Goal: Task Accomplishment & Management: Use online tool/utility

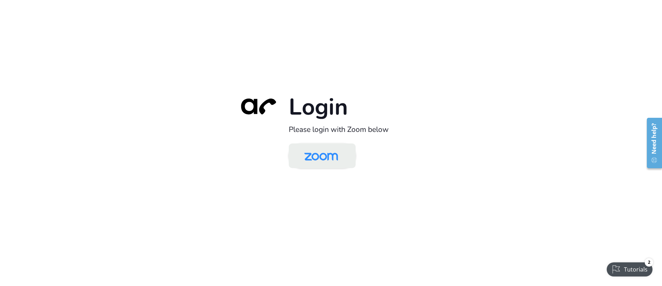
click at [333, 165] on img at bounding box center [321, 156] width 49 height 23
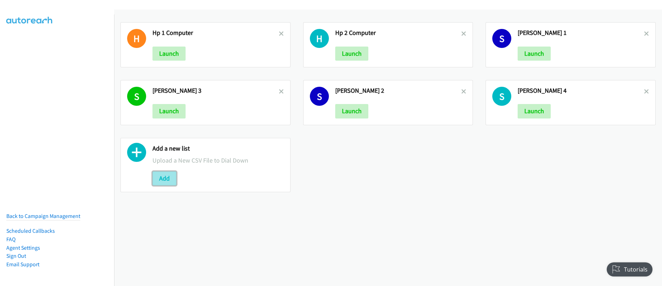
click at [161, 178] on button "Add" at bounding box center [164, 178] width 24 height 14
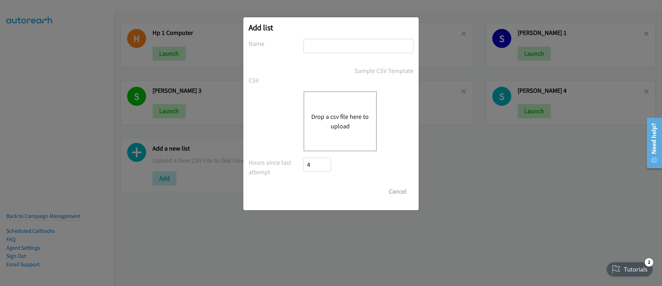
click at [344, 49] on input "text" at bounding box center [358, 46] width 110 height 14
type input "[PERSON_NAME] 5"
click at [325, 124] on button "Drop a csv file here to upload" at bounding box center [340, 121] width 58 height 19
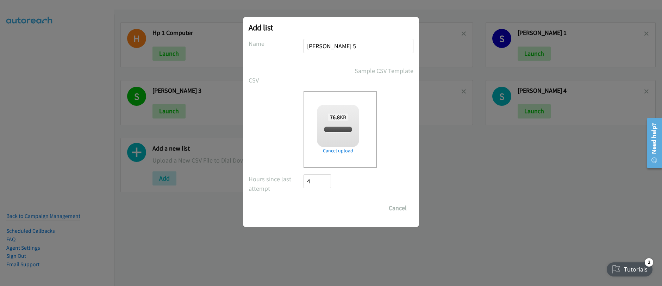
checkbox input "true"
click at [314, 208] on input "Save List" at bounding box center [321, 208] width 37 height 14
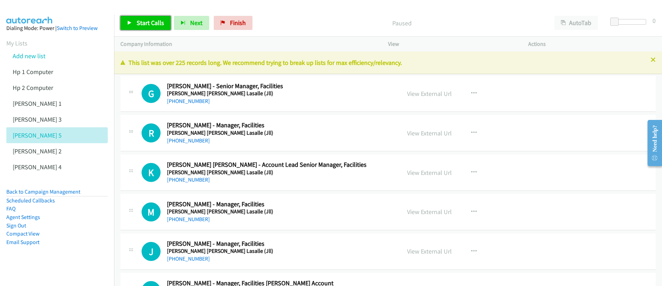
click at [148, 24] on span "Start Calls" at bounding box center [150, 23] width 27 height 8
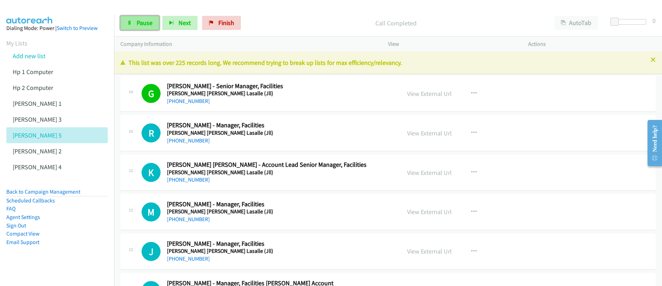
click at [145, 25] on span "Pause" at bounding box center [145, 23] width 16 height 8
click at [145, 25] on span "Start Calls" at bounding box center [150, 23] width 27 height 8
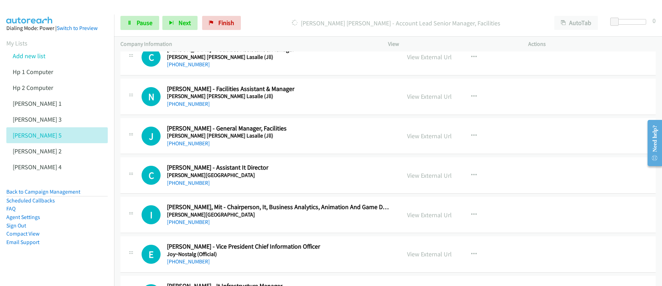
scroll to position [348, 0]
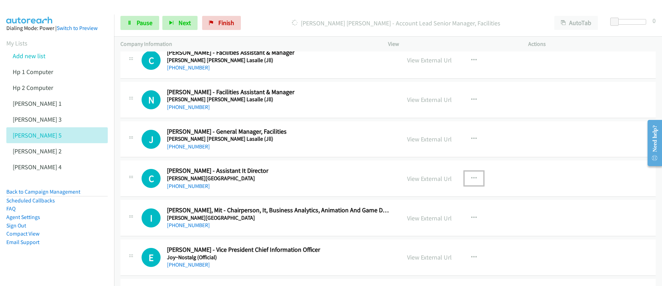
click at [471, 178] on icon "button" at bounding box center [474, 178] width 6 height 6
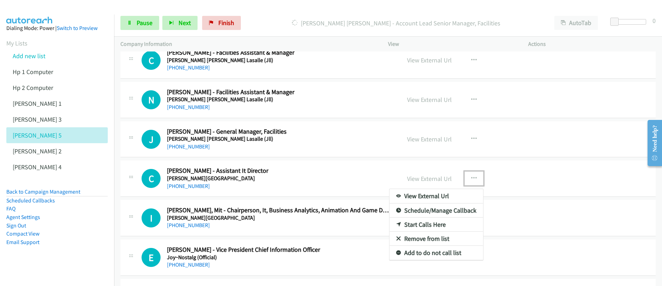
click at [427, 226] on link "Start Calls Here" at bounding box center [436, 224] width 94 height 14
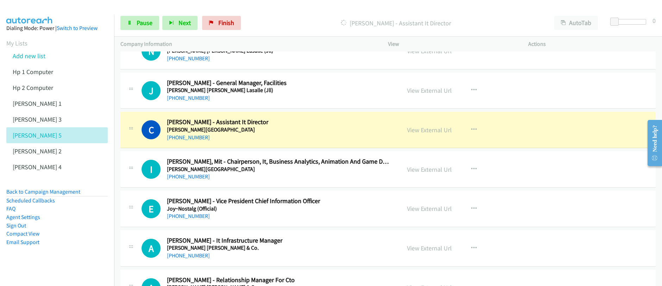
scroll to position [397, 0]
click at [141, 24] on span "Pause" at bounding box center [145, 23] width 16 height 8
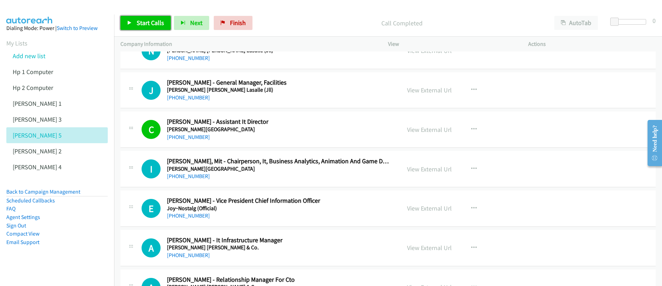
click at [150, 19] on span "Start Calls" at bounding box center [150, 23] width 27 height 8
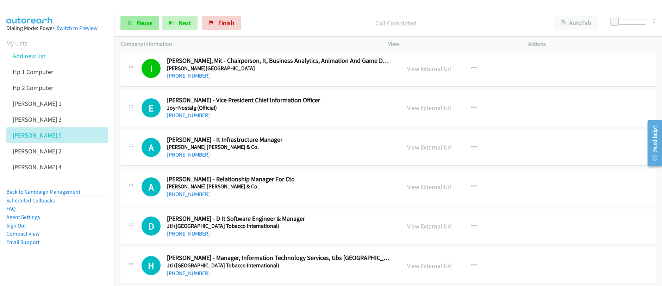
scroll to position [510, 0]
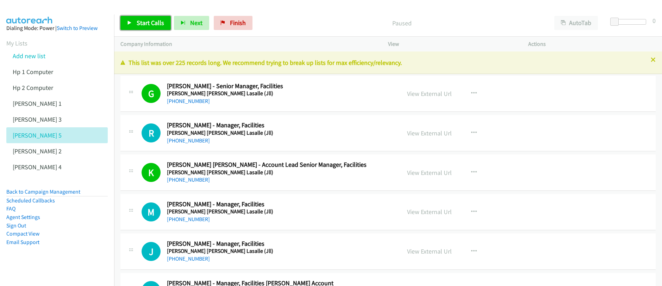
click at [147, 24] on span "Start Calls" at bounding box center [150, 23] width 27 height 8
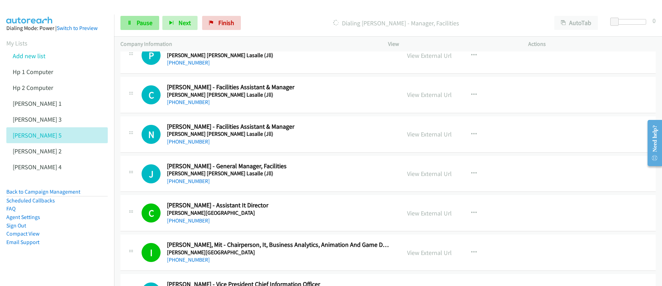
scroll to position [381, 0]
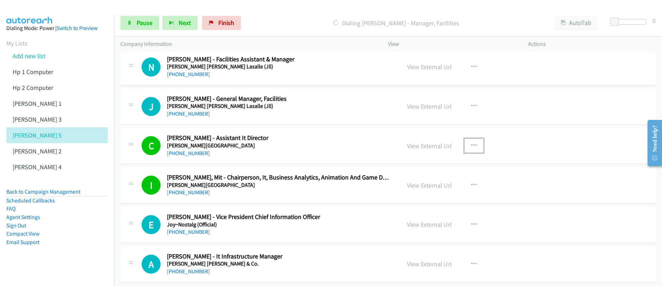
click at [472, 145] on icon "button" at bounding box center [474, 146] width 6 height 6
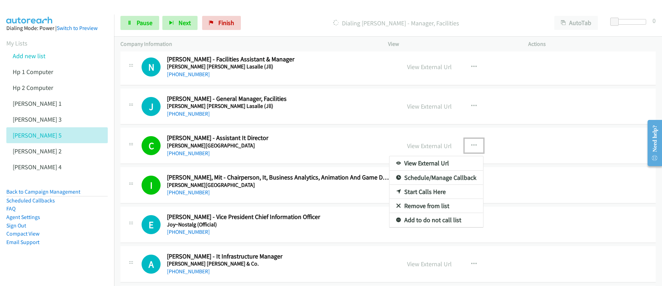
click at [499, 216] on div at bounding box center [331, 143] width 662 height 286
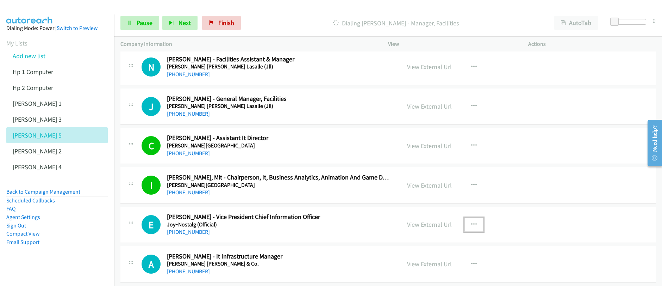
click at [471, 221] on icon "button" at bounding box center [474, 224] width 6 height 6
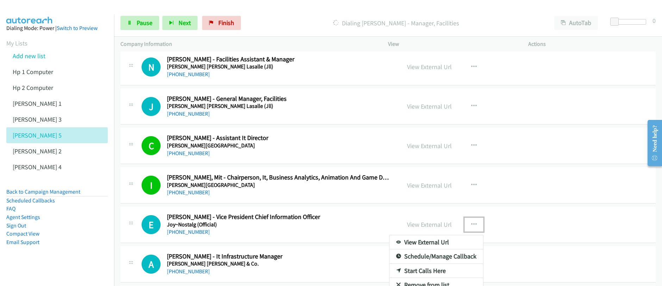
click at [433, 271] on link "Start Calls Here" at bounding box center [436, 270] width 94 height 14
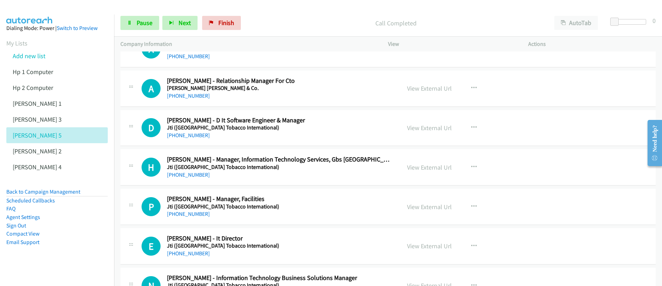
scroll to position [594, 0]
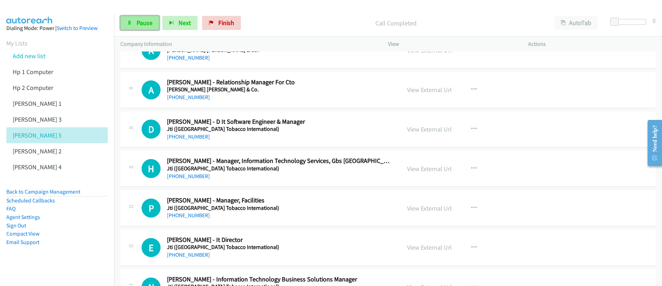
click at [144, 26] on span "Pause" at bounding box center [145, 23] width 16 height 8
click at [143, 26] on span "Start Calls" at bounding box center [150, 23] width 27 height 8
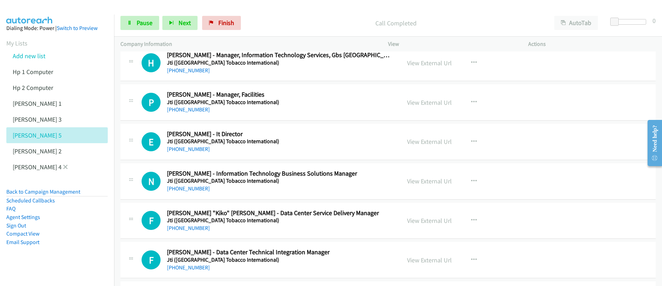
scroll to position [700, 0]
click at [143, 26] on span "Pause" at bounding box center [145, 23] width 16 height 8
click at [142, 26] on span "Start Calls" at bounding box center [150, 23] width 27 height 8
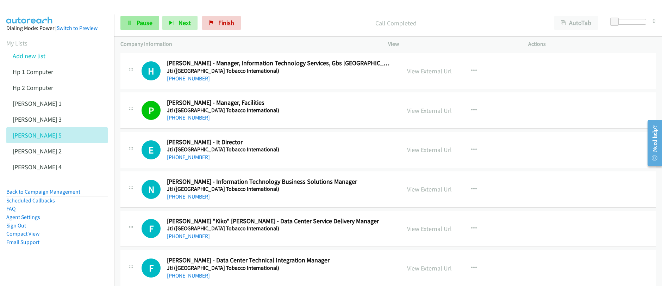
scroll to position [664, 0]
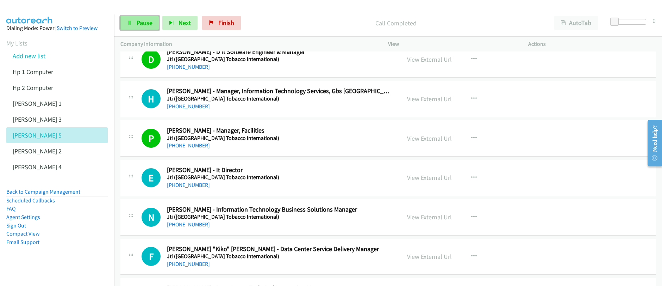
click at [149, 26] on span "Pause" at bounding box center [145, 23] width 16 height 8
click at [149, 26] on span "Start Calls" at bounding box center [150, 23] width 27 height 8
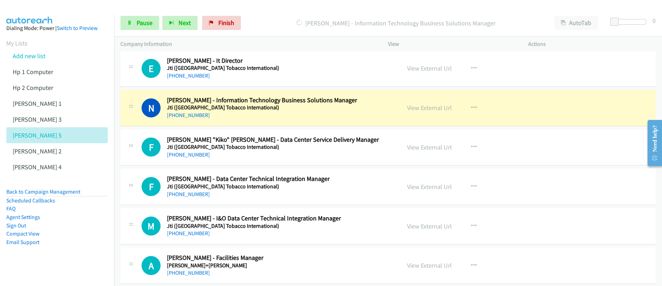
scroll to position [802, 0]
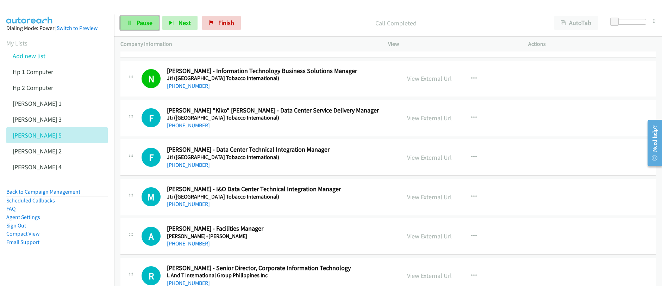
click at [145, 25] on span "Pause" at bounding box center [145, 23] width 16 height 8
click at [145, 25] on span "Start Calls" at bounding box center [150, 23] width 27 height 8
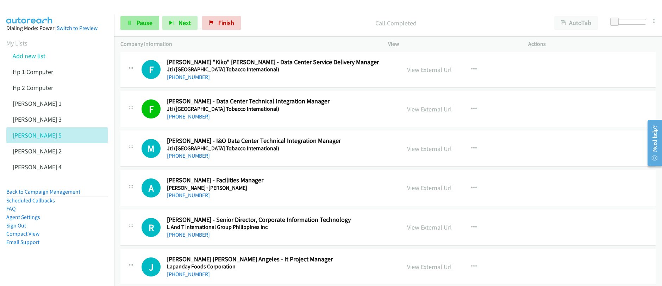
scroll to position [883, 0]
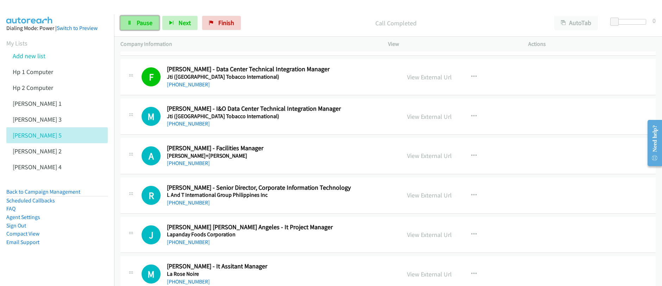
click at [139, 23] on span "Pause" at bounding box center [145, 23] width 16 height 8
click at [139, 23] on span "Start Calls" at bounding box center [150, 23] width 27 height 8
click at [140, 29] on link "Pause" at bounding box center [139, 23] width 39 height 14
click at [140, 29] on div "Start Calls Pause Next Finish" at bounding box center [182, 23] width 124 height 14
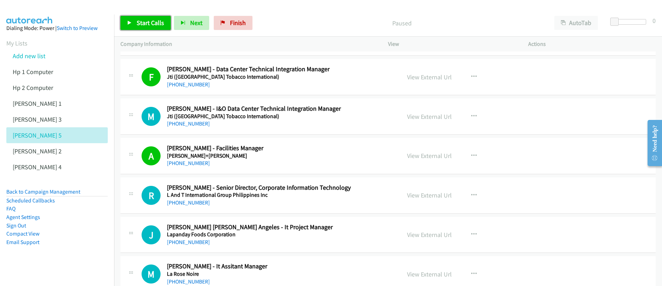
click at [140, 29] on link "Start Calls" at bounding box center [145, 23] width 50 height 14
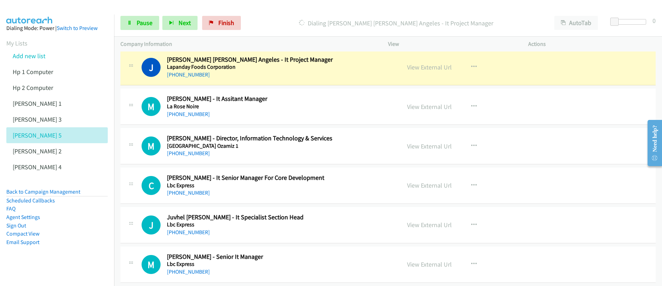
scroll to position [1049, 0]
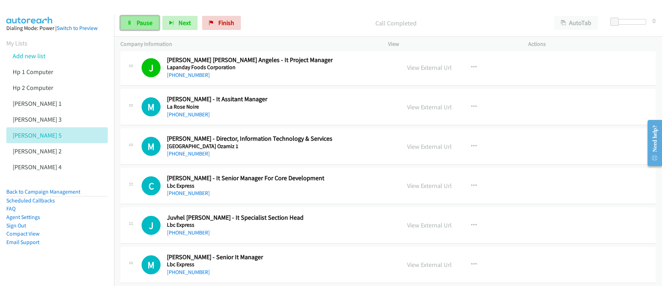
click at [141, 26] on span "Pause" at bounding box center [145, 23] width 16 height 8
click at [141, 26] on span "Start Calls" at bounding box center [150, 23] width 27 height 8
click at [471, 107] on icon "button" at bounding box center [474, 107] width 6 height 6
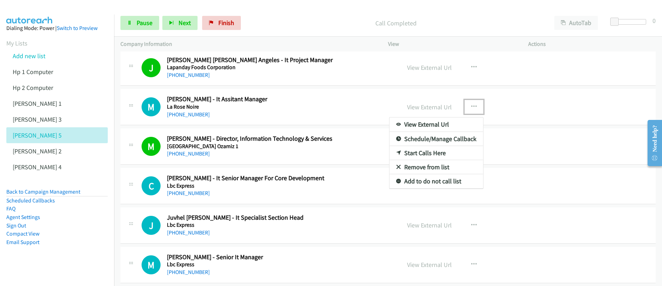
click at [417, 152] on link "Start Calls Here" at bounding box center [436, 153] width 94 height 14
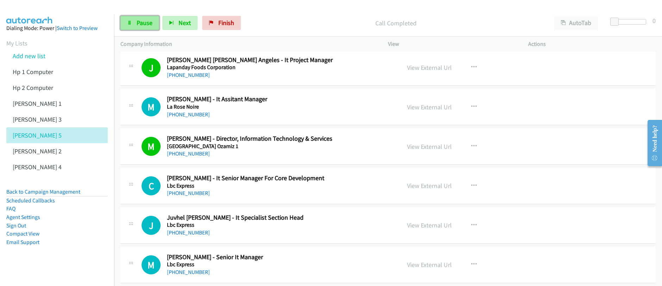
click at [137, 25] on span "Pause" at bounding box center [145, 23] width 16 height 8
click at [137, 26] on span "Start Calls" at bounding box center [150, 23] width 27 height 8
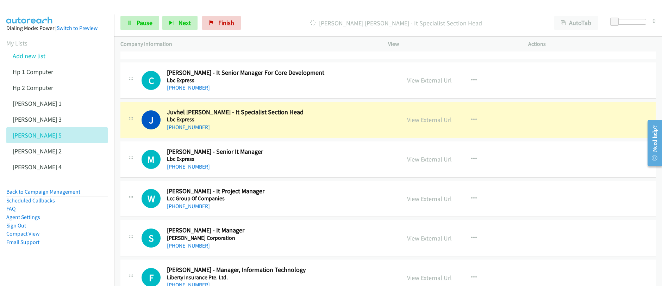
scroll to position [1190, 0]
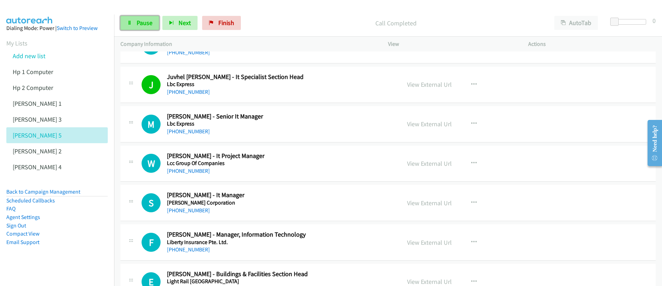
click at [141, 26] on span "Pause" at bounding box center [145, 23] width 16 height 8
click at [141, 26] on span "Start Calls" at bounding box center [150, 23] width 27 height 8
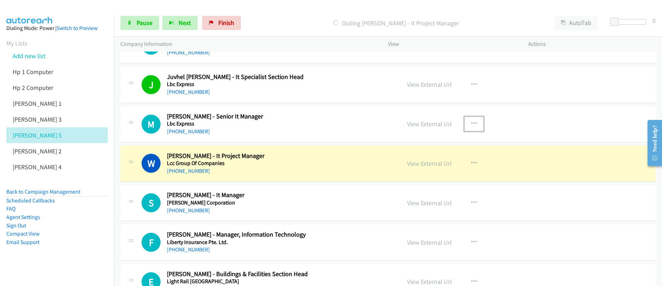
click at [471, 124] on icon "button" at bounding box center [474, 124] width 6 height 6
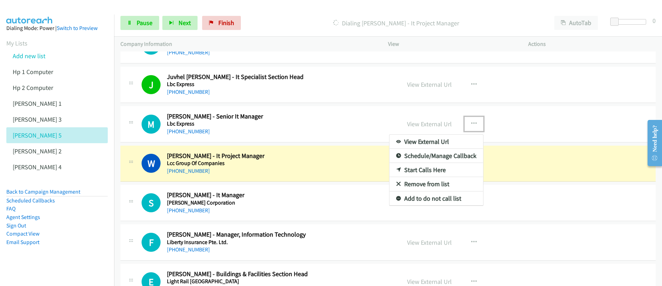
click at [426, 169] on link "Start Calls Here" at bounding box center [436, 170] width 94 height 14
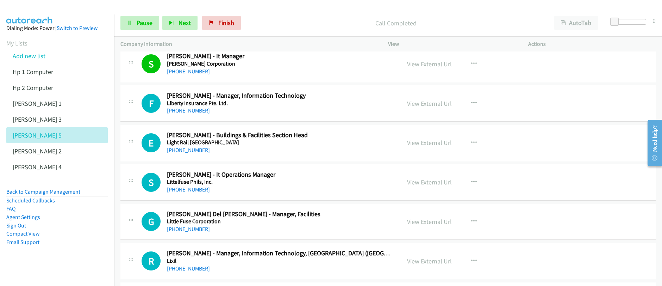
scroll to position [1327, 0]
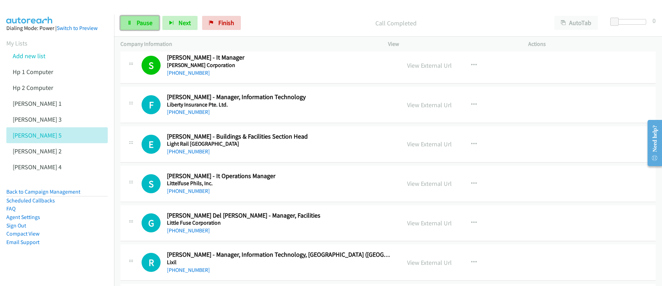
click at [138, 25] on span "Pause" at bounding box center [145, 23] width 16 height 8
click at [138, 25] on span "Start Calls" at bounding box center [150, 23] width 27 height 8
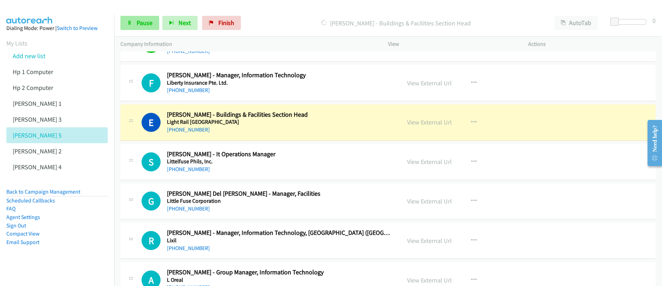
scroll to position [1352, 0]
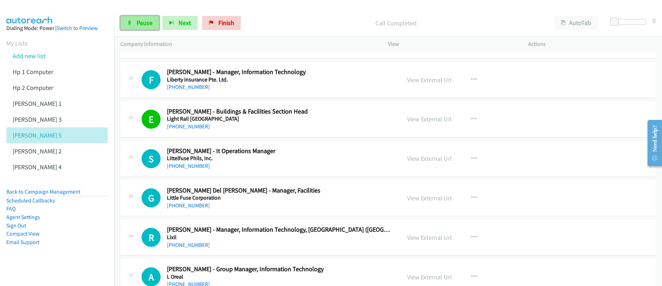
click at [135, 24] on link "Pause" at bounding box center [139, 23] width 39 height 14
click at [140, 28] on link "Start Calls" at bounding box center [145, 23] width 50 height 14
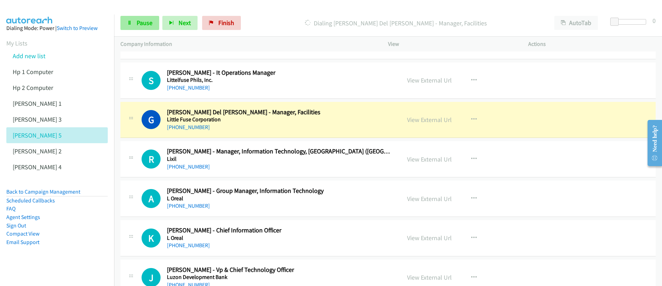
scroll to position [1429, 0]
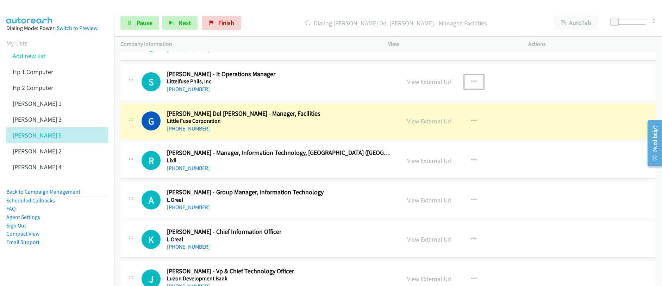
click at [471, 81] on icon "button" at bounding box center [474, 82] width 6 height 6
click at [0, 0] on div at bounding box center [0, 0] width 0 height 0
click at [425, 121] on link "View External Url" at bounding box center [429, 121] width 45 height 8
click at [136, 27] on link "Pause" at bounding box center [139, 23] width 39 height 14
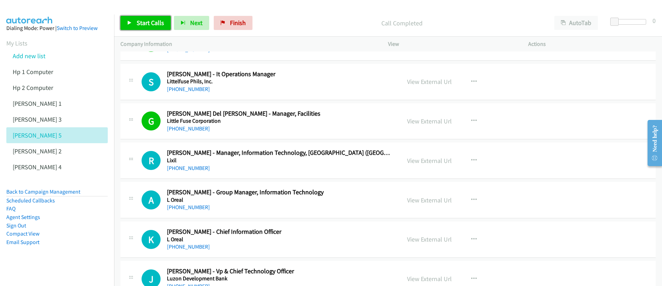
click at [142, 24] on span "Start Calls" at bounding box center [150, 23] width 27 height 8
click at [146, 25] on span "Pause" at bounding box center [145, 23] width 16 height 8
click at [146, 25] on span "Start Calls" at bounding box center [150, 23] width 27 height 8
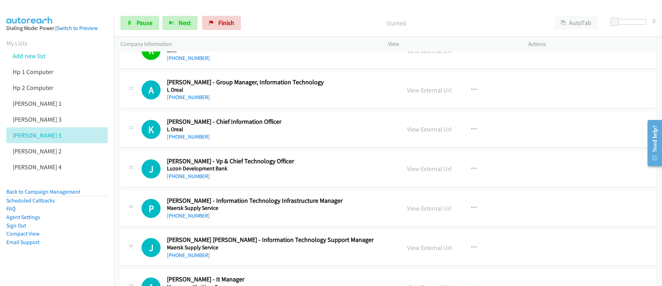
scroll to position [1540, 0]
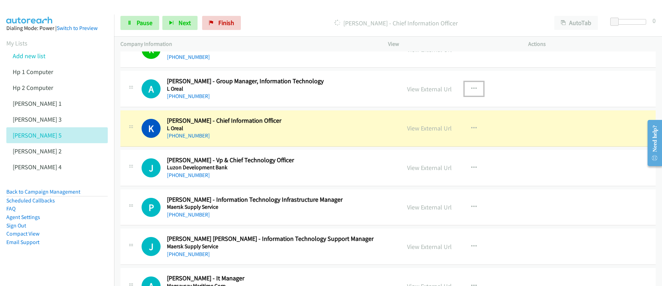
click at [471, 90] on icon "button" at bounding box center [474, 89] width 6 height 6
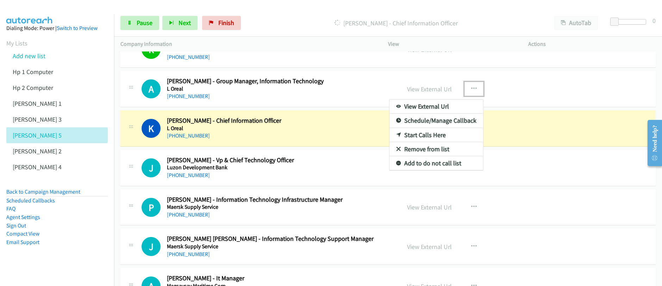
click at [428, 135] on link "Start Calls Here" at bounding box center [436, 135] width 94 height 14
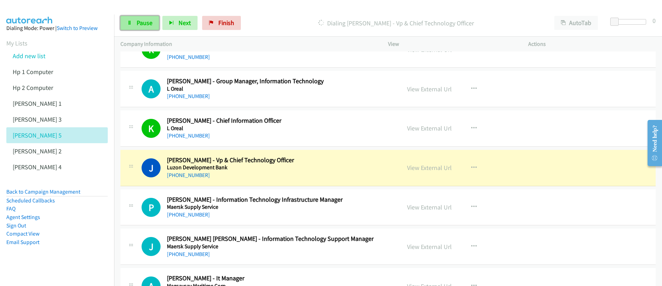
click at [147, 26] on span "Pause" at bounding box center [145, 23] width 16 height 8
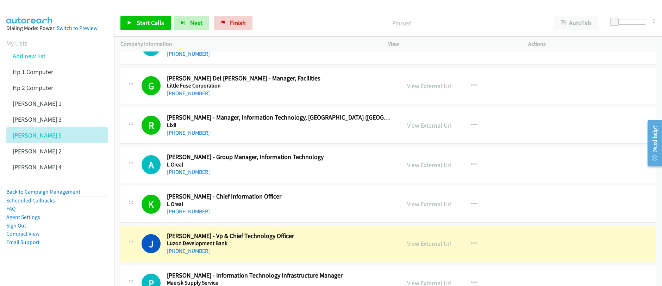
scroll to position [1463, 0]
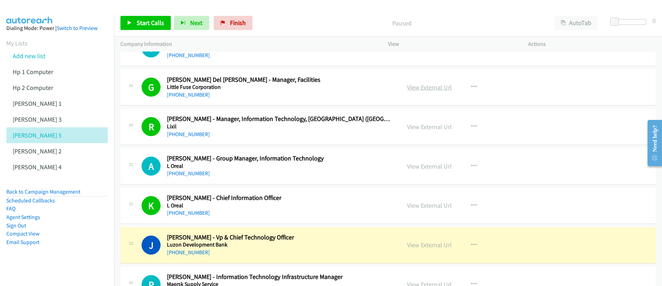
click at [433, 89] on link "View External Url" at bounding box center [429, 87] width 45 height 8
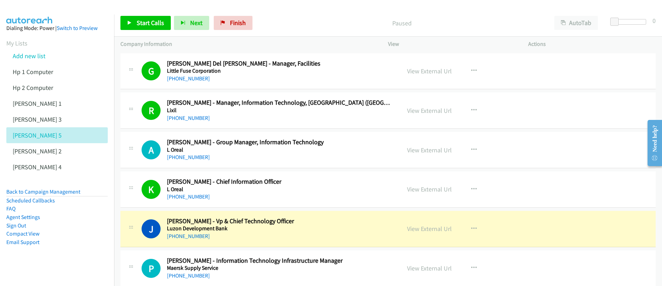
scroll to position [1491, 0]
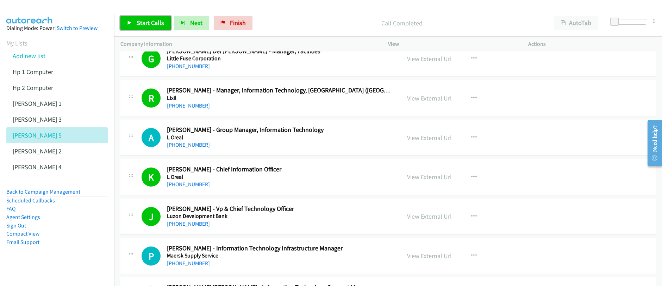
click at [152, 23] on span "Start Calls" at bounding box center [150, 23] width 27 height 8
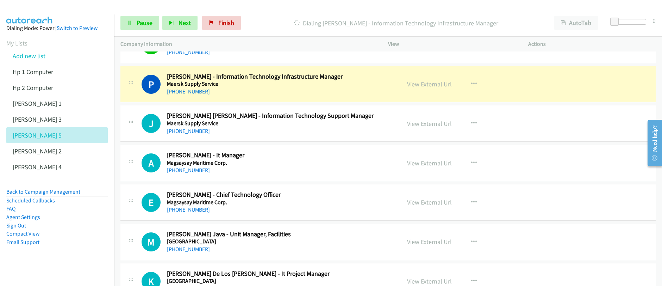
scroll to position [1670, 0]
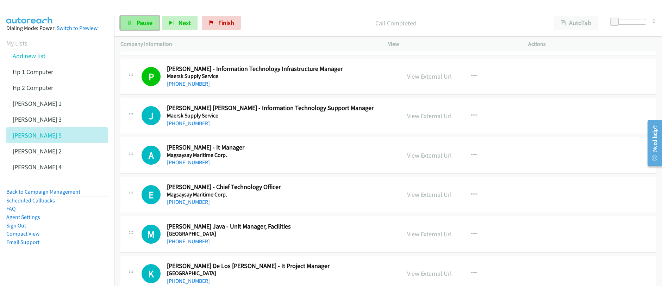
click at [137, 26] on span "Pause" at bounding box center [145, 23] width 16 height 8
click at [137, 26] on span "Start Calls" at bounding box center [150, 23] width 27 height 8
click at [139, 25] on span "Pause" at bounding box center [145, 23] width 16 height 8
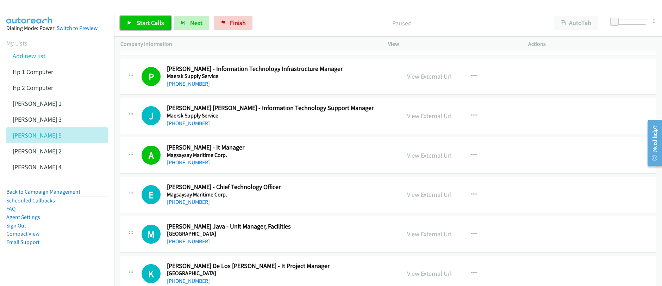
click at [139, 25] on span "Start Calls" at bounding box center [150, 23] width 27 height 8
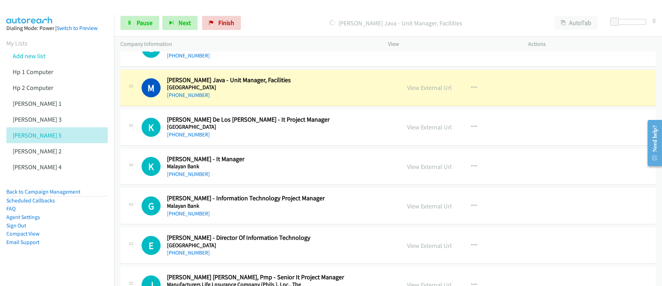
scroll to position [1818, 0]
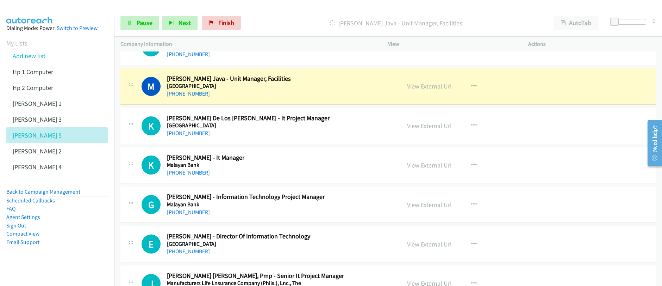
click at [431, 87] on link "View External Url" at bounding box center [429, 86] width 45 height 8
click at [124, 23] on link "Pause" at bounding box center [139, 23] width 39 height 14
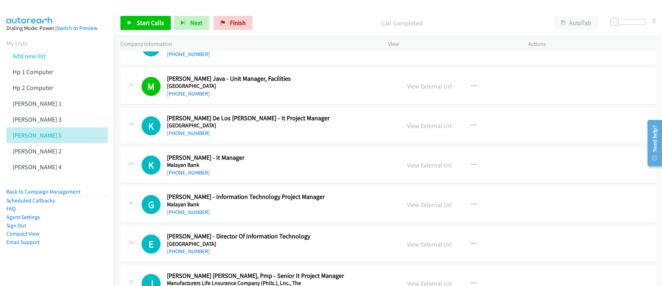
click at [307, 26] on p "Call Completed" at bounding box center [402, 23] width 280 height 10
click at [144, 23] on span "Start Calls" at bounding box center [150, 23] width 27 height 8
click at [130, 24] on icon at bounding box center [129, 23] width 5 height 5
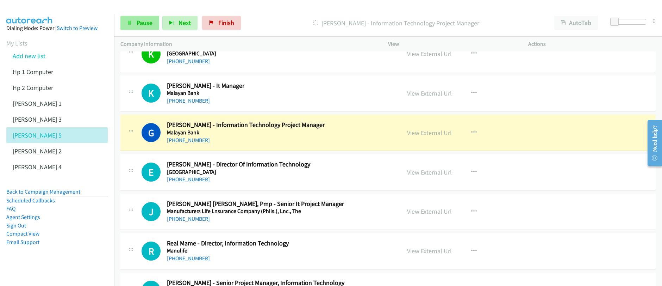
scroll to position [1895, 0]
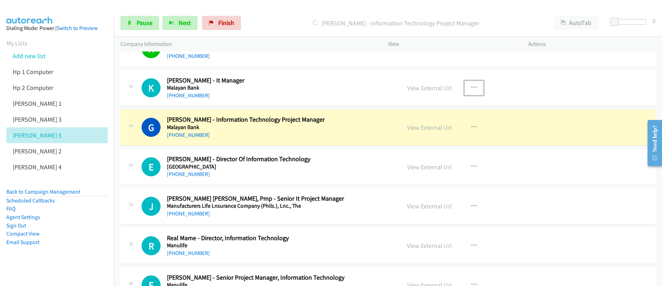
click at [471, 88] on icon "button" at bounding box center [474, 88] width 6 height 6
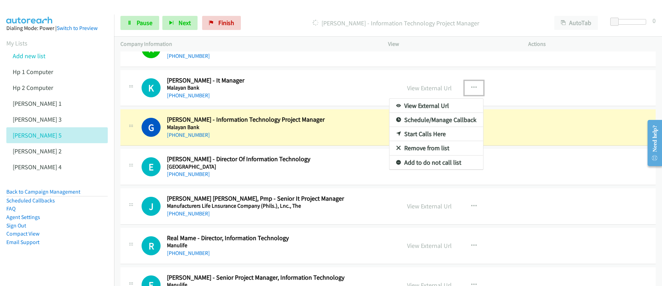
click at [420, 134] on link "Start Calls Here" at bounding box center [436, 134] width 94 height 14
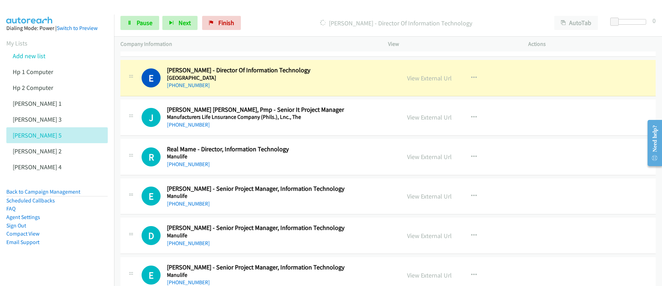
scroll to position [1993, 0]
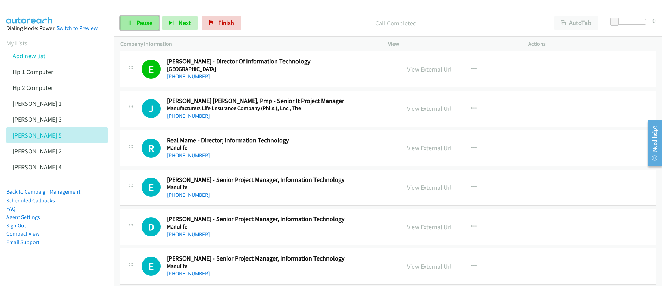
click at [138, 26] on span "Pause" at bounding box center [145, 23] width 16 height 8
click at [138, 26] on span "Start Calls" at bounding box center [150, 23] width 27 height 8
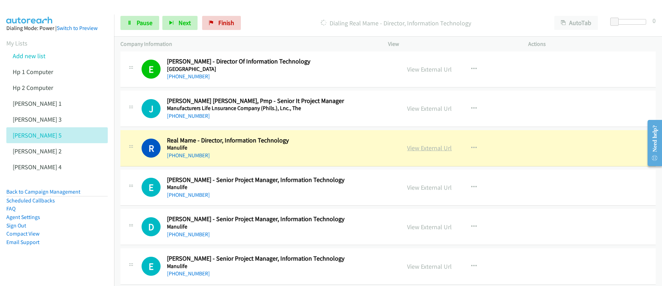
click at [425, 149] on link "View External Url" at bounding box center [429, 148] width 45 height 8
click at [0, 0] on div "Start Calls Pause Next Finish Dialing Real Mame - Director, Information Technol…" at bounding box center [331, 0] width 662 height 0
click at [142, 26] on span "Pause" at bounding box center [145, 23] width 16 height 8
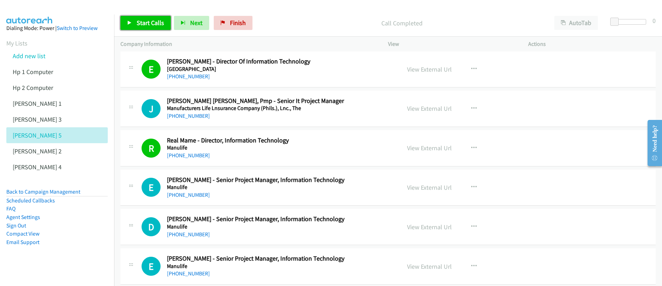
click at [148, 25] on span "Start Calls" at bounding box center [150, 23] width 27 height 8
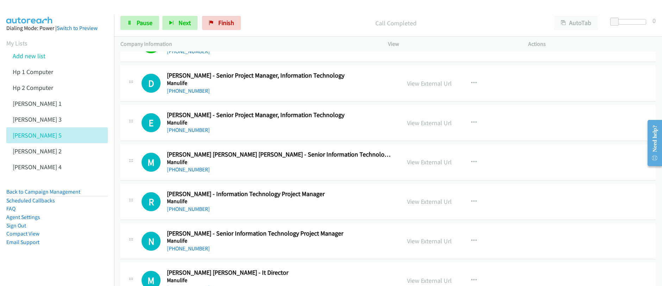
scroll to position [2135, 0]
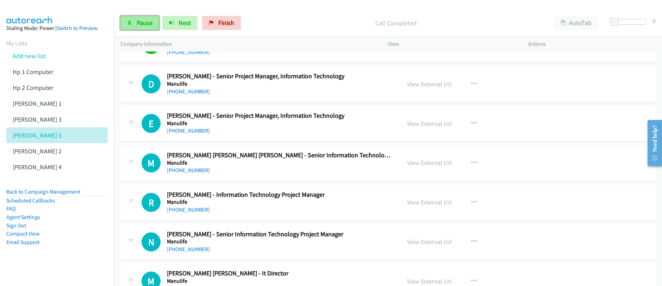
click at [140, 25] on span "Pause" at bounding box center [145, 23] width 16 height 8
click at [140, 24] on span "Pause" at bounding box center [145, 23] width 16 height 8
click at [140, 24] on span "Start Calls" at bounding box center [150, 23] width 27 height 8
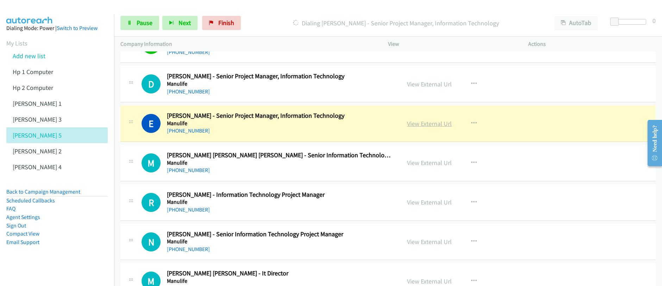
click at [422, 125] on link "View External Url" at bounding box center [429, 123] width 45 height 8
click at [0, 0] on div "Start Calls Pause Next Finish Dialing Ethel Papa - Senior Project Manager, Info…" at bounding box center [331, 0] width 662 height 0
click at [143, 26] on span "Pause" at bounding box center [145, 23] width 16 height 8
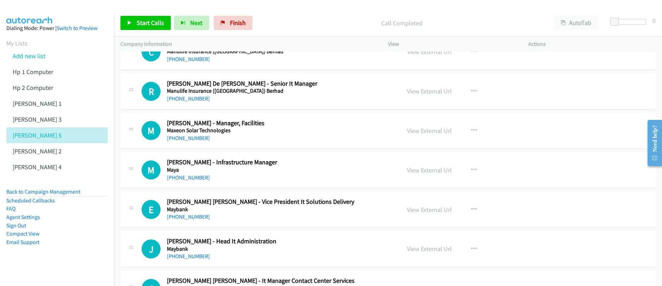
scroll to position [2719, 0]
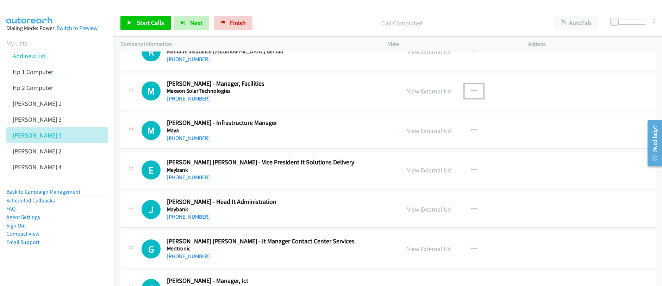
click at [472, 93] on icon "button" at bounding box center [474, 91] width 6 height 6
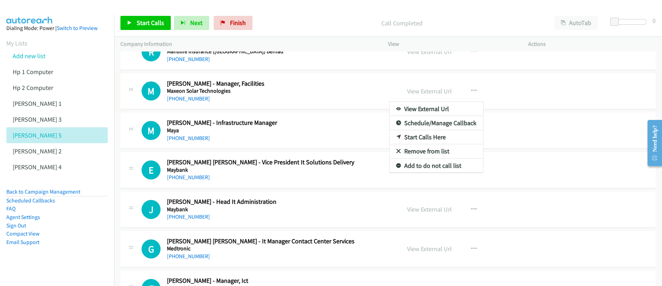
click at [148, 20] on div at bounding box center [331, 143] width 662 height 286
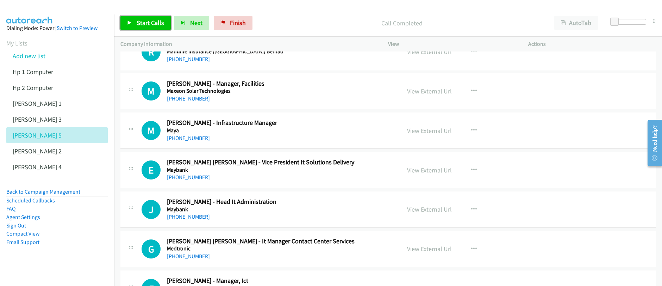
click at [148, 20] on span "Start Calls" at bounding box center [150, 23] width 27 height 8
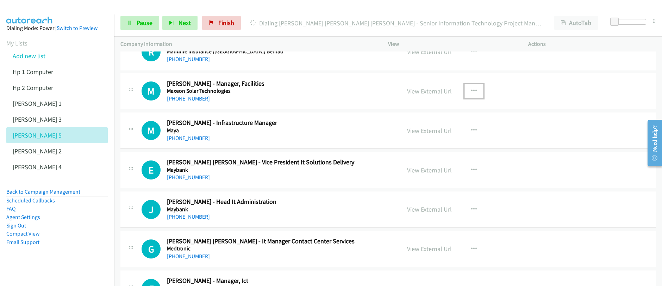
click at [471, 93] on icon "button" at bounding box center [474, 91] width 6 height 6
click at [0, 0] on div at bounding box center [0, 0] width 0 height 0
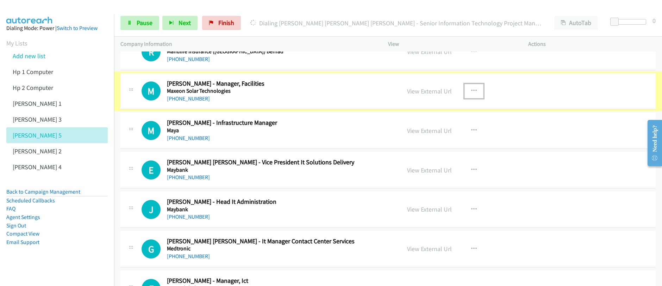
click at [469, 95] on button "button" at bounding box center [473, 91] width 19 height 14
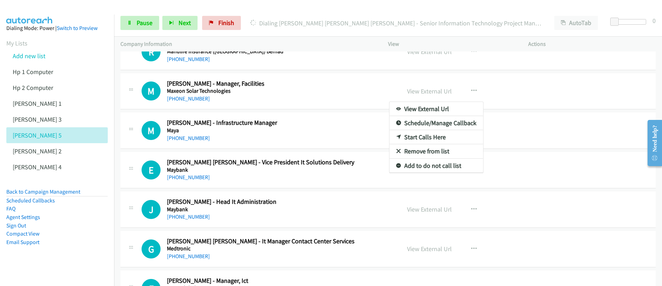
click at [423, 138] on link "Start Calls Here" at bounding box center [436, 137] width 94 height 14
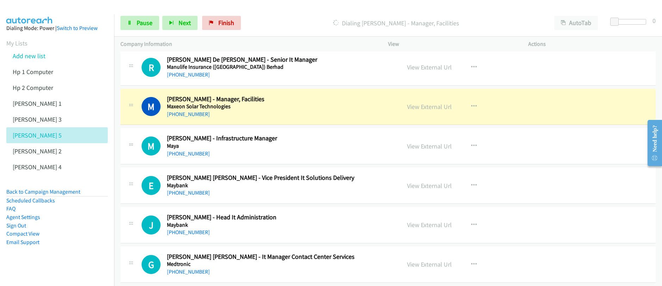
scroll to position [2704, 0]
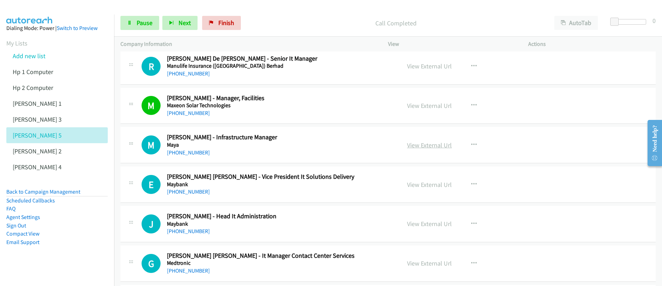
click at [426, 147] on link "View External Url" at bounding box center [429, 145] width 45 height 8
click at [142, 26] on span "Pause" at bounding box center [145, 23] width 16 height 8
click at [142, 26] on span "Start Calls" at bounding box center [150, 23] width 27 height 8
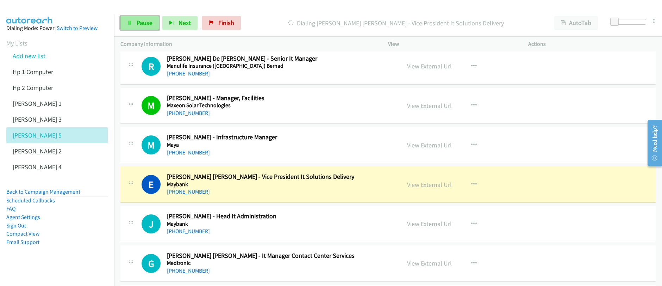
click at [139, 25] on span "Pause" at bounding box center [145, 23] width 16 height 8
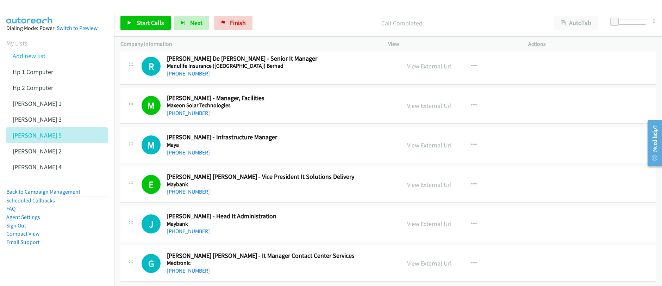
click at [307, 22] on p "Call Completed" at bounding box center [402, 23] width 280 height 10
click at [233, 27] on link "Finish" at bounding box center [233, 23] width 39 height 14
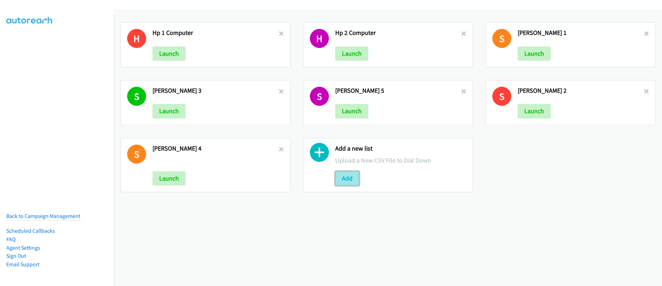
click at [341, 181] on button "Add" at bounding box center [347, 178] width 24 height 14
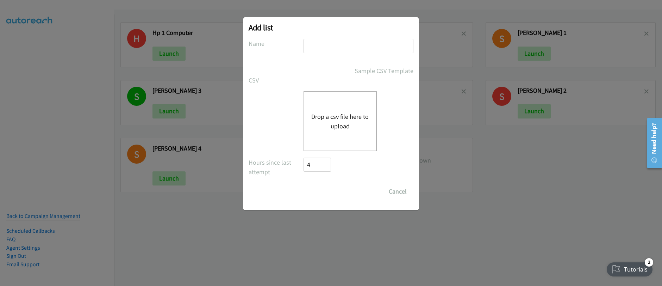
click at [330, 46] on input "text" at bounding box center [358, 46] width 110 height 14
click at [347, 46] on input "text" at bounding box center [358, 46] width 110 height 14
type input "Schneider- TH"
click at [341, 121] on button "Drop a csv file here to upload" at bounding box center [340, 121] width 58 height 19
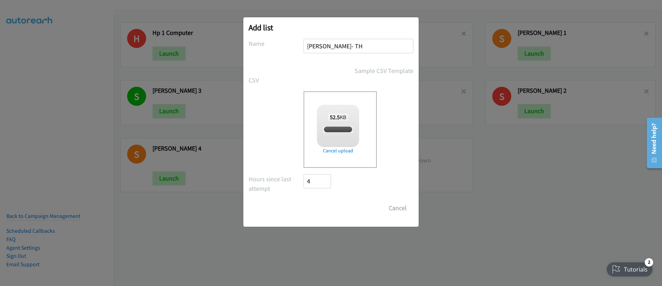
checkbox input "true"
click at [324, 207] on input "Save List" at bounding box center [321, 208] width 37 height 14
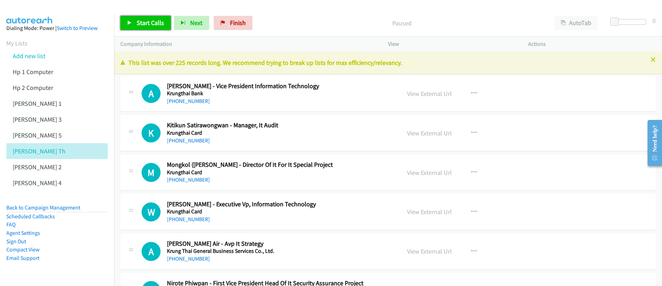
click at [140, 23] on span "Start Calls" at bounding box center [150, 23] width 27 height 8
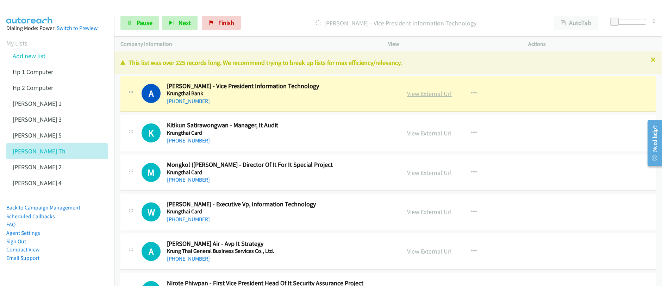
click at [430, 95] on link "View External Url" at bounding box center [429, 93] width 45 height 8
click at [0, 0] on div "Start Calls Pause Next Finish [PERSON_NAME] - Vice President Information Techno…" at bounding box center [331, 0] width 662 height 0
click at [147, 24] on span "Pause" at bounding box center [145, 23] width 16 height 8
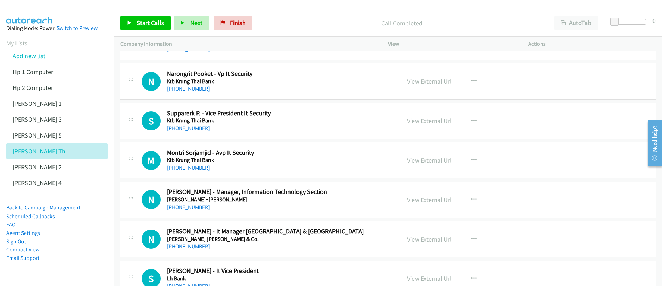
scroll to position [358, 0]
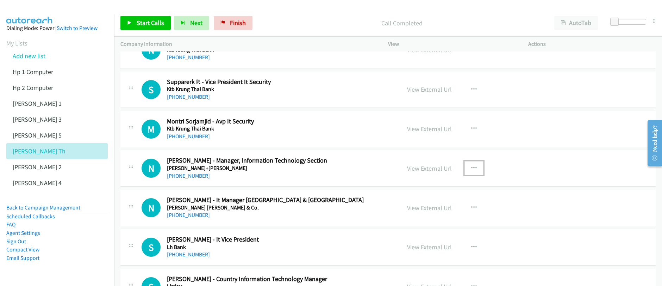
click at [471, 168] on icon "button" at bounding box center [474, 168] width 6 height 6
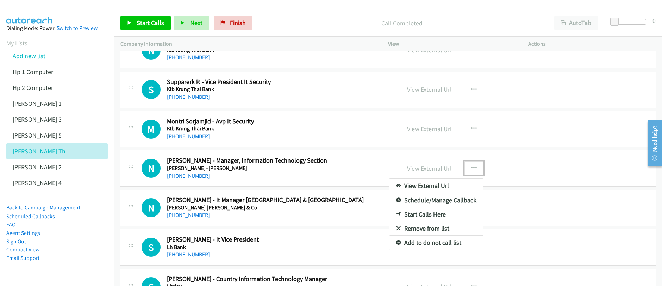
click at [470, 168] on div at bounding box center [331, 143] width 662 height 286
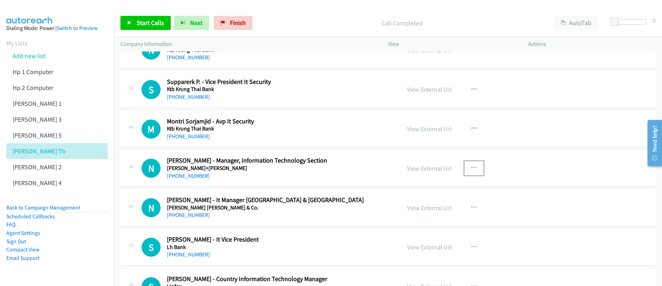
click at [472, 169] on icon "button" at bounding box center [474, 168] width 6 height 6
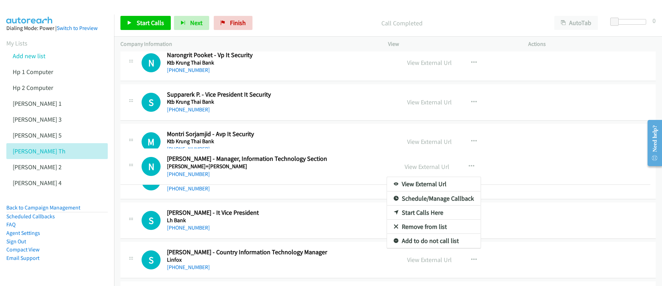
scroll to position [376, 0]
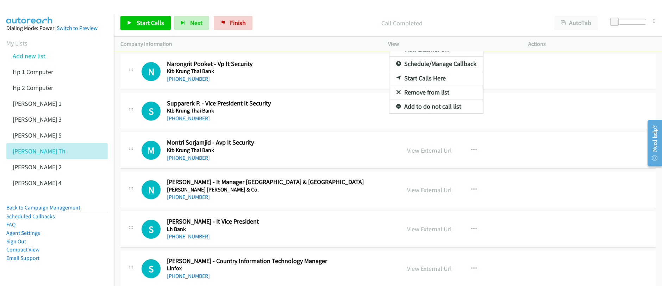
click at [150, 21] on div at bounding box center [331, 143] width 662 height 286
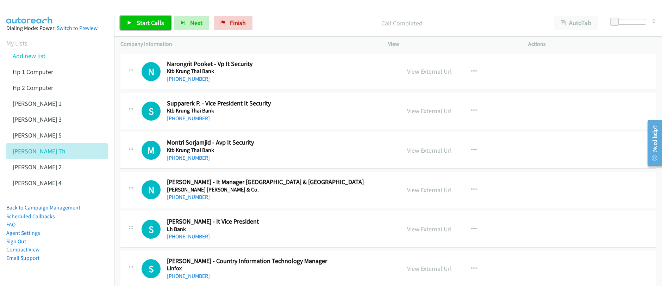
click at [151, 21] on span "Start Calls" at bounding box center [150, 23] width 27 height 8
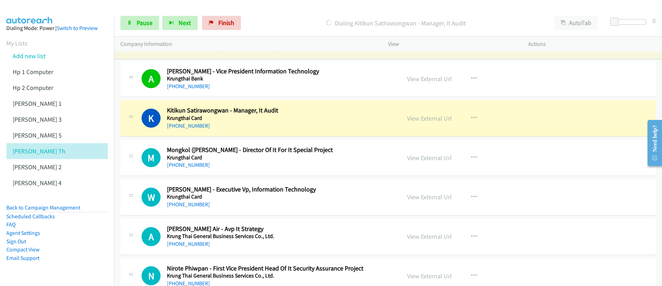
scroll to position [0, 0]
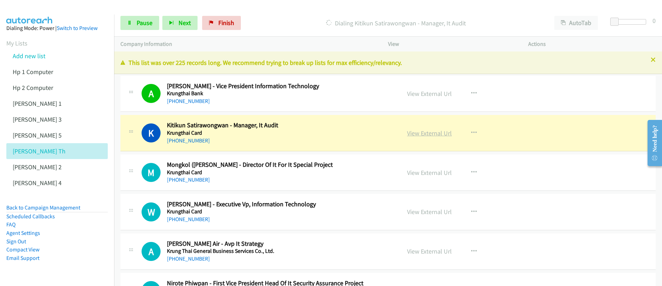
click at [427, 135] on link "View External Url" at bounding box center [429, 133] width 45 height 8
click at [0, 0] on div "Start Calls Pause Next Finish Dialing Kitikun Satirawongwan - Manager, It Audit…" at bounding box center [331, 0] width 662 height 0
click at [141, 23] on span "Pause" at bounding box center [145, 23] width 16 height 8
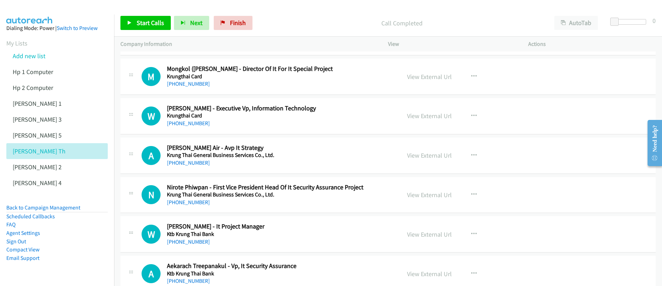
scroll to position [97, 0]
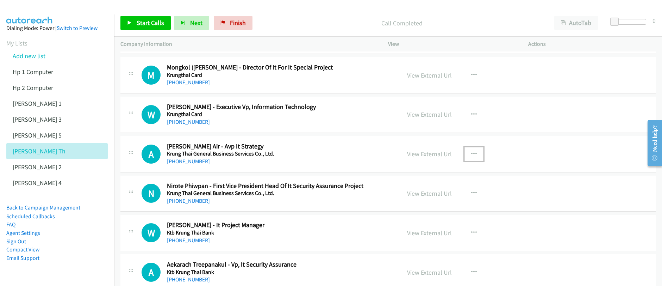
click at [464, 153] on button "button" at bounding box center [473, 154] width 19 height 14
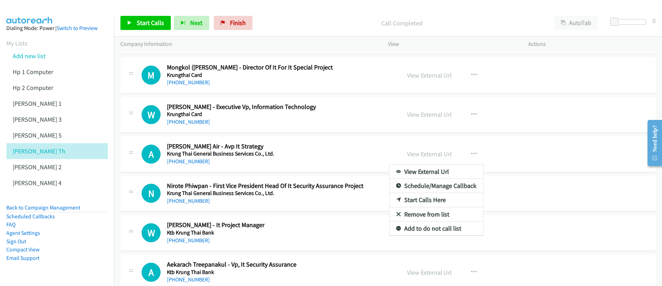
click at [149, 19] on div at bounding box center [331, 143] width 662 height 286
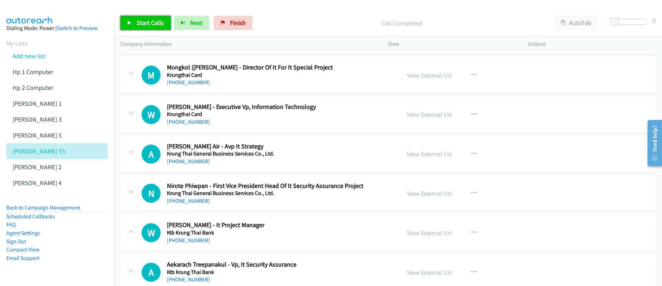
click at [144, 25] on span "Start Calls" at bounding box center [150, 23] width 27 height 8
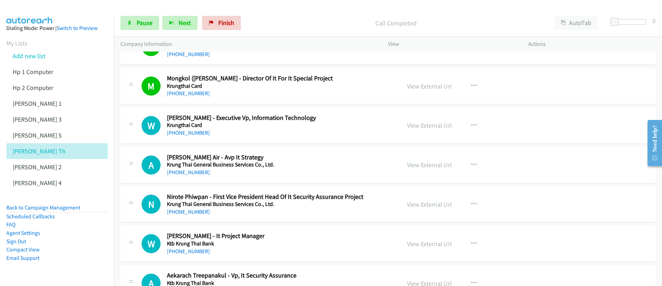
scroll to position [67, 0]
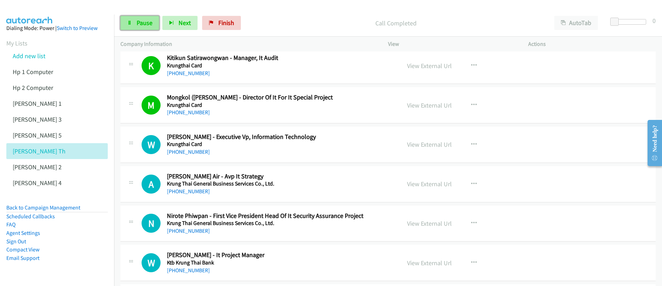
click at [139, 24] on span "Pause" at bounding box center [145, 23] width 16 height 8
click at [139, 23] on span "Pause" at bounding box center [145, 23] width 16 height 8
click at [139, 23] on span "Start Calls" at bounding box center [150, 23] width 27 height 8
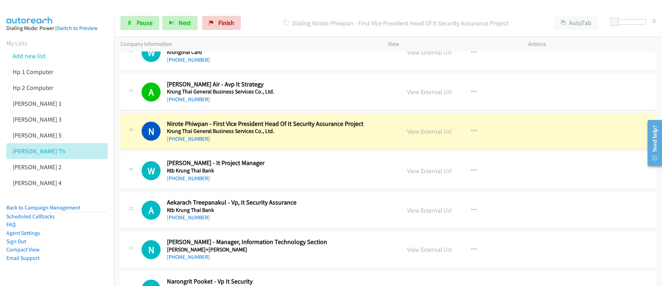
scroll to position [160, 0]
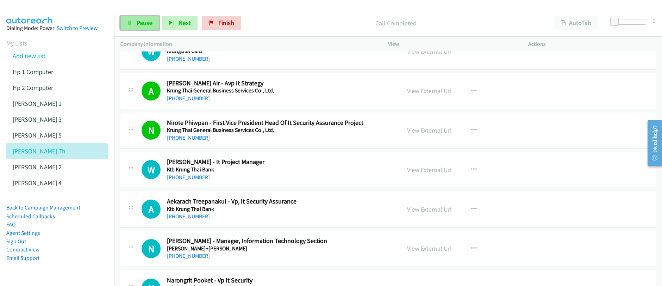
click at [145, 25] on span "Pause" at bounding box center [145, 23] width 16 height 8
click at [144, 25] on div "Start Calls Pause Next Finish" at bounding box center [182, 23] width 124 height 14
click at [145, 25] on span "Start Calls" at bounding box center [150, 23] width 27 height 8
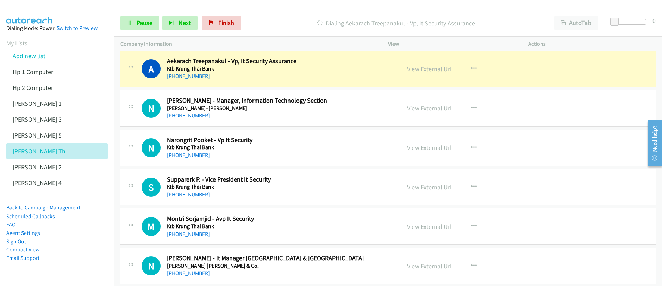
scroll to position [299, 0]
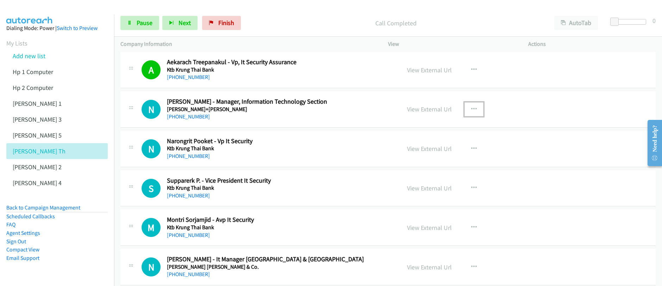
click at [471, 109] on icon "button" at bounding box center [474, 109] width 6 height 6
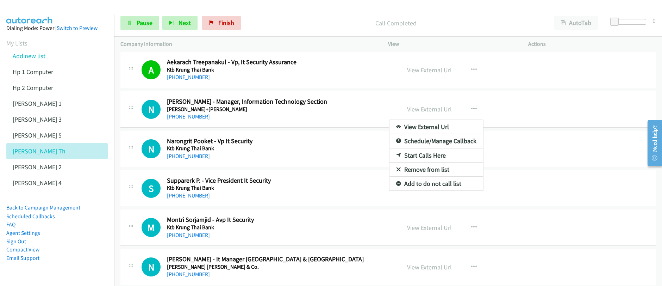
click at [140, 24] on div at bounding box center [331, 143] width 662 height 286
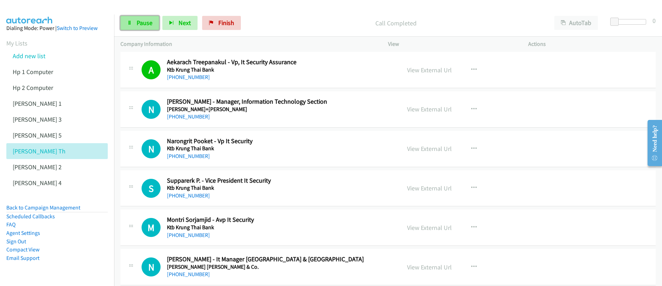
click at [140, 24] on span "Pause" at bounding box center [145, 23] width 16 height 8
click at [143, 25] on span "Start Calls" at bounding box center [150, 23] width 27 height 8
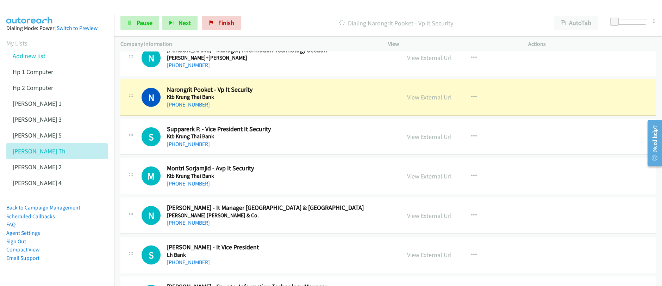
scroll to position [353, 0]
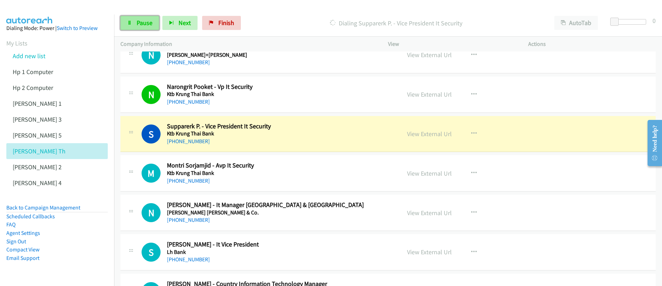
click at [144, 23] on span "Pause" at bounding box center [145, 23] width 16 height 8
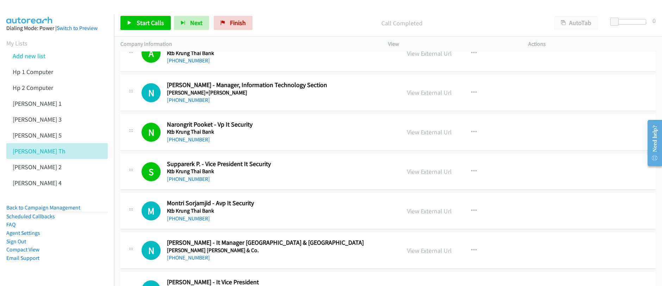
scroll to position [310, 0]
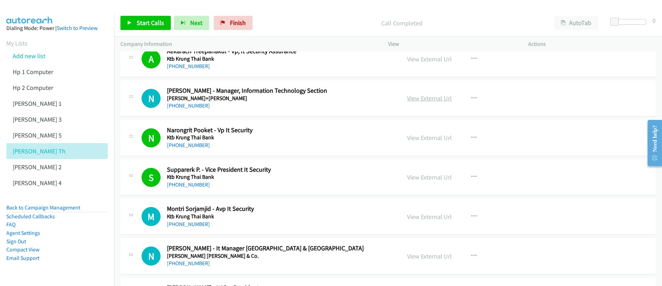
click at [431, 100] on link "View External Url" at bounding box center [429, 98] width 45 height 8
click at [145, 25] on span "Start Calls" at bounding box center [150, 23] width 27 height 8
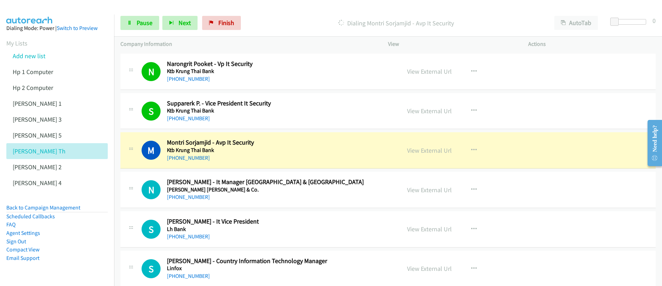
scroll to position [412, 0]
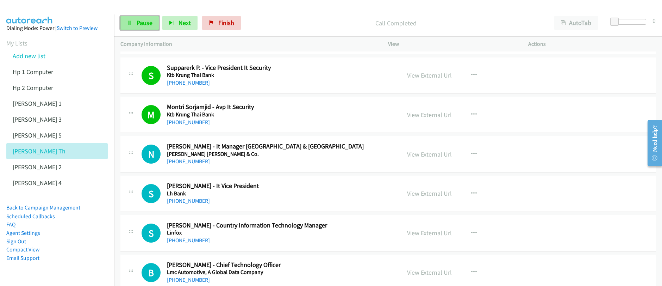
click at [140, 28] on link "Pause" at bounding box center [139, 23] width 39 height 14
click at [139, 27] on link "Pause" at bounding box center [139, 23] width 39 height 14
click at [139, 27] on link "Start Calls" at bounding box center [145, 23] width 50 height 14
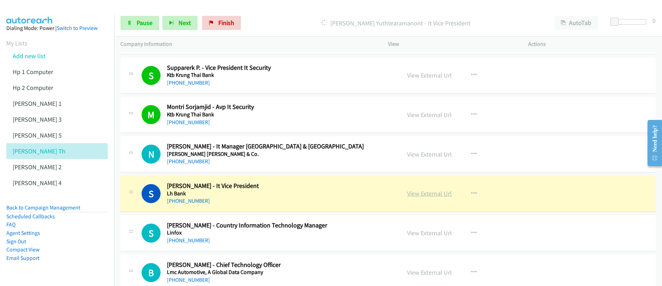
click at [429, 196] on link "View External Url" at bounding box center [429, 193] width 45 height 8
click at [140, 24] on span "Pause" at bounding box center [145, 23] width 16 height 8
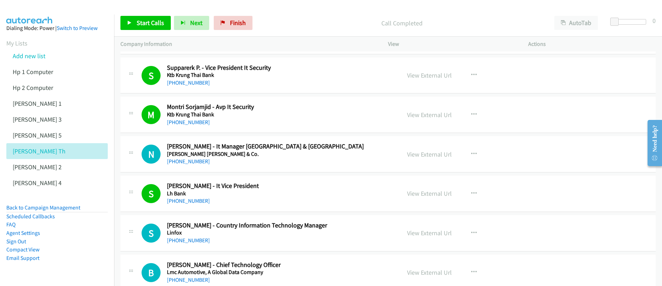
click at [156, 30] on div "Start Calls Pause Next Finish Call Completed AutoTab AutoTab 0" at bounding box center [388, 23] width 548 height 27
click at [158, 25] on span "Start Calls" at bounding box center [150, 23] width 27 height 8
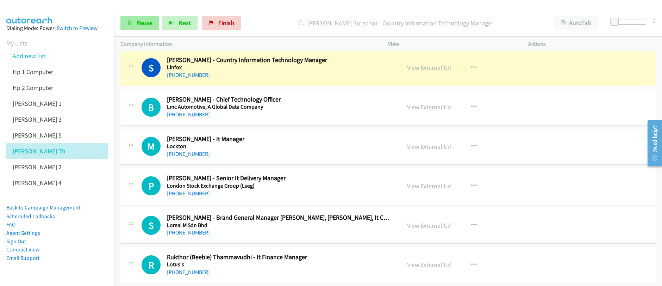
scroll to position [567, 0]
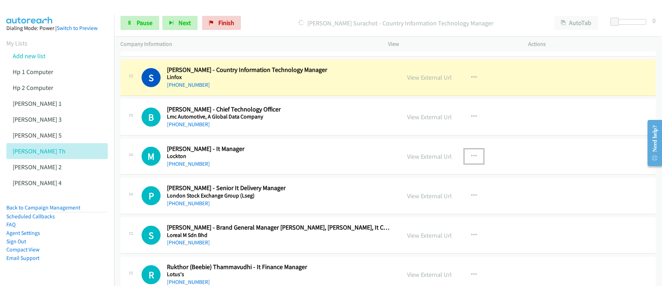
click at [471, 156] on icon "button" at bounding box center [474, 156] width 6 height 6
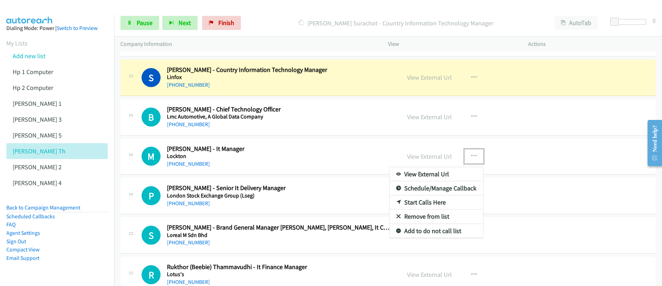
click at [470, 156] on div at bounding box center [331, 143] width 662 height 286
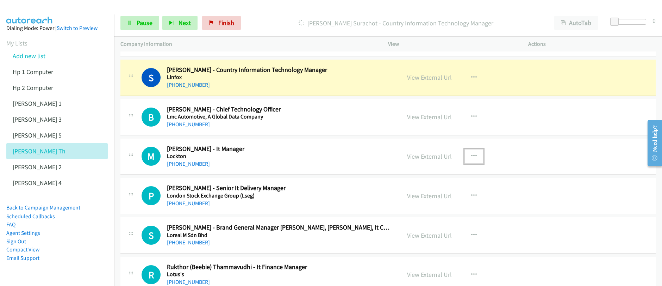
click at [471, 156] on icon "button" at bounding box center [474, 156] width 6 height 6
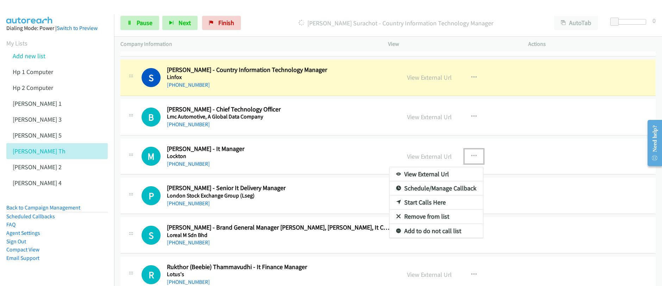
click at [424, 203] on link "Start Calls Here" at bounding box center [436, 202] width 94 height 14
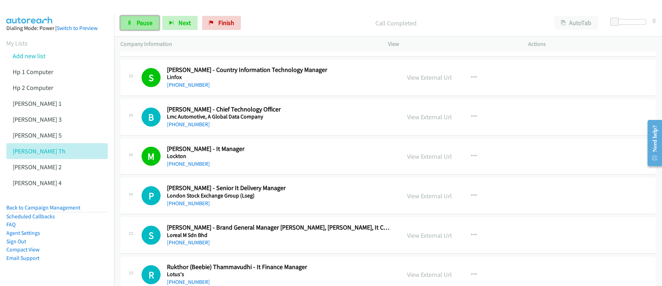
click at [139, 26] on span "Pause" at bounding box center [145, 23] width 16 height 8
click at [139, 26] on span "Start Calls" at bounding box center [150, 23] width 27 height 8
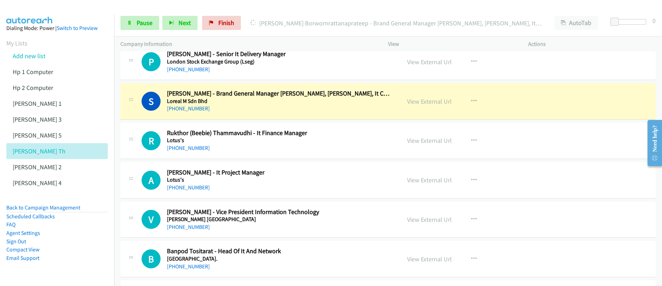
scroll to position [701, 0]
click at [142, 25] on span "Pause" at bounding box center [145, 23] width 16 height 8
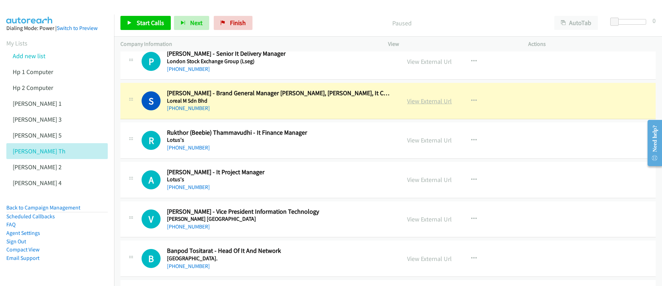
click at [435, 103] on link "View External Url" at bounding box center [429, 101] width 45 height 8
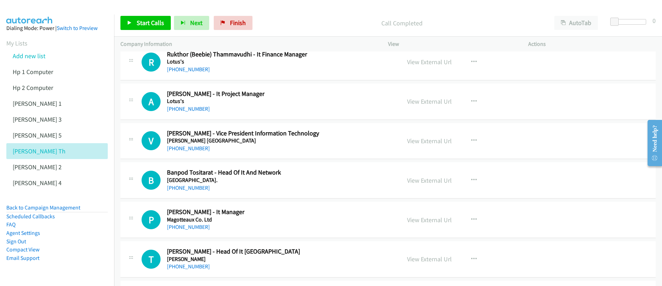
scroll to position [785, 0]
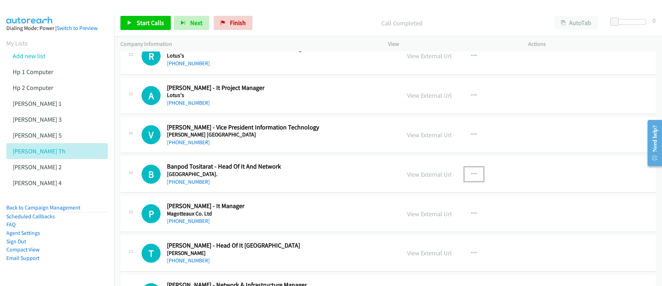
click at [472, 175] on icon "button" at bounding box center [474, 174] width 6 height 6
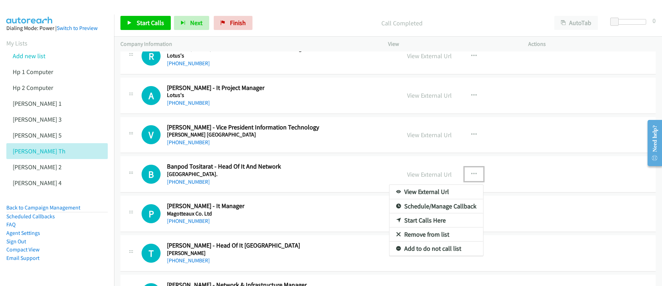
click at [421, 220] on link "Start Calls Here" at bounding box center [436, 220] width 94 height 14
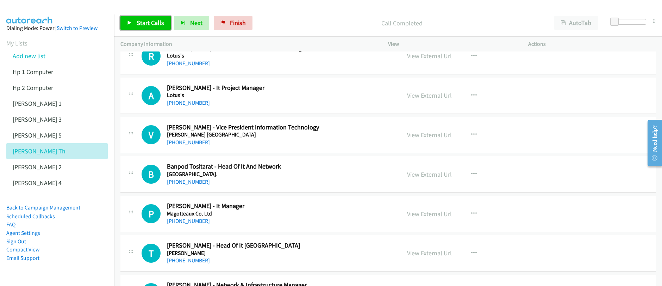
click at [143, 26] on span "Start Calls" at bounding box center [150, 23] width 27 height 8
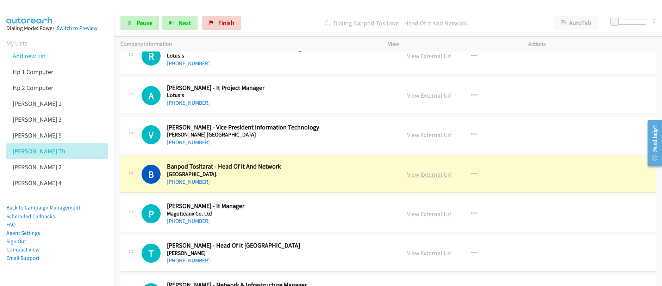
click at [430, 176] on link "View External Url" at bounding box center [429, 174] width 45 height 8
click at [0, 0] on div "Start Calls Pause Next Finish Dialing Banpod Tositarat - Head Of It And Network…" at bounding box center [331, 0] width 662 height 0
click at [138, 23] on span "Pause" at bounding box center [145, 23] width 16 height 8
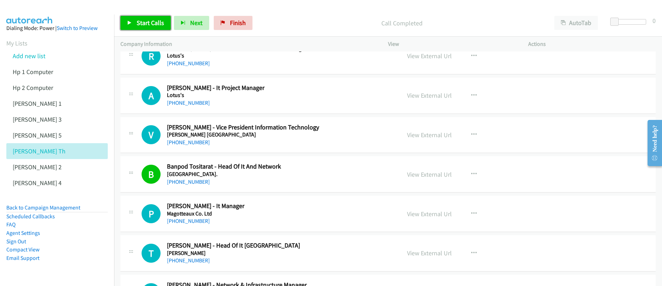
click at [143, 26] on span "Start Calls" at bounding box center [150, 23] width 27 height 8
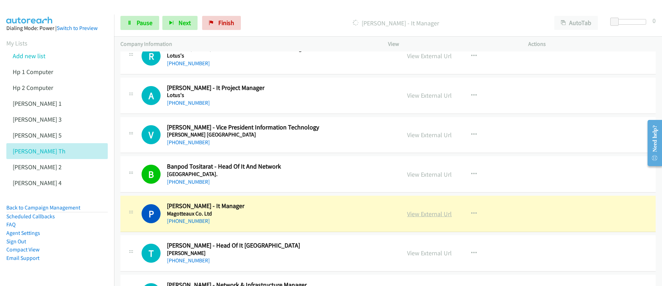
click at [433, 216] on link "View External Url" at bounding box center [429, 213] width 45 height 8
click at [135, 23] on link "Pause" at bounding box center [139, 23] width 39 height 14
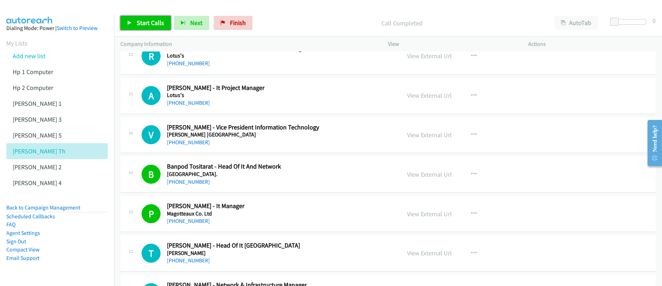
click at [144, 23] on span "Start Calls" at bounding box center [150, 23] width 27 height 8
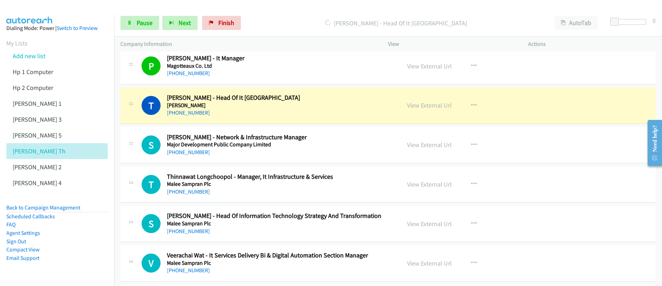
scroll to position [935, 0]
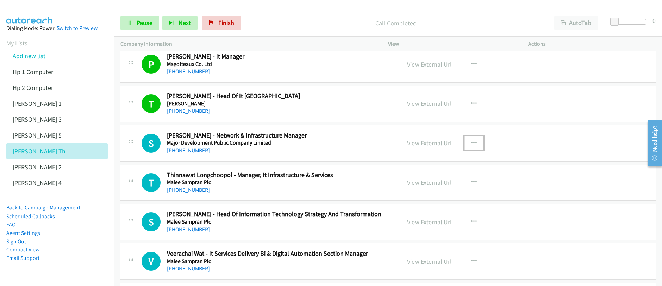
click at [472, 142] on icon "button" at bounding box center [474, 143] width 6 height 6
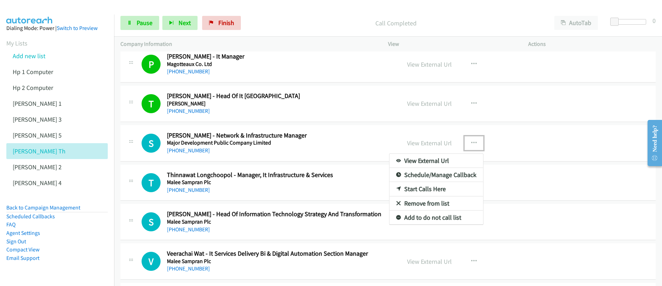
click at [420, 189] on link "Start Calls Here" at bounding box center [436, 189] width 94 height 14
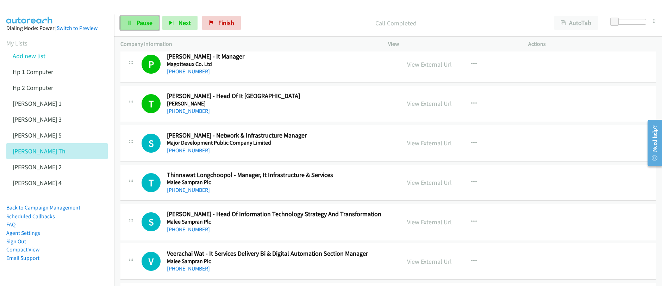
click at [143, 28] on link "Pause" at bounding box center [139, 23] width 39 height 14
click at [143, 26] on span "Start Calls" at bounding box center [150, 23] width 27 height 8
click at [471, 103] on icon "button" at bounding box center [474, 104] width 6 height 6
click at [0, 0] on div at bounding box center [0, 0] width 0 height 0
click at [471, 103] on icon "button" at bounding box center [474, 104] width 6 height 6
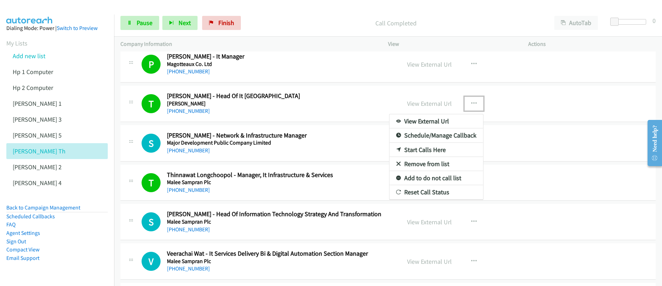
click at [422, 151] on link "Start Calls Here" at bounding box center [436, 150] width 94 height 14
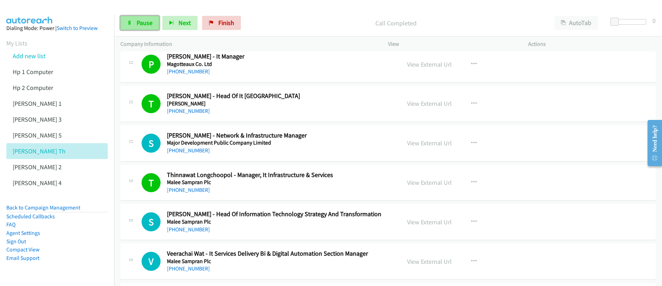
click at [139, 24] on span "Pause" at bounding box center [145, 23] width 16 height 8
click at [139, 25] on span "Start Calls" at bounding box center [150, 23] width 27 height 8
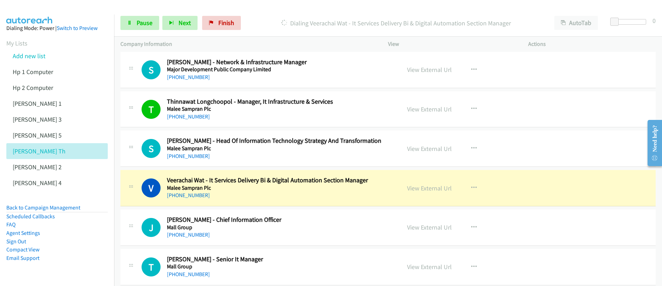
scroll to position [1010, 0]
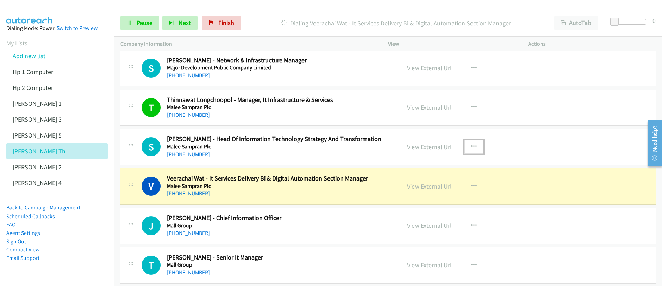
click at [471, 147] on icon "button" at bounding box center [474, 147] width 6 height 6
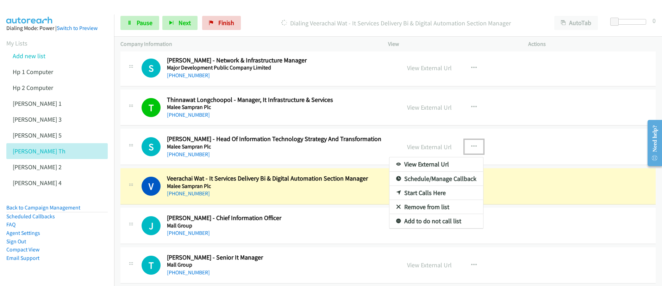
click at [422, 194] on link "Start Calls Here" at bounding box center [436, 193] width 94 height 14
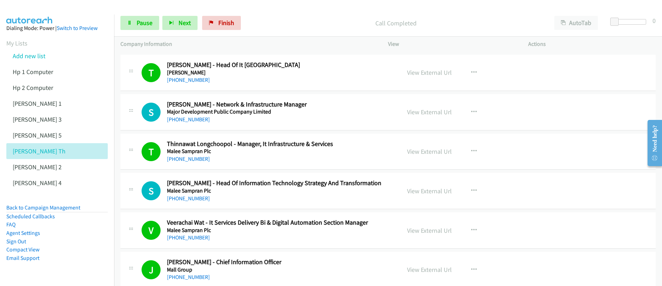
scroll to position [964, 0]
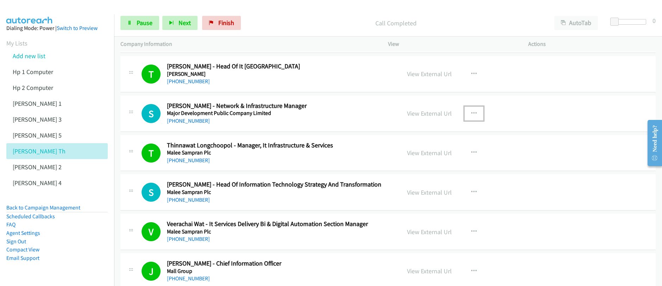
click at [471, 113] on icon "button" at bounding box center [474, 114] width 6 height 6
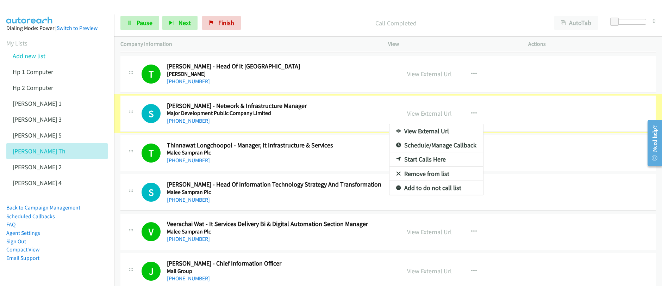
click at [427, 148] on link "Schedule/Manage Callback" at bounding box center [436, 145] width 94 height 14
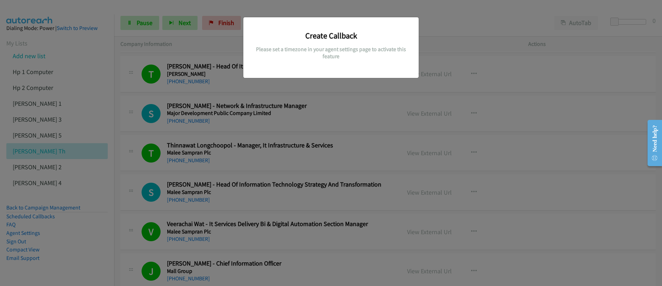
click at [361, 95] on div "Create Callback Please set a timezone in your agent settings page to activate t…" at bounding box center [331, 145] width 662 height 279
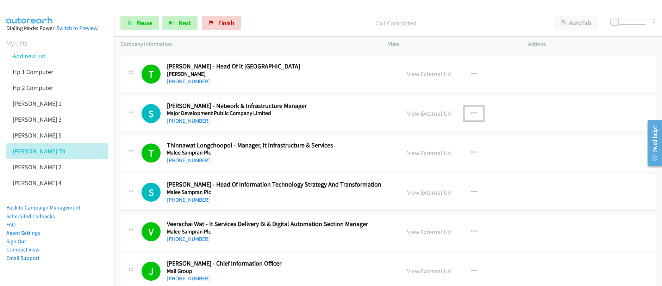
click at [471, 113] on icon "button" at bounding box center [474, 114] width 6 height 6
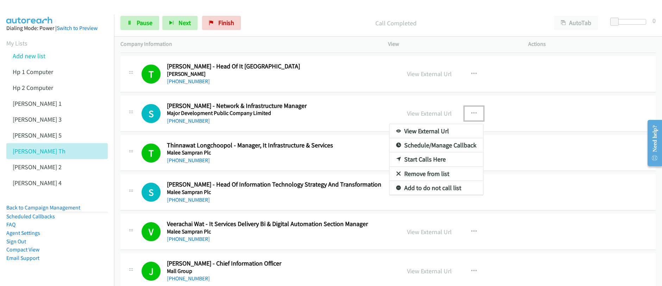
click at [418, 160] on link "Start Calls Here" at bounding box center [436, 159] width 94 height 14
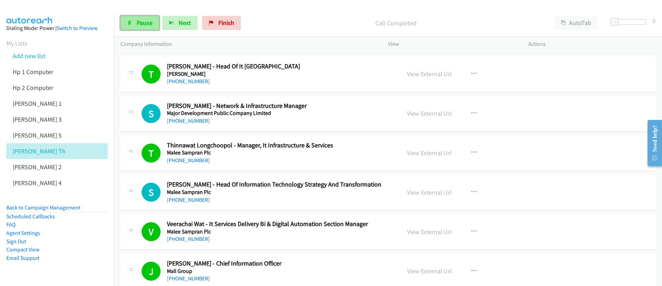
click at [144, 28] on link "Pause" at bounding box center [139, 23] width 39 height 14
click at [144, 28] on link "Start Calls" at bounding box center [145, 23] width 50 height 14
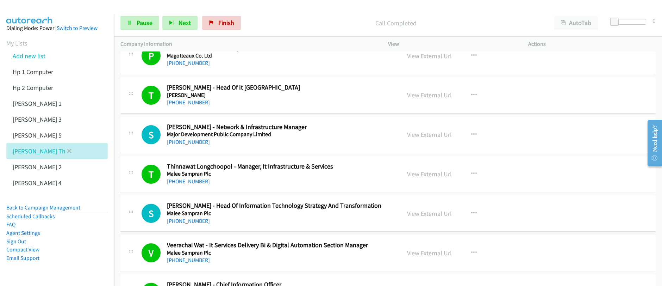
scroll to position [886, 0]
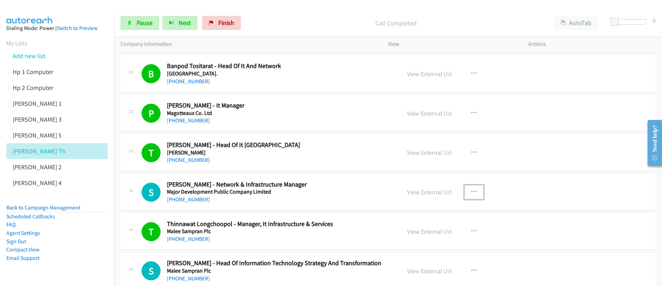
click at [471, 192] on icon "button" at bounding box center [474, 192] width 6 height 6
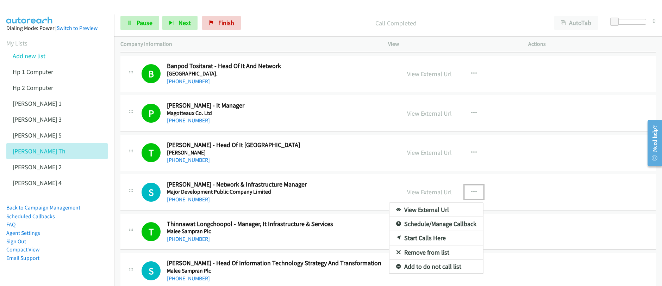
click at [471, 192] on div at bounding box center [331, 143] width 662 height 286
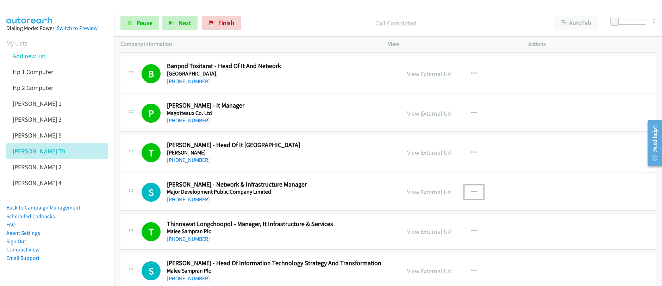
click at [471, 193] on icon "button" at bounding box center [474, 192] width 6 height 6
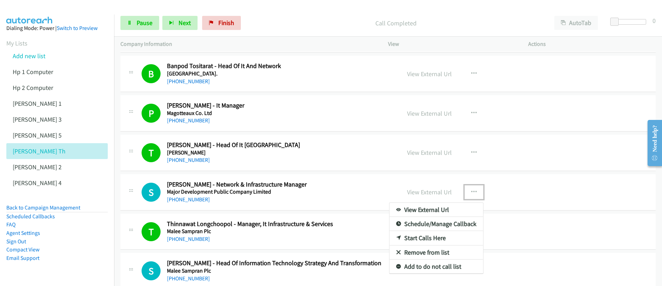
click at [418, 238] on link "Start Calls Here" at bounding box center [436, 238] width 94 height 14
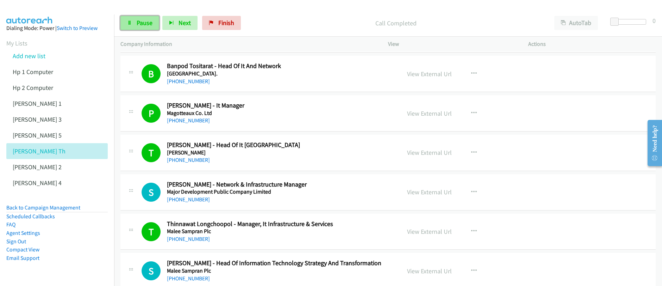
click at [142, 25] on span "Pause" at bounding box center [145, 23] width 16 height 8
click at [142, 26] on span "Start Calls" at bounding box center [150, 23] width 27 height 8
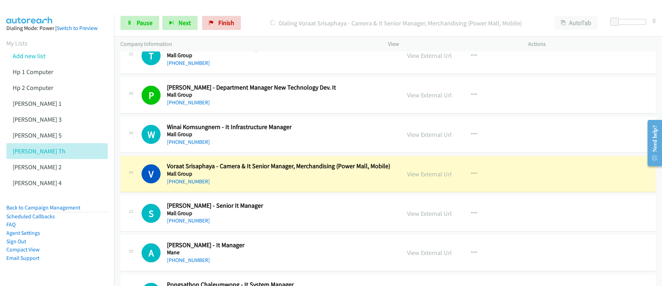
scroll to position [1219, 0]
click at [426, 174] on link "View External Url" at bounding box center [429, 173] width 45 height 8
click at [147, 27] on link "Pause" at bounding box center [139, 23] width 39 height 14
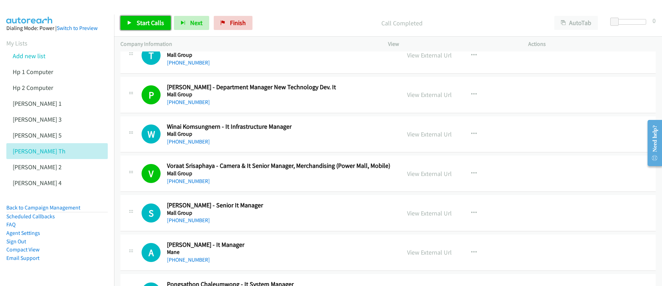
click at [157, 25] on span "Start Calls" at bounding box center [150, 23] width 27 height 8
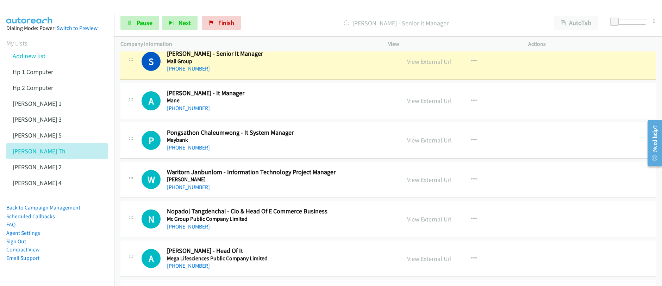
scroll to position [1369, 0]
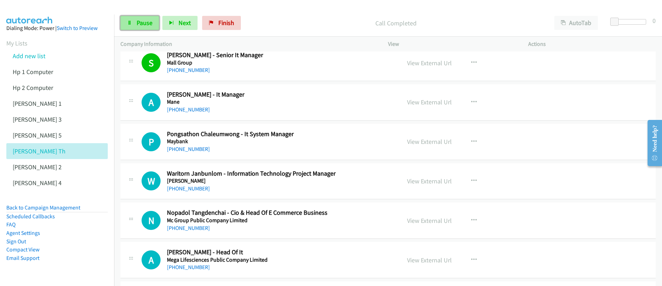
click at [142, 24] on span "Pause" at bounding box center [145, 23] width 16 height 8
click at [142, 24] on span "Start Calls" at bounding box center [150, 23] width 27 height 8
click at [471, 101] on icon "button" at bounding box center [474, 102] width 6 height 6
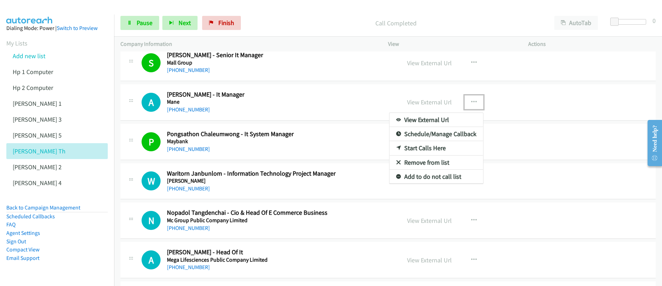
click at [415, 148] on link "Start Calls Here" at bounding box center [436, 148] width 94 height 14
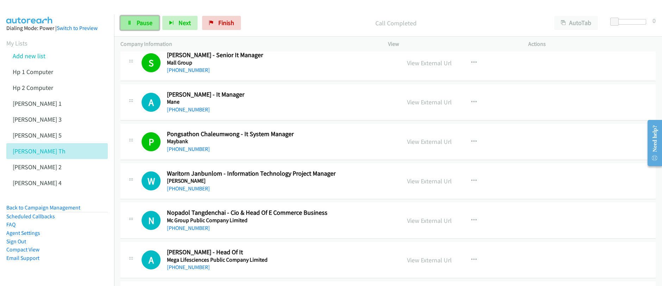
click at [137, 26] on span "Pause" at bounding box center [145, 23] width 16 height 8
click at [137, 26] on span "Start Calls" at bounding box center [150, 23] width 27 height 8
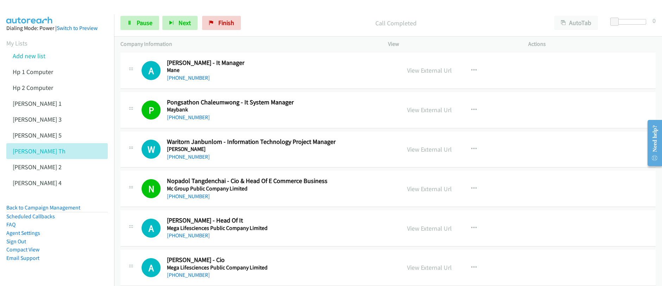
scroll to position [1398, 0]
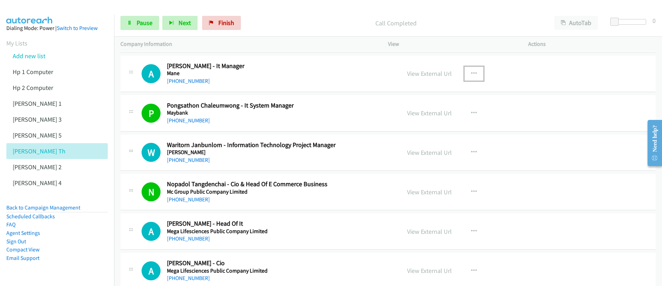
click at [471, 74] on icon "button" at bounding box center [474, 74] width 6 height 6
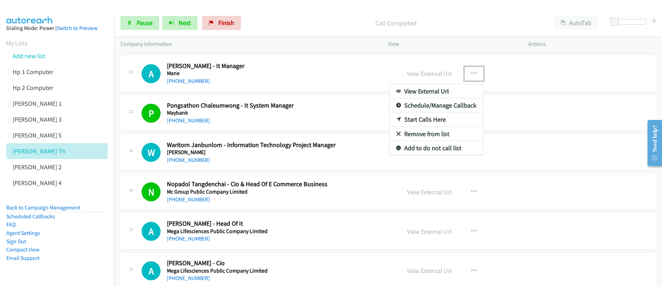
click at [420, 120] on link "Start Calls Here" at bounding box center [436, 119] width 94 height 14
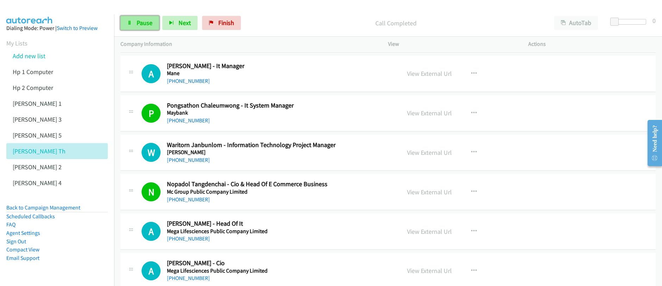
click at [139, 21] on span "Pause" at bounding box center [145, 23] width 16 height 8
click at [139, 21] on span "Start Calls" at bounding box center [150, 23] width 27 height 8
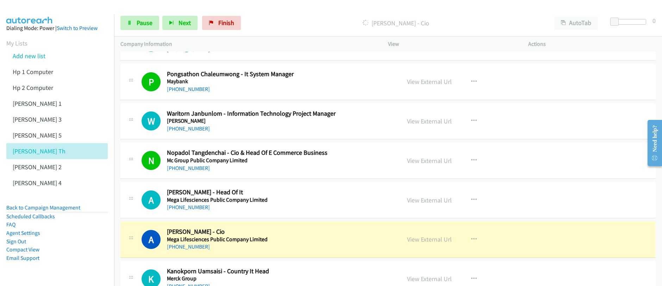
scroll to position [1429, 0]
click at [141, 25] on span "Pause" at bounding box center [145, 23] width 16 height 8
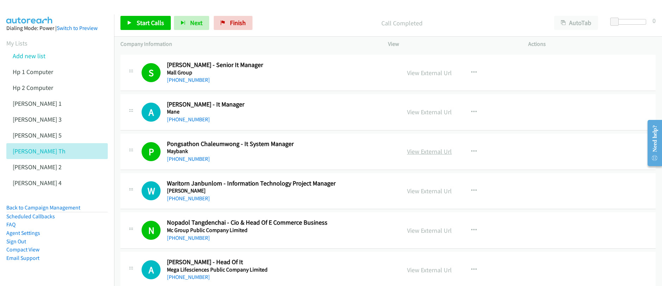
scroll to position [1126, 0]
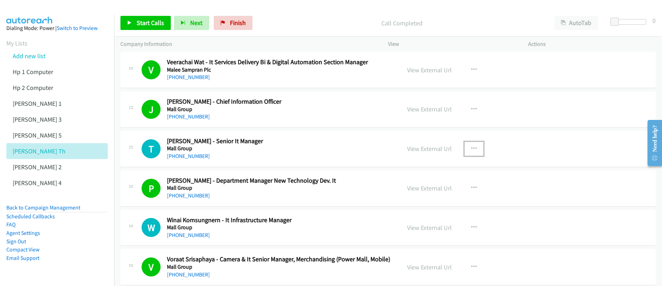
click at [471, 149] on icon "button" at bounding box center [474, 149] width 6 height 6
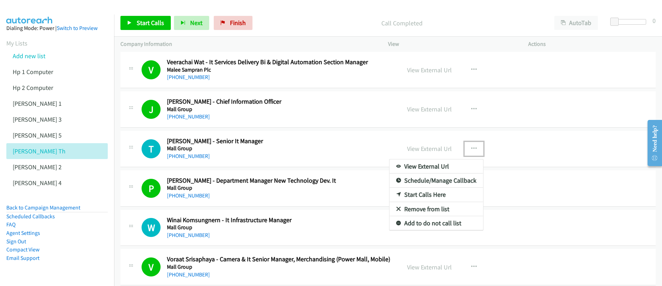
click at [424, 195] on link "Start Calls Here" at bounding box center [436, 194] width 94 height 14
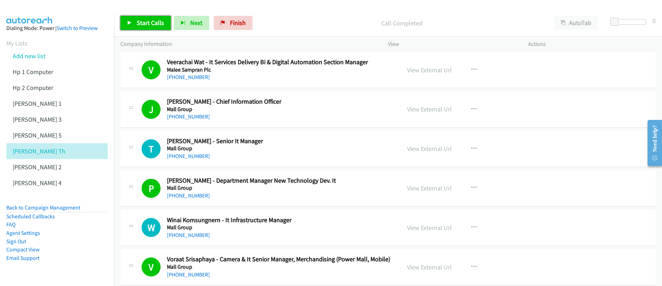
click at [147, 26] on span "Start Calls" at bounding box center [150, 23] width 27 height 8
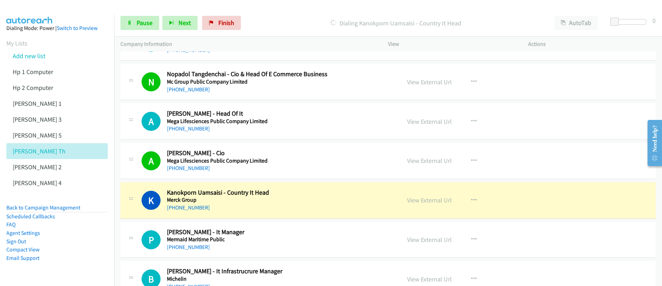
scroll to position [1511, 0]
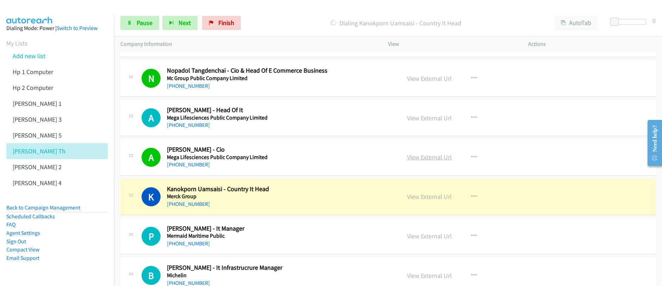
click at [433, 157] on link "View External Url" at bounding box center [429, 157] width 45 height 8
click at [0, 0] on div "Start Calls Pause Next Finish Dialing Kanokporn Uamsaisi - Country It Head Auto…" at bounding box center [331, 0] width 662 height 0
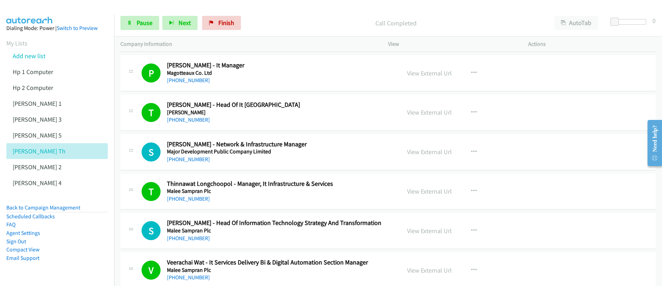
scroll to position [911, 0]
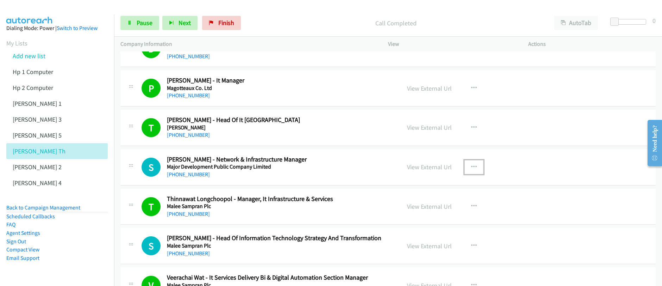
click at [471, 168] on icon "button" at bounding box center [474, 167] width 6 height 6
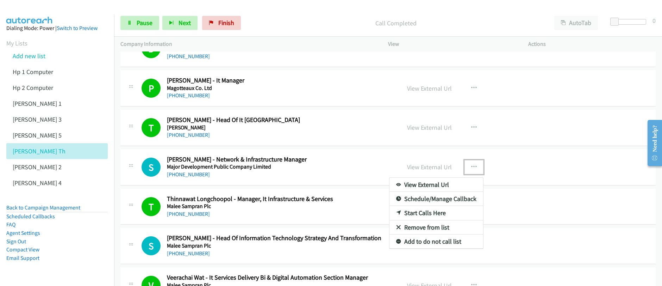
click at [413, 214] on link "Start Calls Here" at bounding box center [436, 213] width 94 height 14
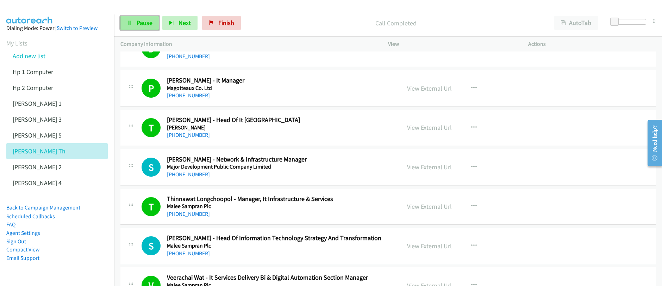
click at [133, 25] on link "Pause" at bounding box center [139, 23] width 39 height 14
click at [133, 26] on link "Start Calls" at bounding box center [145, 23] width 50 height 14
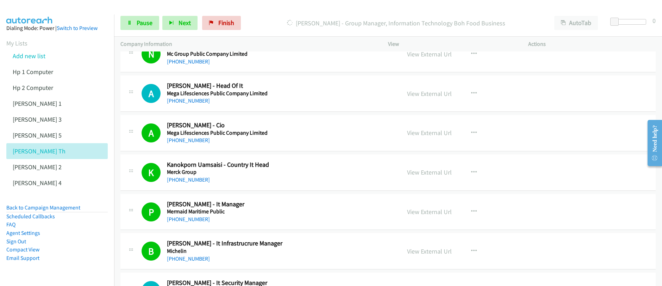
scroll to position [1684, 0]
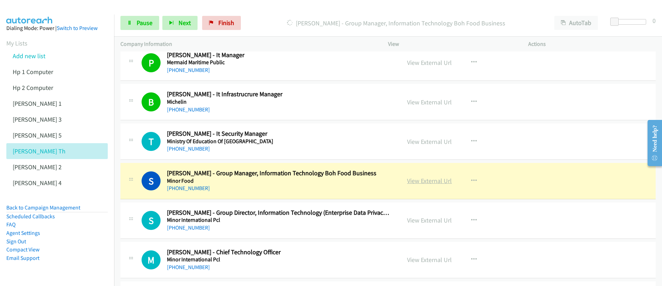
click at [424, 182] on link "View External Url" at bounding box center [429, 180] width 45 height 8
click at [138, 29] on link "Pause" at bounding box center [139, 23] width 39 height 14
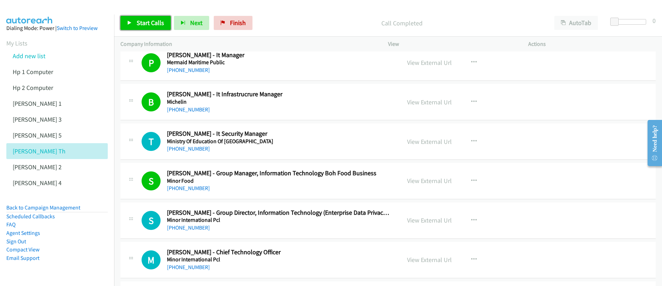
click at [145, 27] on link "Start Calls" at bounding box center [145, 23] width 50 height 14
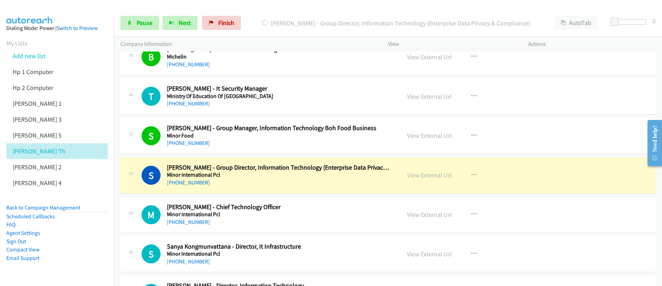
scroll to position [1730, 0]
click at [471, 252] on icon "button" at bounding box center [474, 253] width 6 height 6
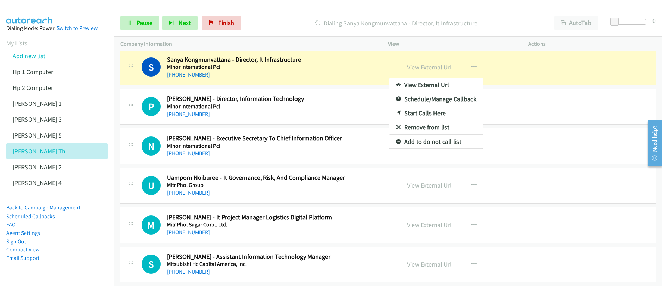
scroll to position [1818, 0]
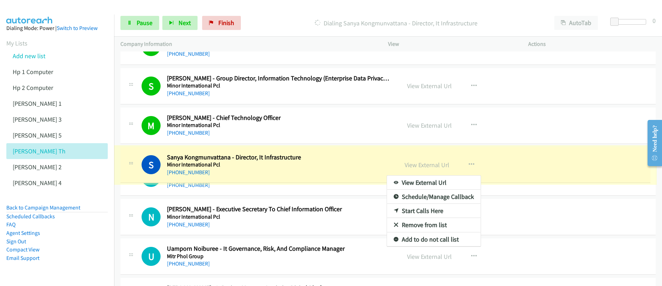
drag, startPoint x: 508, startPoint y: 200, endPoint x: 505, endPoint y: 189, distance: 11.3
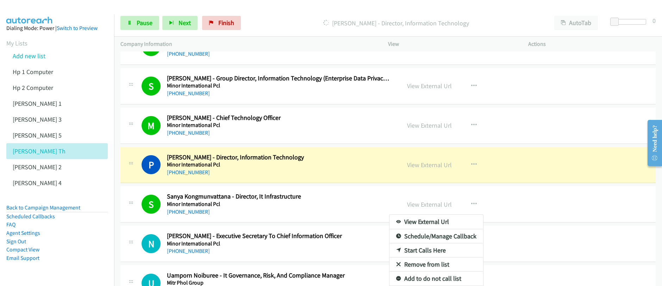
click at [428, 165] on div at bounding box center [331, 143] width 662 height 286
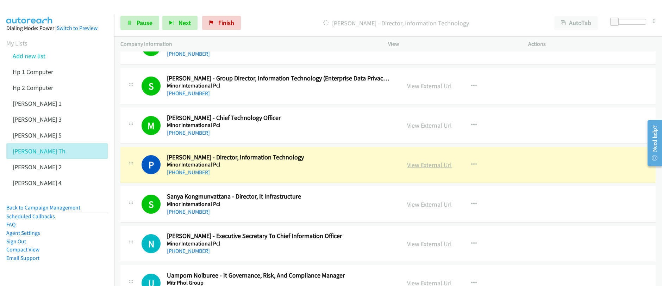
click at [427, 166] on link "View External Url" at bounding box center [429, 165] width 45 height 8
click at [138, 22] on span "Pause" at bounding box center [145, 23] width 16 height 8
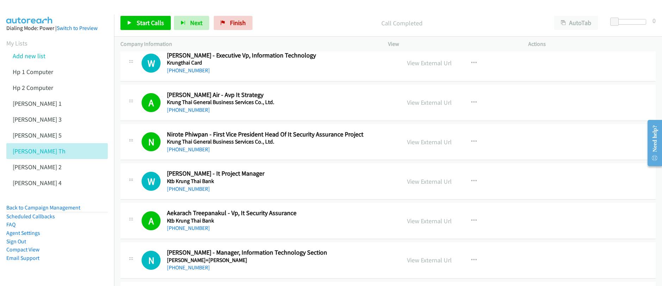
scroll to position [0, 0]
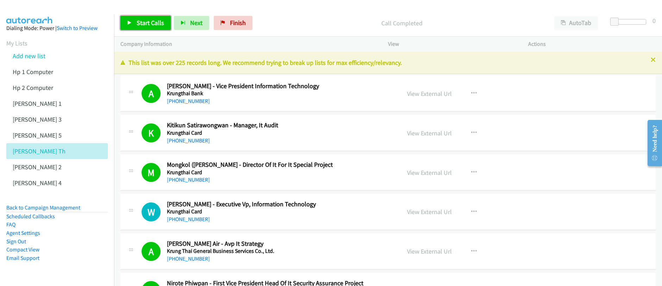
click at [139, 25] on span "Start Calls" at bounding box center [150, 23] width 27 height 8
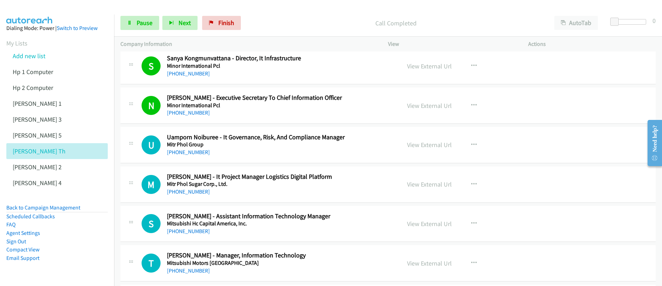
scroll to position [1968, 0]
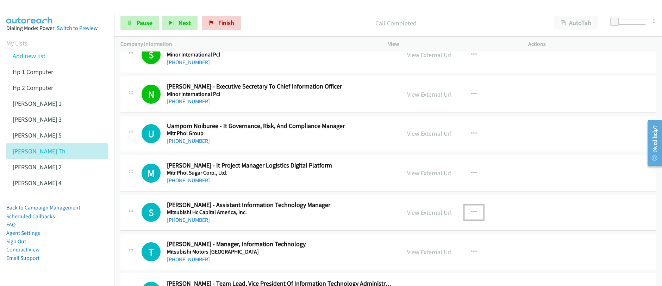
click at [474, 213] on button "button" at bounding box center [473, 212] width 19 height 14
click at [0, 0] on div at bounding box center [0, 0] width 0 height 0
click at [473, 212] on icon "button" at bounding box center [474, 212] width 6 height 6
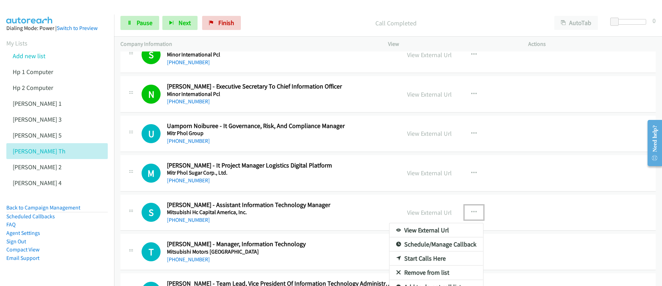
click at [432, 259] on link "Start Calls Here" at bounding box center [436, 258] width 94 height 14
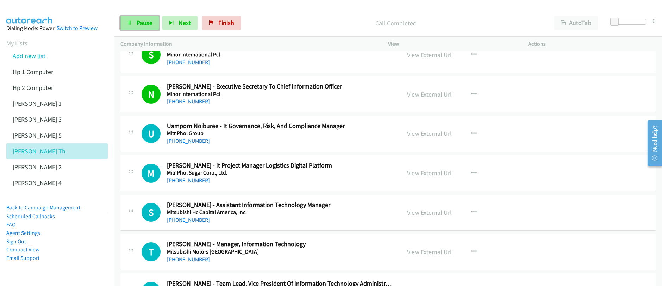
click at [142, 24] on span "Pause" at bounding box center [145, 23] width 16 height 8
click at [142, 24] on span "Start Calls" at bounding box center [150, 23] width 27 height 8
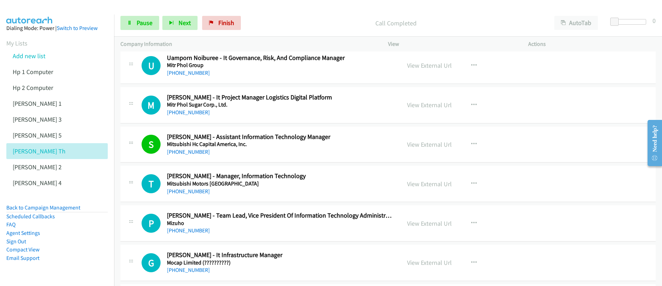
scroll to position [2059, 0]
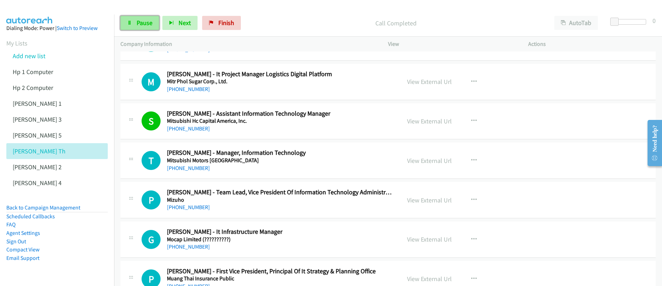
click at [133, 26] on link "Pause" at bounding box center [139, 23] width 39 height 14
click at [133, 26] on link "Start Calls" at bounding box center [145, 23] width 50 height 14
click at [137, 26] on span "Pause" at bounding box center [145, 23] width 16 height 8
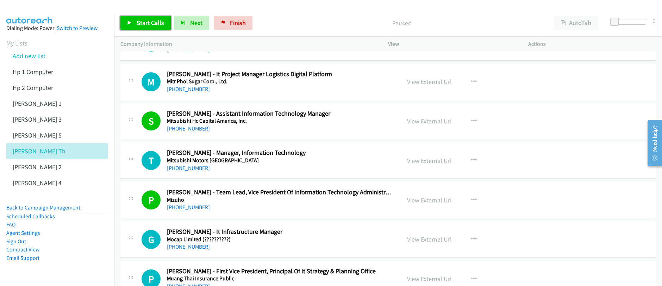
click at [137, 26] on span "Start Calls" at bounding box center [150, 23] width 27 height 8
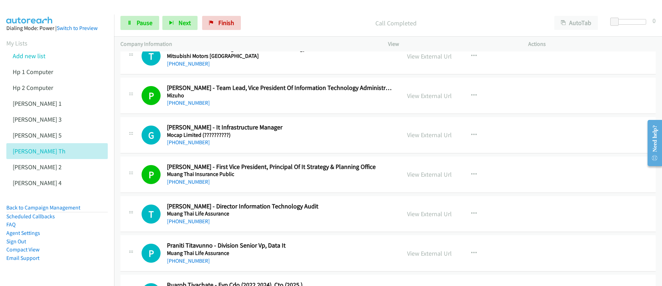
scroll to position [2171, 0]
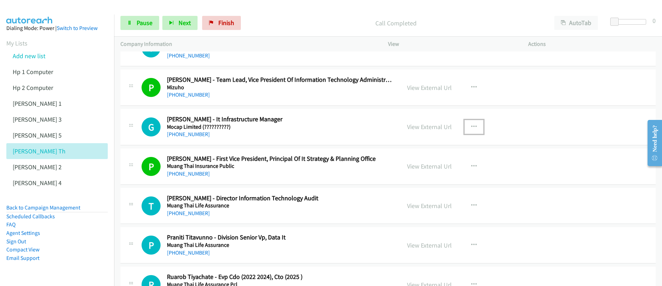
click at [471, 126] on icon "button" at bounding box center [474, 127] width 6 height 6
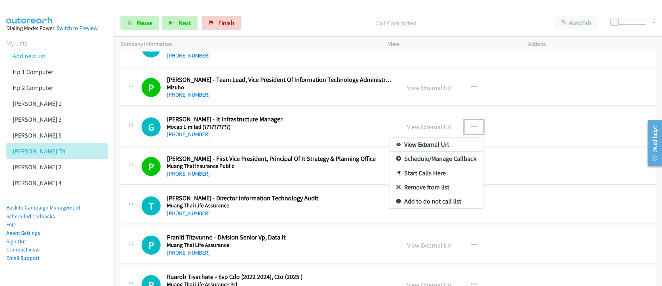
click at [426, 175] on link "Start Calls Here" at bounding box center [436, 173] width 94 height 14
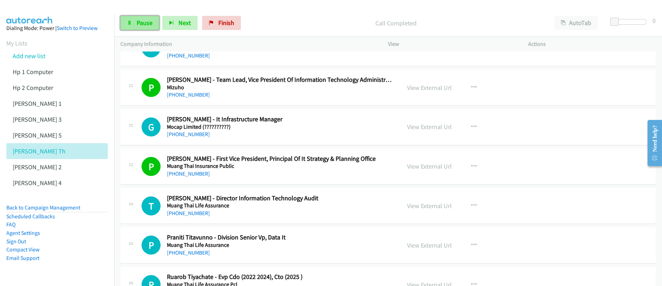
click at [149, 23] on span "Pause" at bounding box center [145, 23] width 16 height 8
click at [149, 23] on span "Start Calls" at bounding box center [150, 23] width 27 height 8
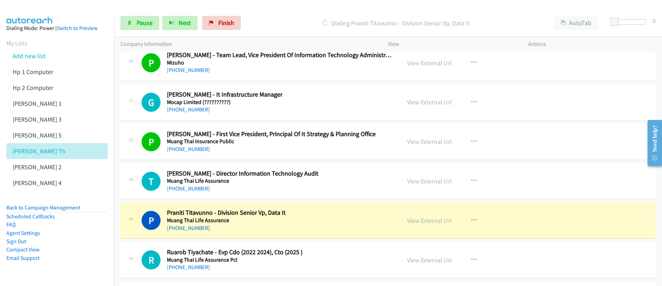
scroll to position [2203, 0]
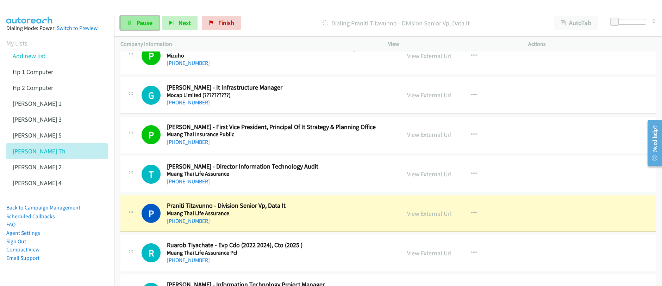
click at [144, 23] on span "Pause" at bounding box center [145, 23] width 16 height 8
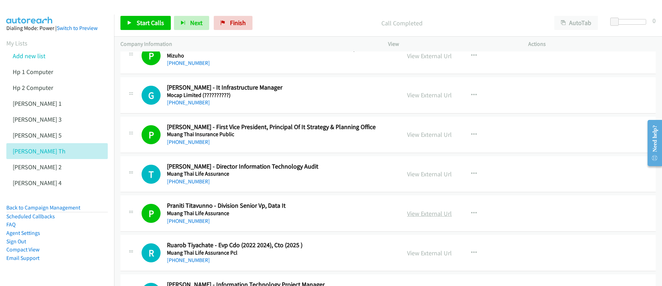
click at [432, 215] on link "View External Url" at bounding box center [429, 213] width 45 height 8
click at [0, 0] on div "Start Calls Pause Next Finish Call Completed AutoTab AutoTab 0 Company Informat…" at bounding box center [331, 0] width 662 height 0
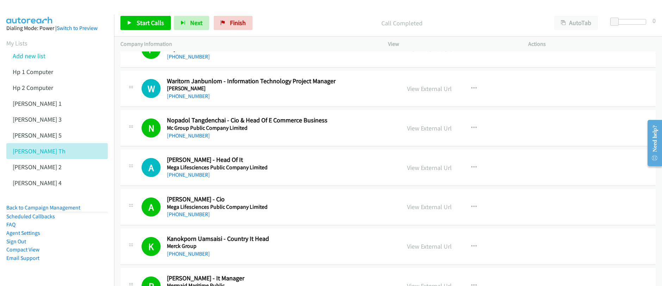
scroll to position [1457, 0]
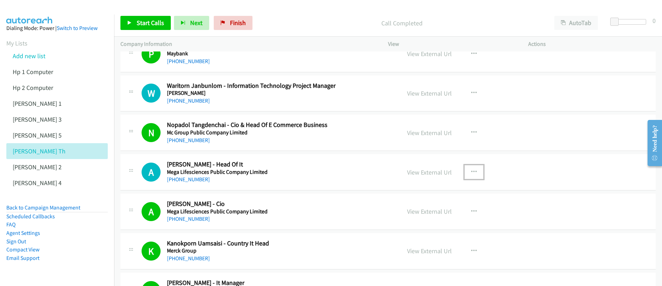
click at [471, 172] on icon "button" at bounding box center [474, 172] width 6 height 6
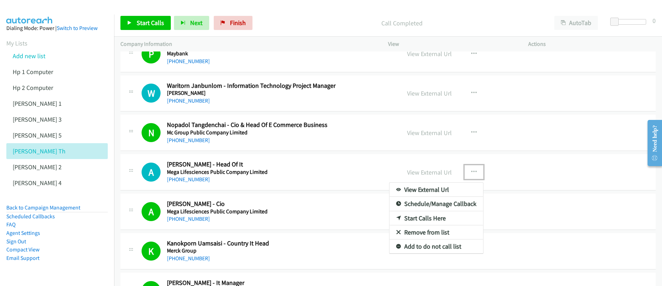
click at [413, 217] on link "Start Calls Here" at bounding box center [436, 218] width 94 height 14
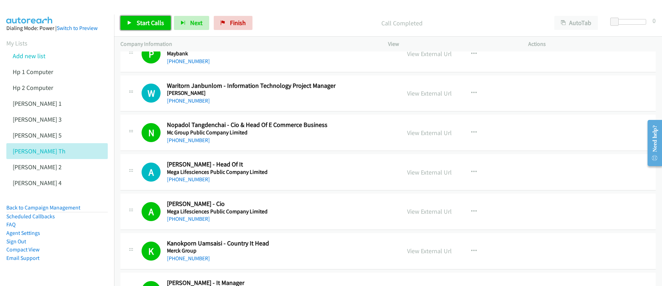
click at [144, 26] on span "Start Calls" at bounding box center [150, 23] width 27 height 8
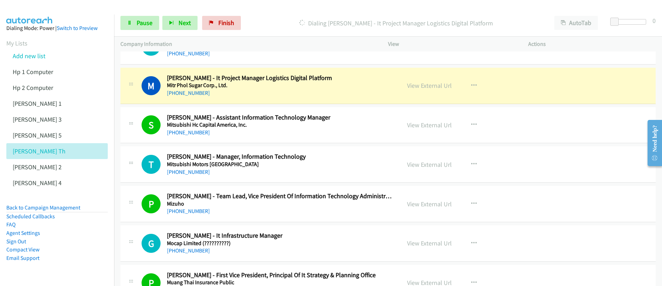
scroll to position [2046, 0]
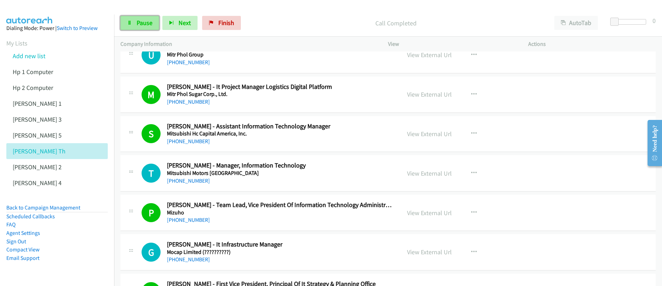
click at [138, 24] on span "Pause" at bounding box center [145, 23] width 16 height 8
click at [138, 24] on span "Start Calls" at bounding box center [150, 23] width 27 height 8
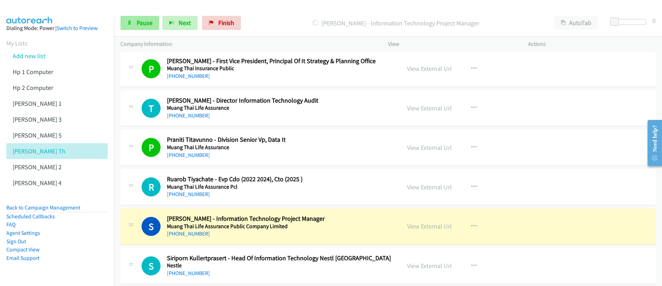
scroll to position [2315, 0]
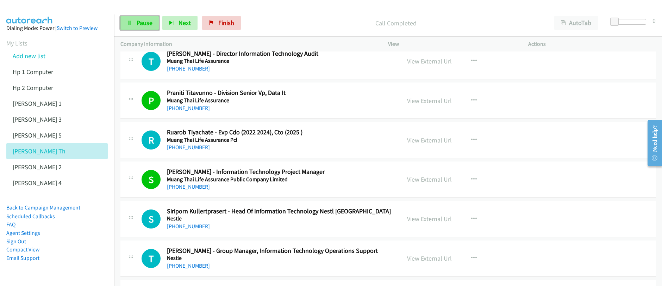
click at [146, 25] on span "Pause" at bounding box center [145, 23] width 16 height 8
click at [146, 25] on span "Start Calls" at bounding box center [150, 23] width 27 height 8
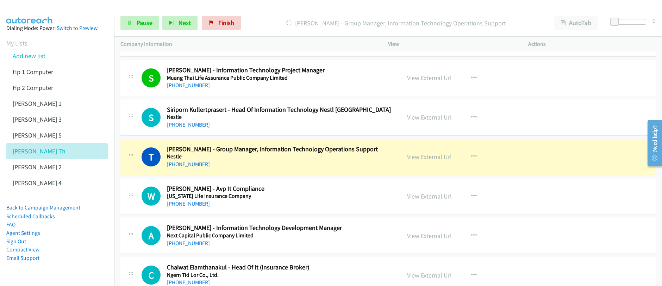
scroll to position [2454, 0]
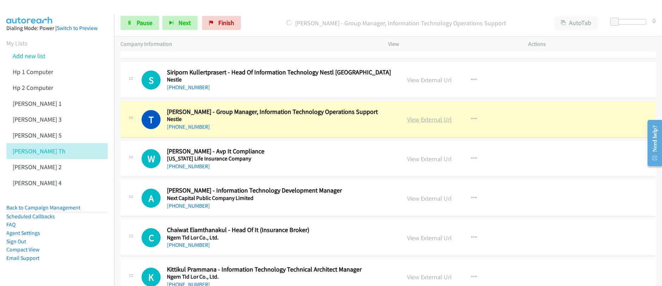
click at [432, 121] on link "View External Url" at bounding box center [429, 119] width 45 height 8
click at [0, 0] on div "Start Calls Pause Next Finish Dialing Tanai Lumyong - Group Manager, Informatio…" at bounding box center [331, 0] width 662 height 0
click at [141, 25] on span "Pause" at bounding box center [145, 23] width 16 height 8
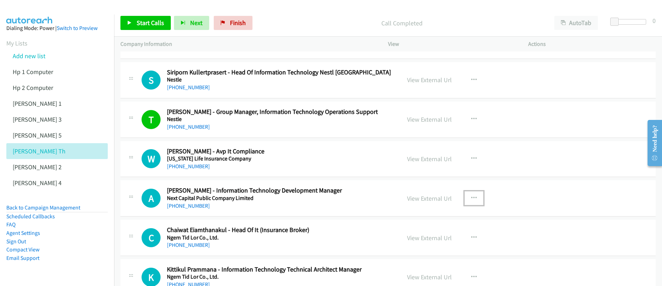
click at [472, 199] on icon "button" at bounding box center [474, 198] width 6 height 6
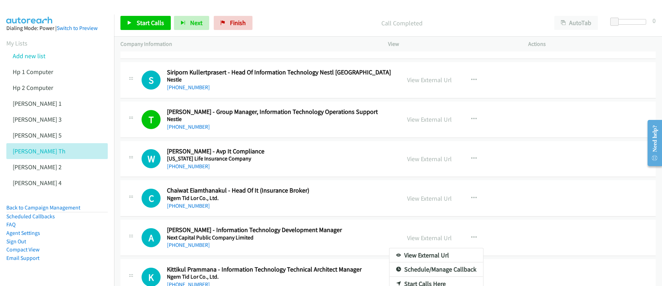
click at [142, 23] on div at bounding box center [331, 143] width 662 height 286
click at [145, 26] on span "Start Calls" at bounding box center [150, 23] width 27 height 8
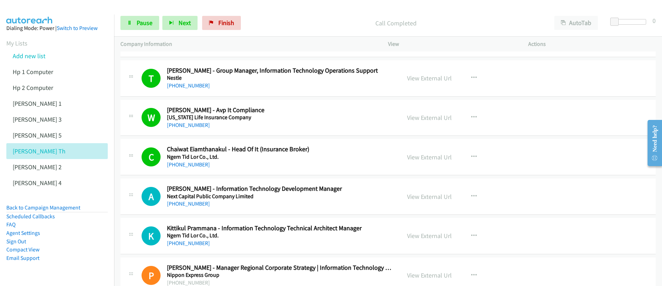
scroll to position [2574, 0]
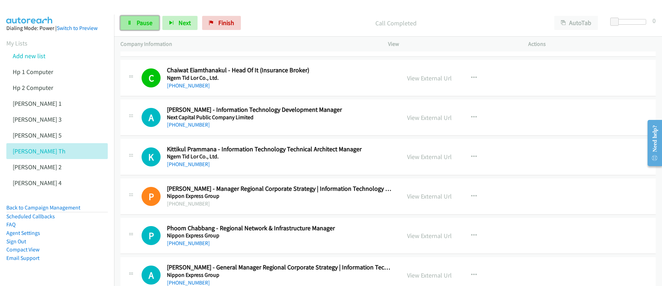
click at [137, 23] on span "Pause" at bounding box center [145, 23] width 16 height 8
click at [137, 23] on span "Start Calls" at bounding box center [150, 23] width 27 height 8
click at [136, 21] on link "Pause" at bounding box center [139, 23] width 39 height 14
click at [136, 21] on link "Start Calls" at bounding box center [145, 23] width 50 height 14
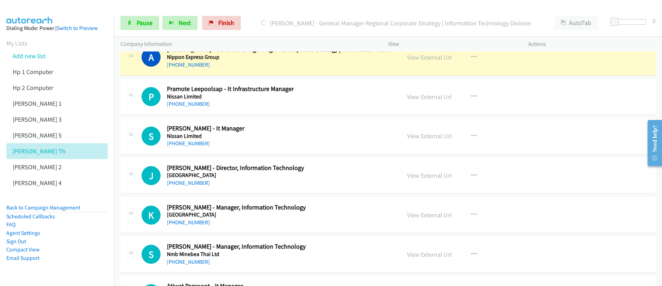
scroll to position [2753, 0]
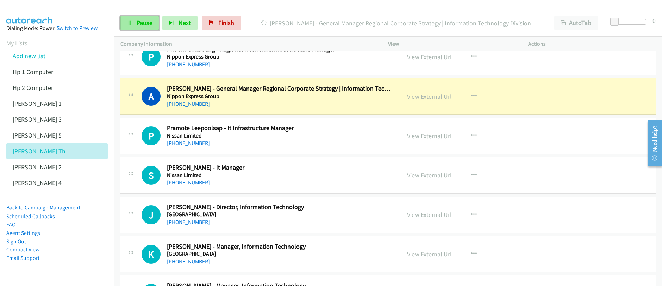
click at [142, 26] on span "Pause" at bounding box center [145, 23] width 16 height 8
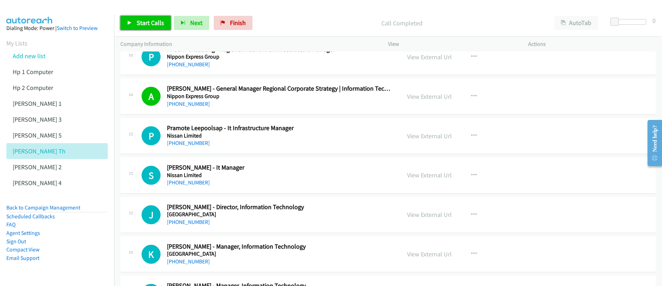
click at [149, 27] on link "Start Calls" at bounding box center [145, 23] width 50 height 14
click at [138, 25] on span "Pause" at bounding box center [145, 23] width 16 height 8
click at [139, 25] on span "Start Calls" at bounding box center [150, 23] width 27 height 8
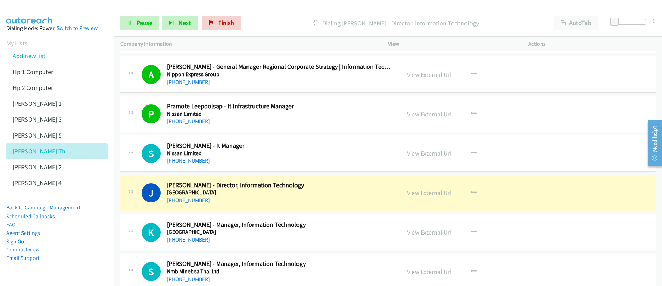
scroll to position [2775, 0]
click at [471, 152] on icon "button" at bounding box center [474, 153] width 6 height 6
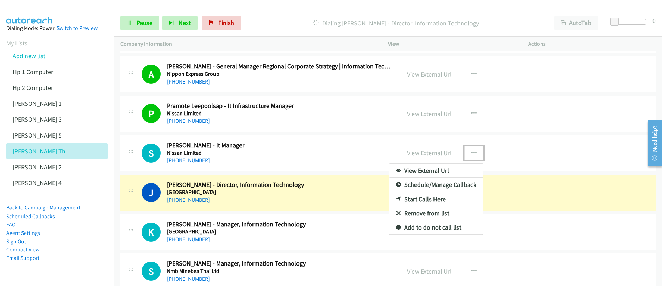
click at [471, 152] on div at bounding box center [331, 143] width 662 height 286
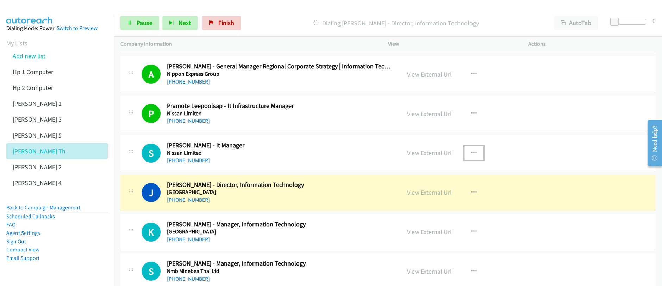
click at [471, 152] on icon "button" at bounding box center [474, 153] width 6 height 6
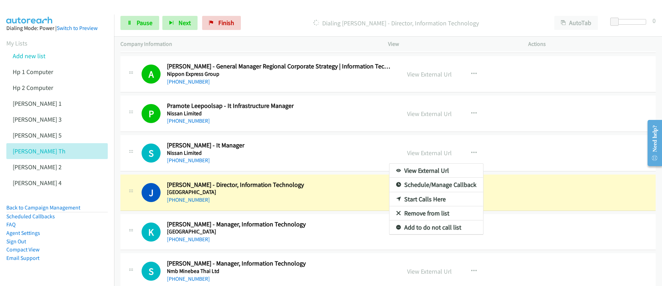
click at [421, 201] on link "Start Calls Here" at bounding box center [436, 199] width 94 height 14
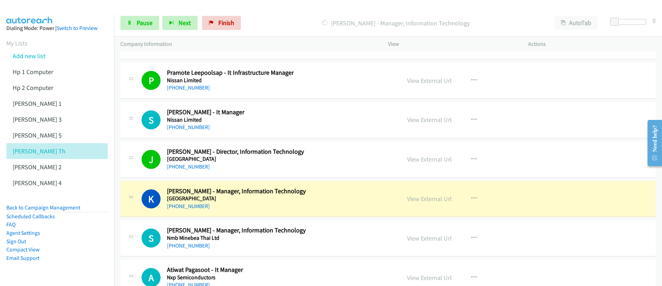
scroll to position [2865, 0]
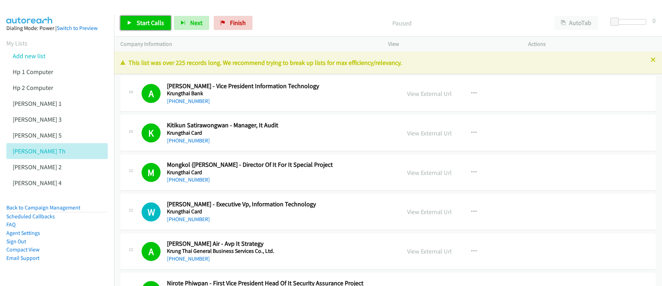
click at [158, 24] on span "Start Calls" at bounding box center [150, 23] width 27 height 8
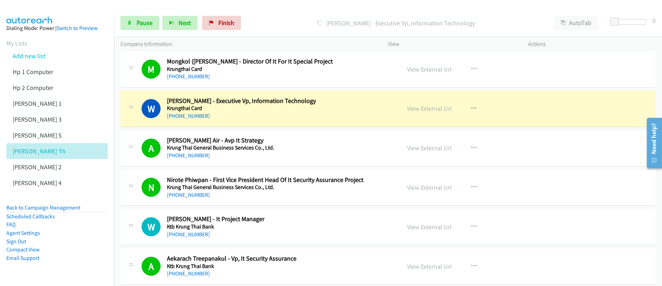
scroll to position [117, 0]
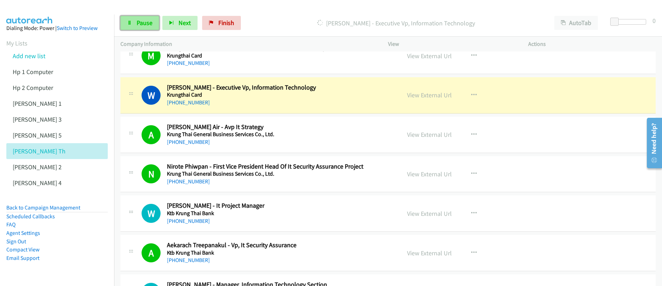
click at [140, 25] on span "Pause" at bounding box center [145, 23] width 16 height 8
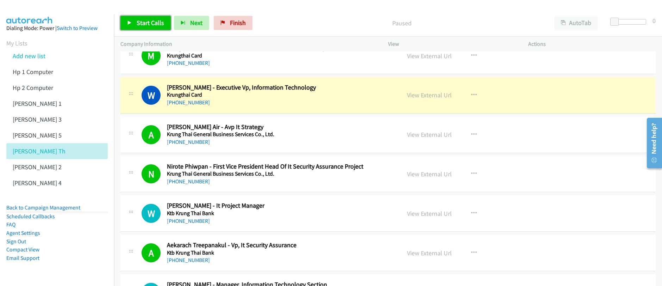
click at [140, 25] on span "Start Calls" at bounding box center [150, 23] width 27 height 8
click at [150, 29] on link "Pause" at bounding box center [139, 23] width 39 height 14
click at [150, 28] on link "Start Calls" at bounding box center [145, 23] width 50 height 14
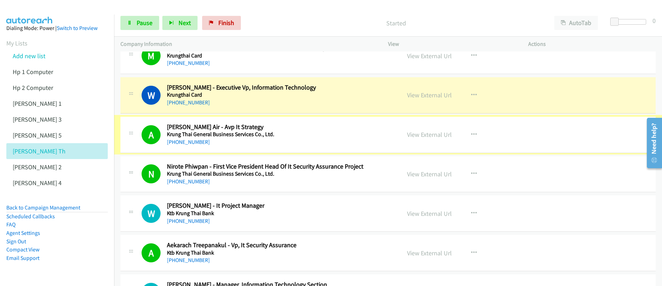
click at [231, 127] on h2 "[PERSON_NAME] Air - Avp It Strategy" at bounding box center [279, 127] width 225 height 8
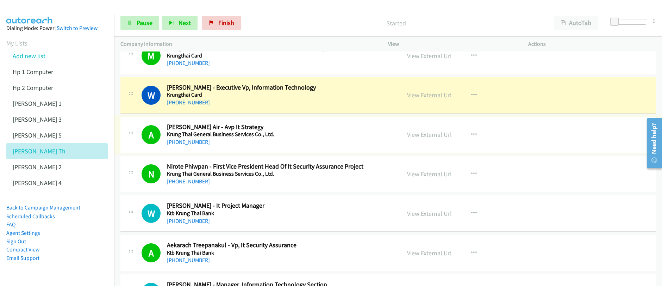
click at [235, 99] on div "[PHONE_NUMBER]" at bounding box center [279, 102] width 225 height 8
click at [237, 99] on div "[PHONE_NUMBER]" at bounding box center [279, 102] width 225 height 8
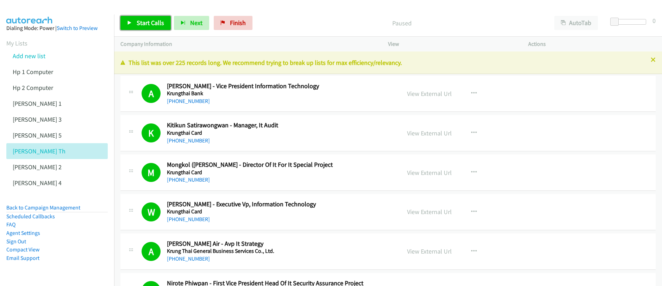
click at [148, 25] on span "Start Calls" at bounding box center [150, 23] width 27 height 8
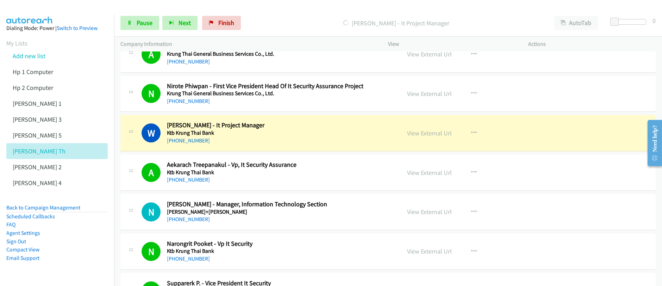
scroll to position [204, 0]
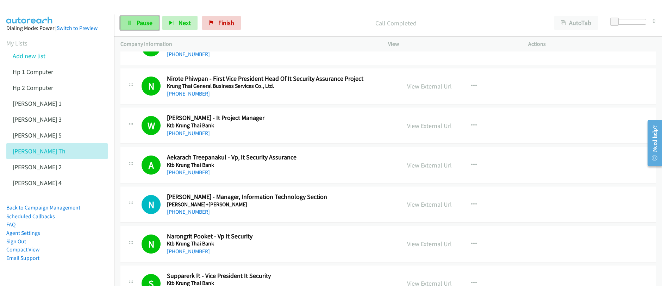
click at [137, 23] on span "Pause" at bounding box center [145, 23] width 16 height 8
click at [137, 23] on span "Start Calls" at bounding box center [150, 23] width 27 height 8
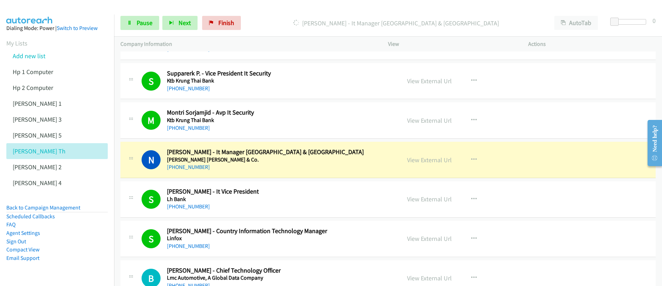
scroll to position [420, 0]
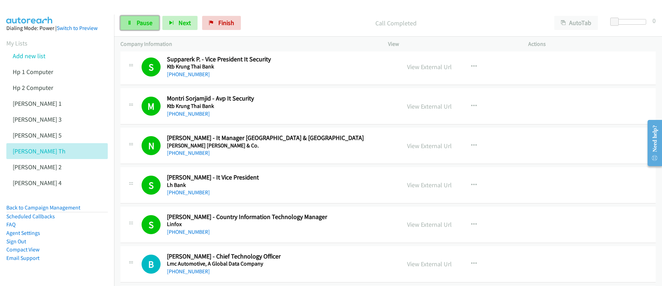
click at [144, 25] on span "Pause" at bounding box center [145, 23] width 16 height 8
click at [144, 25] on span "Start Calls" at bounding box center [150, 23] width 27 height 8
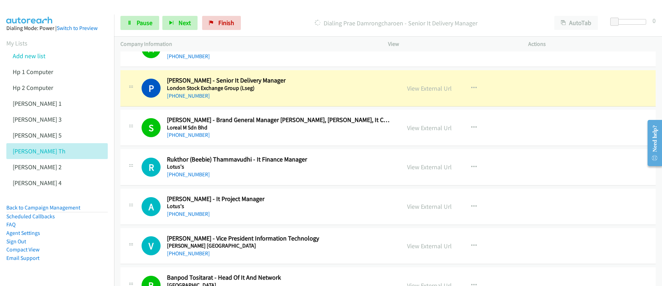
scroll to position [676, 0]
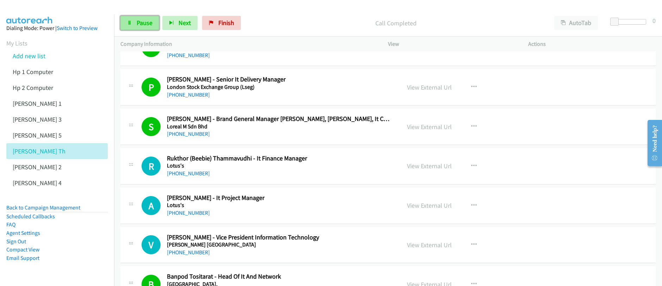
click at [138, 26] on span "Pause" at bounding box center [145, 23] width 16 height 8
click at [138, 26] on span "Start Calls" at bounding box center [150, 23] width 27 height 8
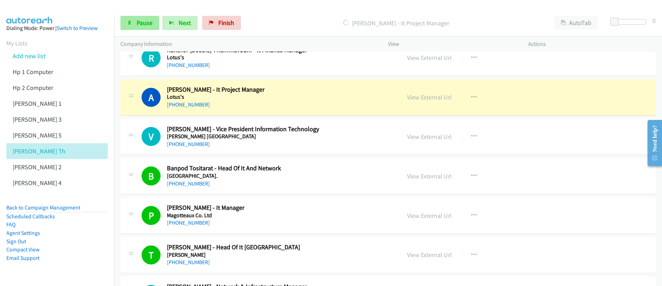
scroll to position [789, 0]
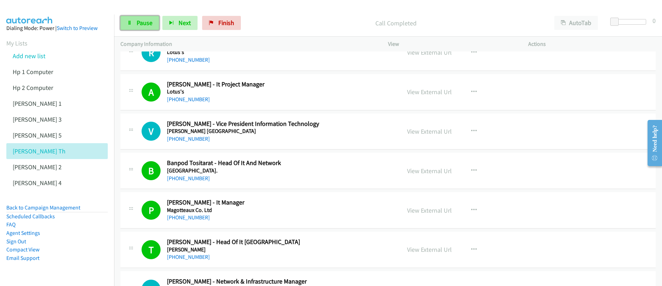
click at [148, 26] on span "Pause" at bounding box center [145, 23] width 16 height 8
click at [148, 25] on span "Start Calls" at bounding box center [150, 23] width 27 height 8
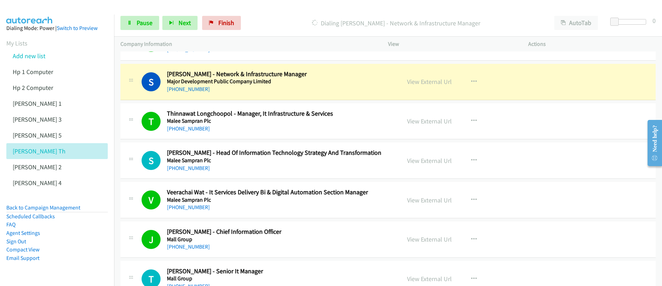
scroll to position [997, 0]
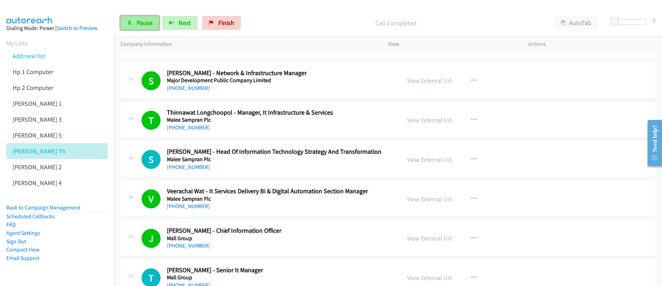
click at [140, 24] on span "Pause" at bounding box center [145, 23] width 16 height 8
click at [140, 25] on span "Start Calls" at bounding box center [150, 23] width 27 height 8
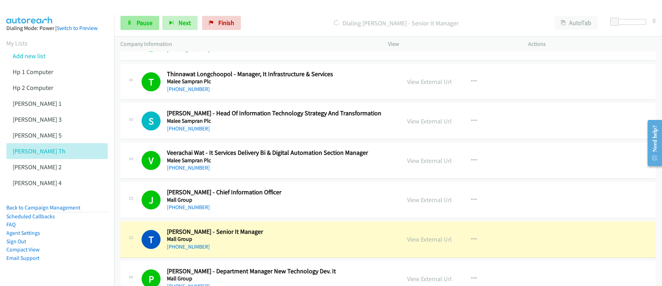
scroll to position [1069, 0]
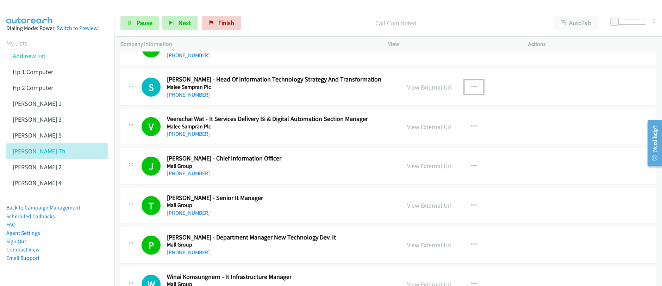
click at [471, 86] on icon "button" at bounding box center [474, 87] width 6 height 6
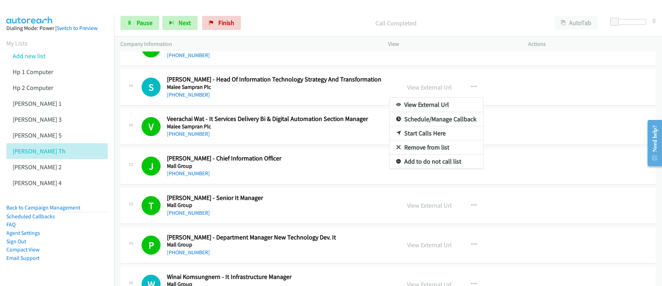
scroll to position [1055, 0]
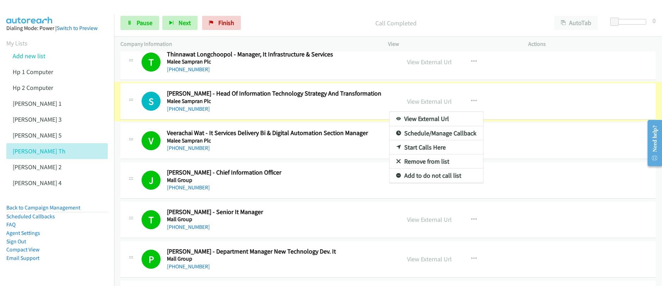
click at [134, 26] on div at bounding box center [331, 143] width 662 height 286
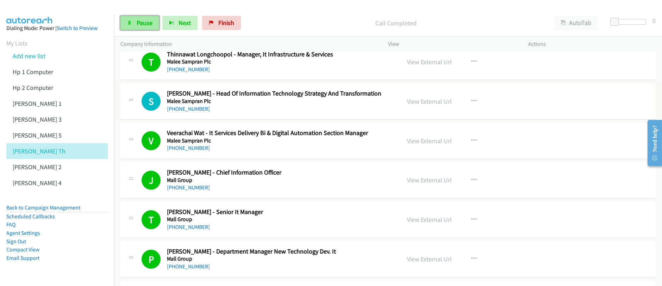
click at [134, 26] on link "Pause" at bounding box center [139, 23] width 39 height 14
click at [134, 25] on link "Start Calls" at bounding box center [145, 23] width 50 height 14
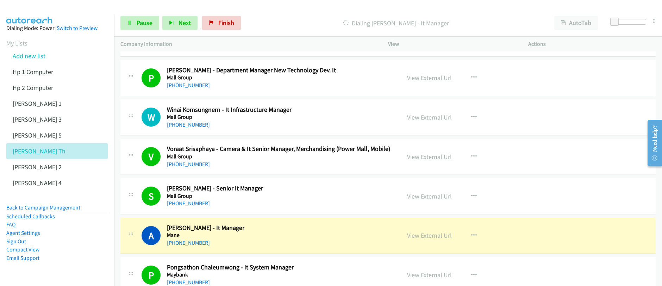
scroll to position [1394, 0]
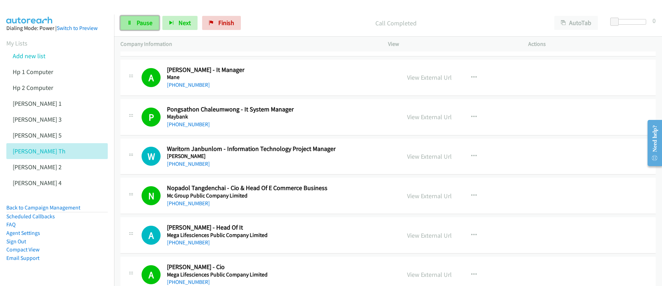
click at [139, 26] on span "Pause" at bounding box center [145, 23] width 16 height 8
click at [139, 26] on span "Start Calls" at bounding box center [150, 23] width 27 height 8
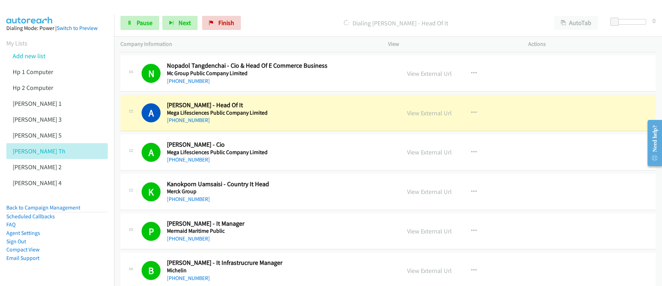
scroll to position [1519, 0]
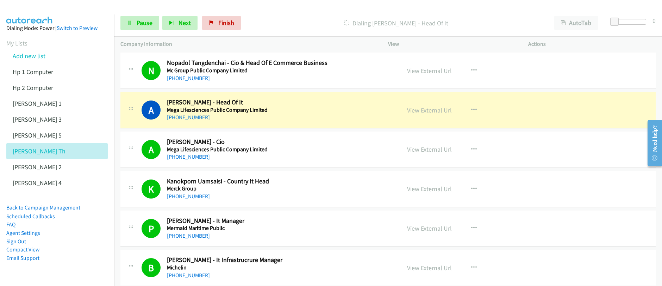
click at [432, 112] on link "View External Url" at bounding box center [429, 110] width 45 height 8
click at [140, 21] on span "Pause" at bounding box center [145, 23] width 16 height 8
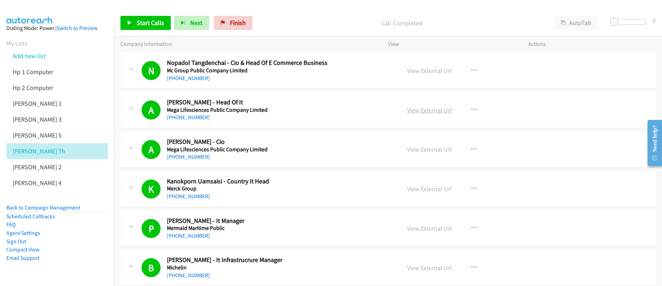
click at [426, 112] on link "View External Url" at bounding box center [429, 110] width 45 height 8
click at [150, 22] on span "Start Calls" at bounding box center [150, 23] width 27 height 8
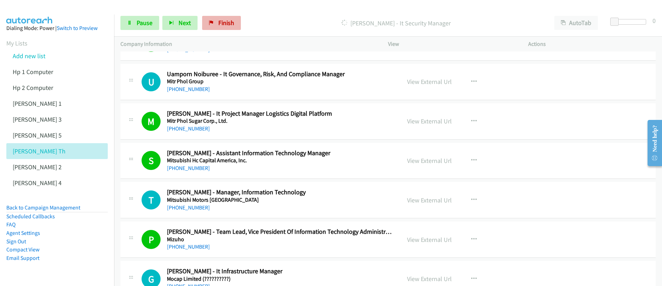
scroll to position [2020, 0]
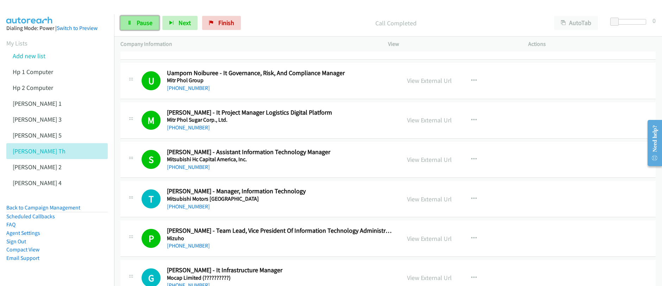
click at [140, 28] on link "Pause" at bounding box center [139, 23] width 39 height 14
click at [140, 28] on link "Start Calls" at bounding box center [145, 23] width 50 height 14
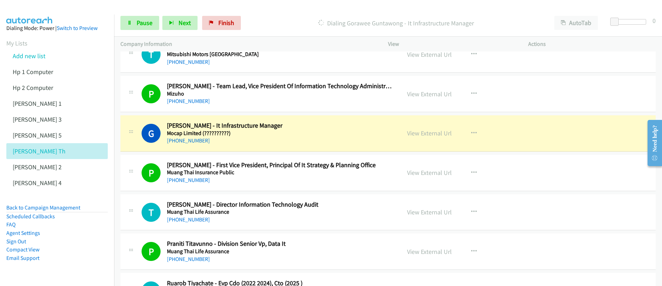
scroll to position [2171, 0]
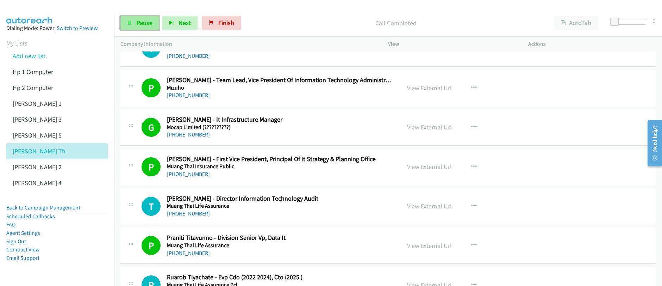
click at [142, 27] on link "Pause" at bounding box center [139, 23] width 39 height 14
click at [141, 27] on link "Start Calls" at bounding box center [145, 23] width 50 height 14
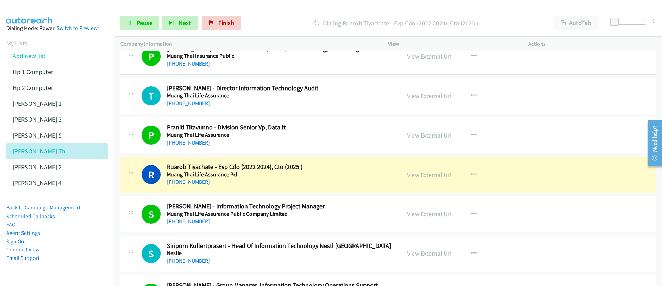
scroll to position [2314, 0]
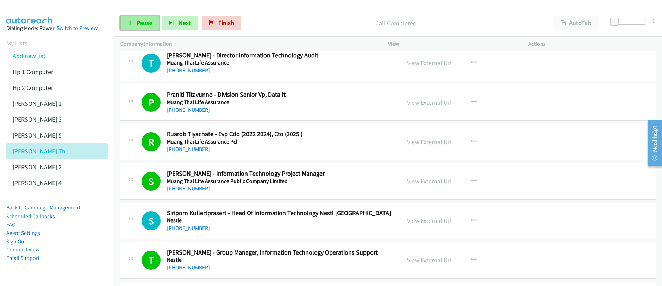
click at [150, 26] on span "Pause" at bounding box center [145, 23] width 16 height 8
click at [150, 26] on div "Start Calls Pause Next Finish" at bounding box center [182, 23] width 124 height 14
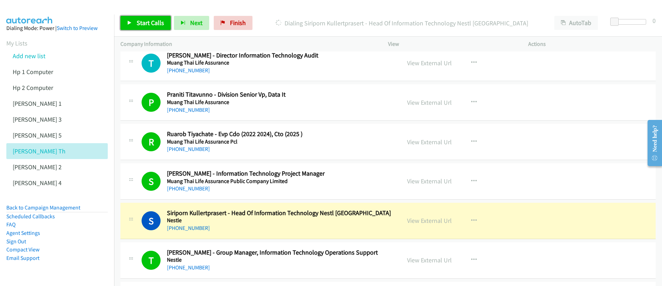
click at [142, 22] on span "Start Calls" at bounding box center [150, 23] width 27 height 8
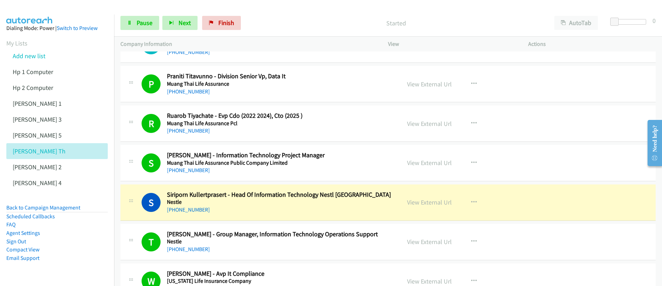
scroll to position [2333, 0]
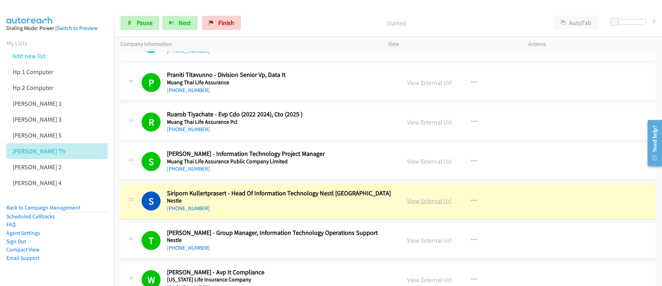
click at [427, 201] on link "View External Url" at bounding box center [429, 200] width 45 height 8
click at [137, 27] on link "Pause" at bounding box center [139, 23] width 39 height 14
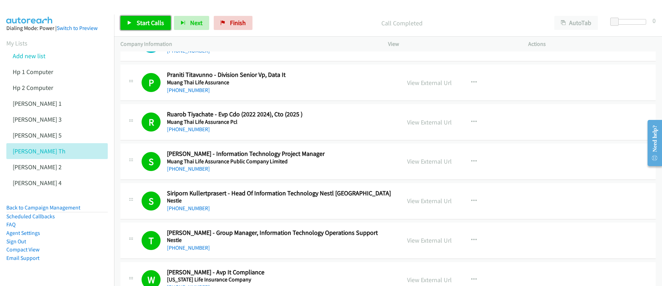
click at [134, 27] on link "Start Calls" at bounding box center [145, 23] width 50 height 14
click at [138, 24] on span "Start Calls" at bounding box center [150, 23] width 27 height 8
click at [143, 24] on span "Pause" at bounding box center [145, 23] width 16 height 8
click at [144, 26] on span "Start Calls" at bounding box center [150, 23] width 27 height 8
click at [144, 26] on span "Pause" at bounding box center [145, 23] width 16 height 8
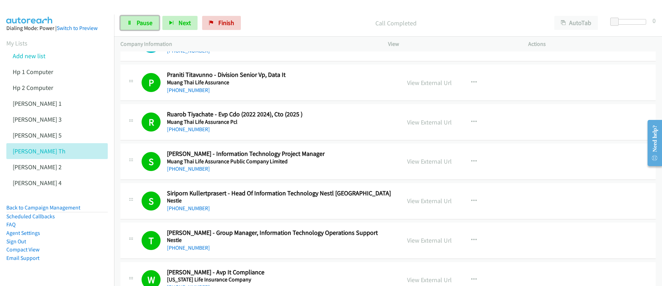
click at [144, 26] on span "Pause" at bounding box center [145, 23] width 16 height 8
click at [144, 26] on span "Start Calls" at bounding box center [150, 23] width 27 height 8
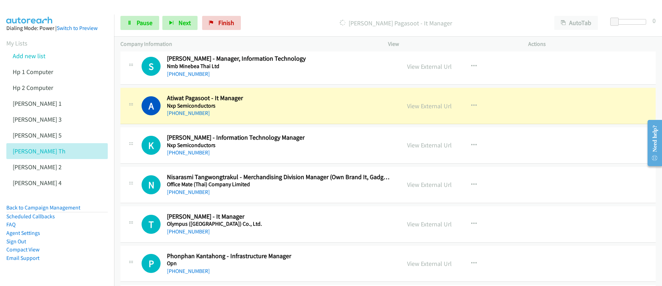
scroll to position [2982, 0]
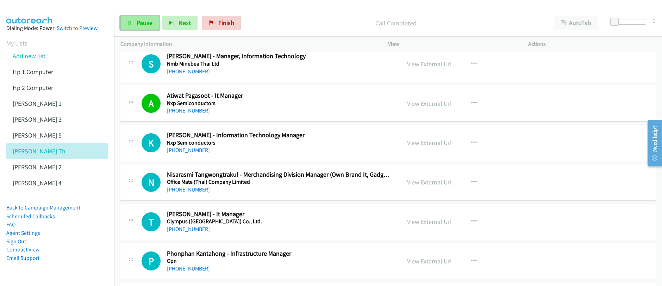
click at [145, 21] on span "Pause" at bounding box center [145, 23] width 16 height 8
click at [146, 23] on span "Start Calls" at bounding box center [150, 23] width 27 height 8
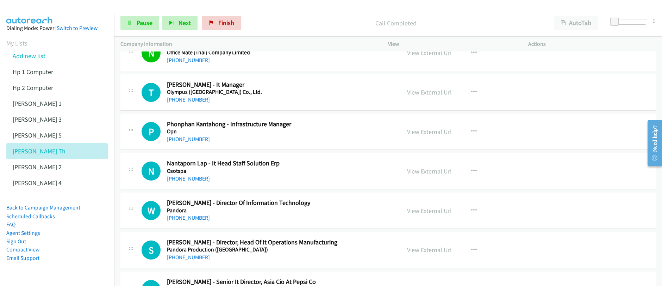
scroll to position [3110, 0]
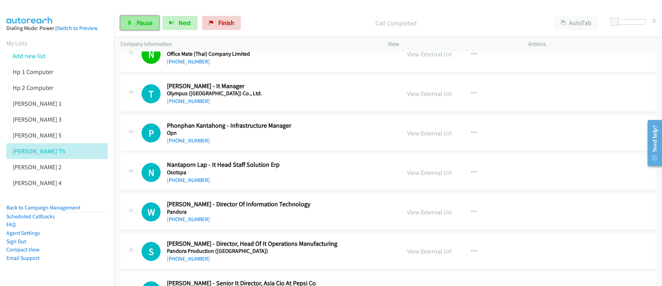
click at [141, 28] on link "Pause" at bounding box center [139, 23] width 39 height 14
click at [141, 28] on link "Start Calls" at bounding box center [145, 23] width 50 height 14
click at [143, 26] on span "Pause" at bounding box center [145, 23] width 16 height 8
click at [143, 26] on span "Start Calls" at bounding box center [150, 23] width 27 height 8
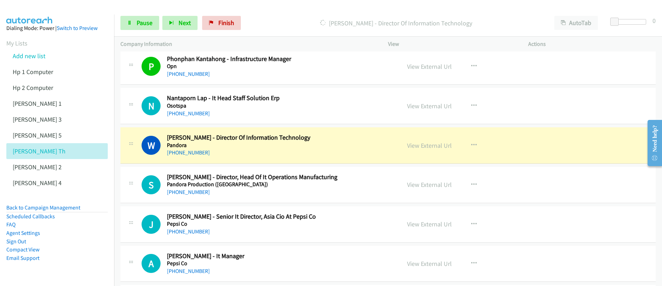
scroll to position [3177, 0]
click at [431, 148] on link "View External Url" at bounding box center [429, 145] width 45 height 8
click at [0, 0] on div "Start Calls Pause Next Finish [PERSON_NAME] - Director Of Information Technolog…" at bounding box center [331, 0] width 662 height 0
click at [142, 24] on span "Pause" at bounding box center [145, 23] width 16 height 8
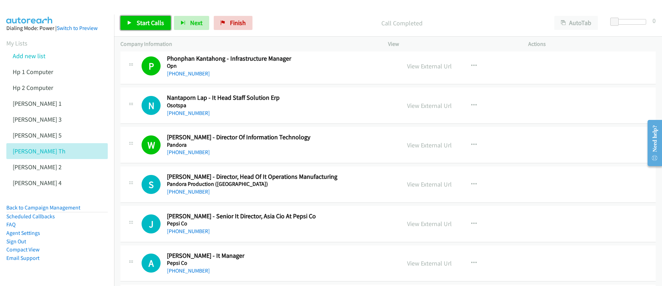
click at [160, 26] on span "Start Calls" at bounding box center [150, 23] width 27 height 8
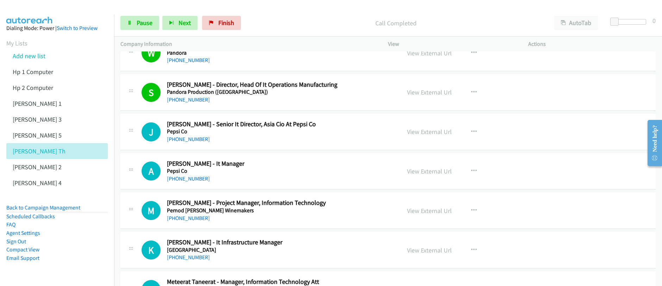
scroll to position [3269, 0]
click at [139, 24] on span "Pause" at bounding box center [145, 23] width 16 height 8
click at [139, 24] on span "Start Calls" at bounding box center [150, 23] width 27 height 8
click at [139, 24] on span "Pause" at bounding box center [145, 23] width 16 height 8
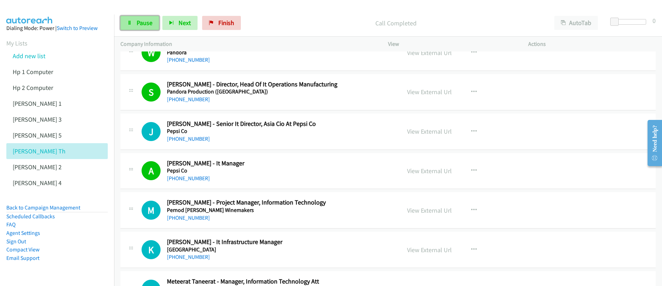
click at [139, 24] on span "Pause" at bounding box center [145, 23] width 16 height 8
click at [139, 24] on span "Start Calls" at bounding box center [150, 23] width 27 height 8
click at [140, 23] on span "Pause" at bounding box center [145, 23] width 16 height 8
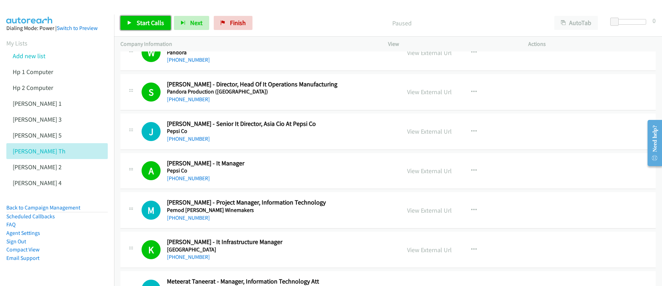
click at [140, 23] on span "Start Calls" at bounding box center [150, 23] width 27 height 8
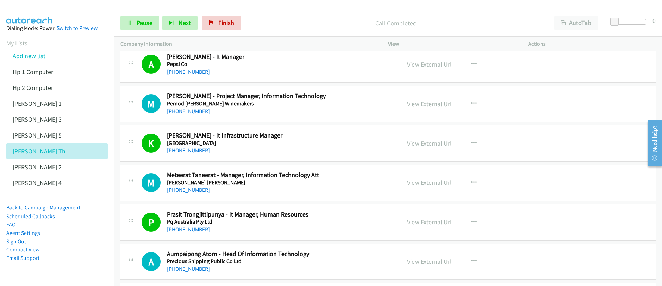
scroll to position [3417, 0]
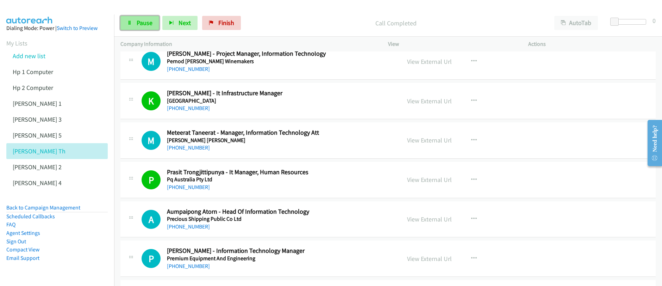
click at [134, 24] on link "Pause" at bounding box center [139, 23] width 39 height 14
click at [134, 24] on link "Start Calls" at bounding box center [145, 23] width 50 height 14
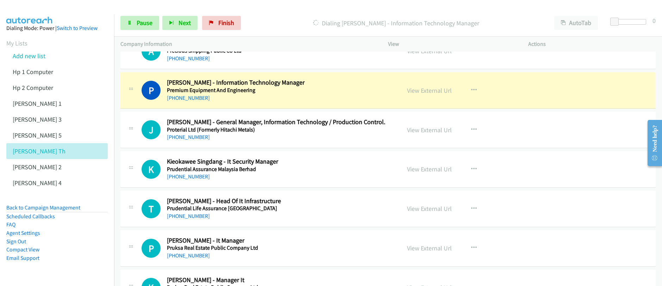
scroll to position [3587, 0]
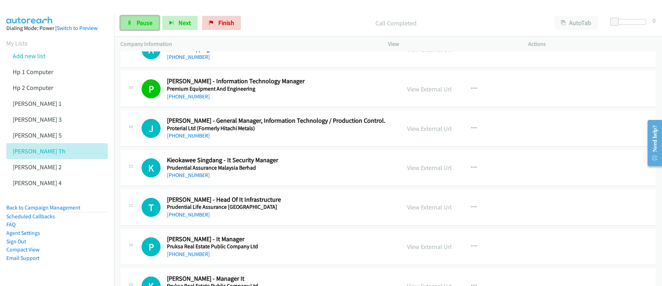
click at [139, 25] on span "Pause" at bounding box center [145, 23] width 16 height 8
click at [139, 26] on span "Start Calls" at bounding box center [150, 23] width 27 height 8
click at [139, 26] on span "Pause" at bounding box center [145, 23] width 16 height 8
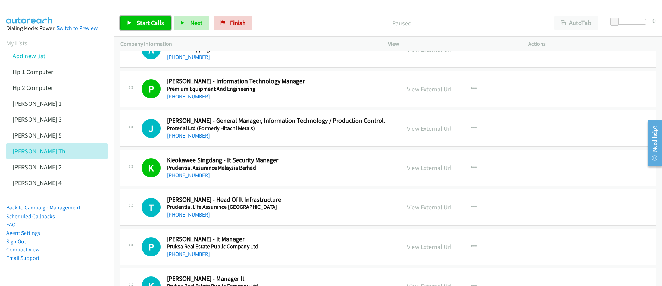
click at [139, 26] on span "Start Calls" at bounding box center [150, 23] width 27 height 8
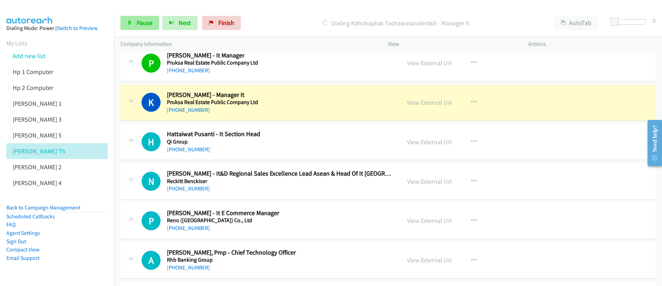
scroll to position [3776, 0]
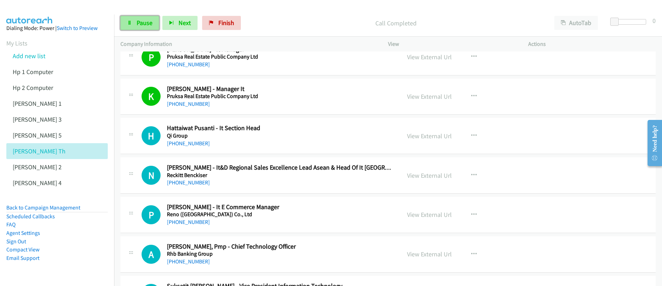
click at [137, 24] on span "Pause" at bounding box center [145, 23] width 16 height 8
click at [139, 26] on span "Start Calls" at bounding box center [150, 23] width 27 height 8
click at [137, 21] on span "Pause" at bounding box center [145, 23] width 16 height 8
click at [137, 21] on span "Start Calls" at bounding box center [150, 23] width 27 height 8
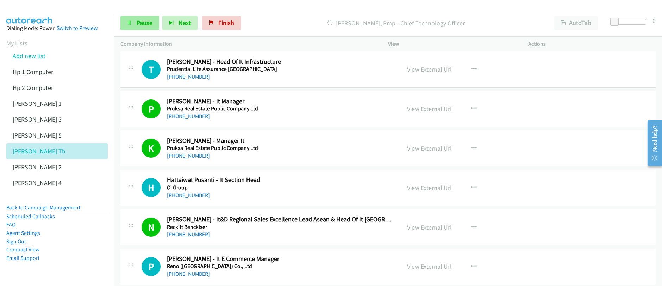
scroll to position [3917, 0]
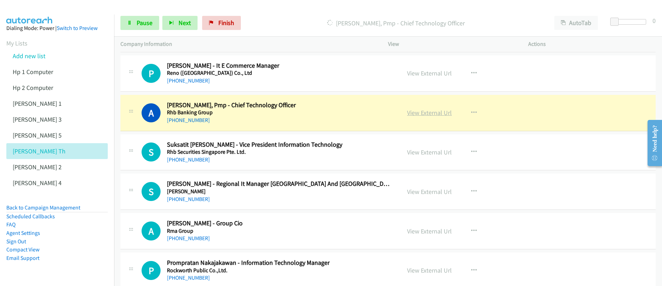
click at [422, 115] on link "View External Url" at bounding box center [429, 112] width 45 height 8
click at [0, 0] on div "Start Calls Pause Next Finish [PERSON_NAME], Pmp - Chief Technology Officer Aut…" at bounding box center [331, 0] width 662 height 0
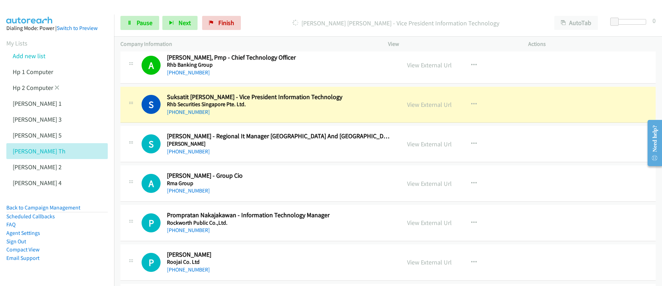
scroll to position [3975, 0]
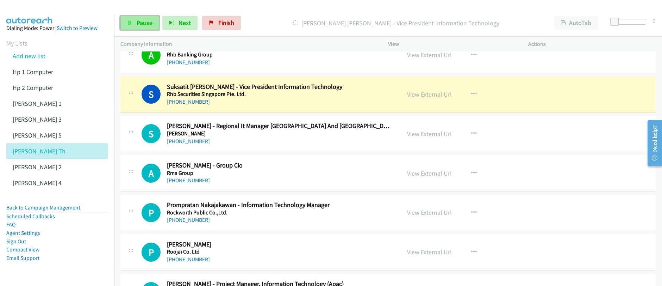
click at [134, 24] on link "Pause" at bounding box center [139, 23] width 39 height 14
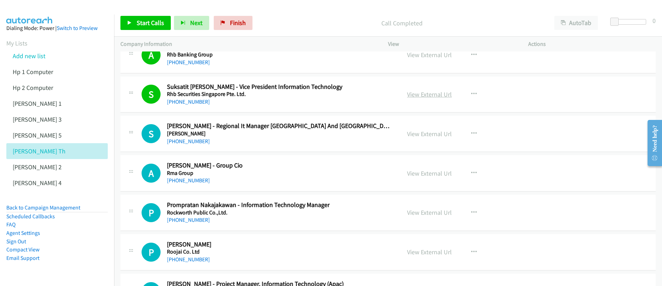
click at [428, 95] on link "View External Url" at bounding box center [429, 94] width 45 height 8
click at [0, 0] on div "Start Calls Pause Next Finish Call Completed AutoTab AutoTab 0 Company Informat…" at bounding box center [331, 0] width 662 height 0
click at [148, 24] on span "Start Calls" at bounding box center [150, 23] width 27 height 8
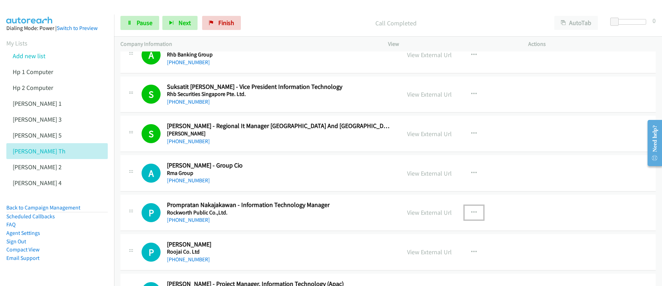
click at [471, 212] on icon "button" at bounding box center [474, 212] width 6 height 6
click at [0, 0] on div at bounding box center [0, 0] width 0 height 0
click at [474, 212] on button "button" at bounding box center [473, 212] width 19 height 14
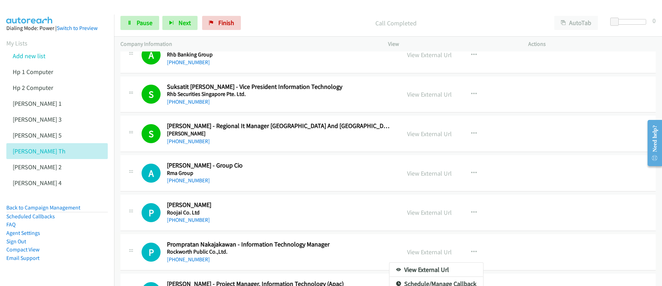
click at [146, 24] on div at bounding box center [331, 143] width 662 height 286
click at [144, 24] on span "Pause" at bounding box center [145, 23] width 16 height 8
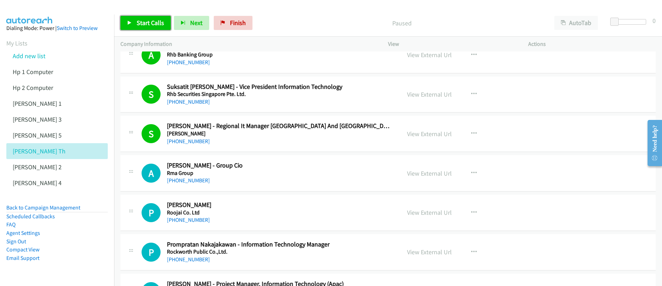
click at [144, 24] on span "Start Calls" at bounding box center [150, 23] width 27 height 8
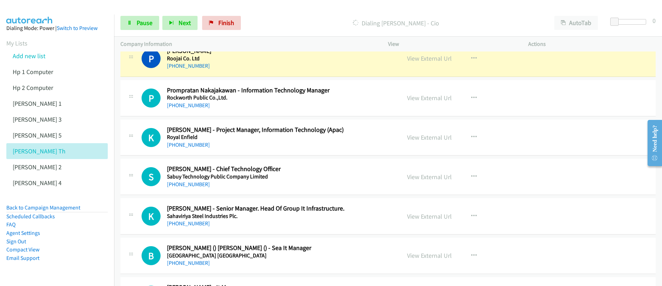
scroll to position [4129, 0]
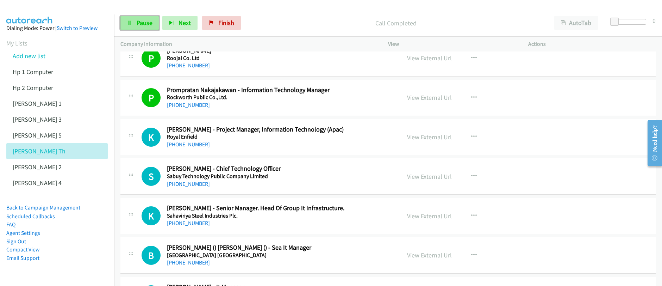
click at [146, 27] on link "Pause" at bounding box center [139, 23] width 39 height 14
click at [146, 27] on link "Start Calls" at bounding box center [145, 23] width 50 height 14
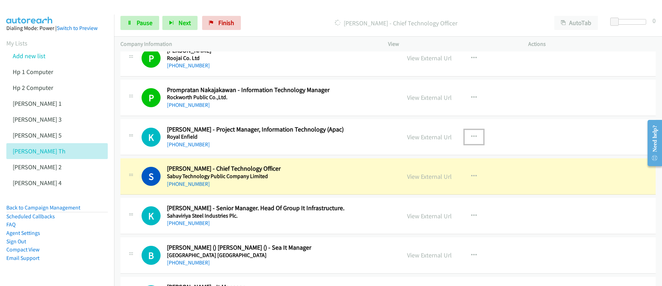
click at [471, 136] on icon "button" at bounding box center [474, 137] width 6 height 6
click at [0, 0] on div at bounding box center [0, 0] width 0 height 0
click at [472, 137] on icon "button" at bounding box center [474, 137] width 6 height 6
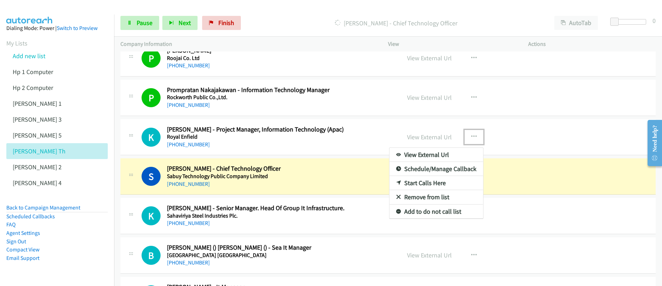
click at [427, 182] on link "Start Calls Here" at bounding box center [436, 183] width 94 height 14
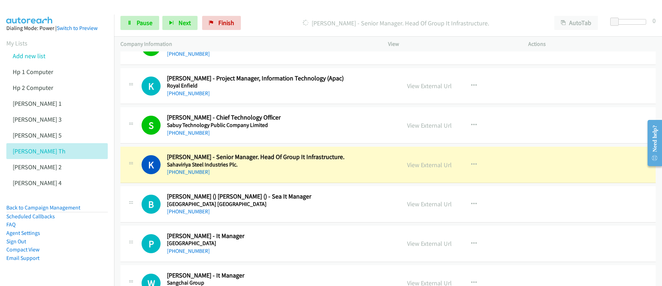
scroll to position [4211, 0]
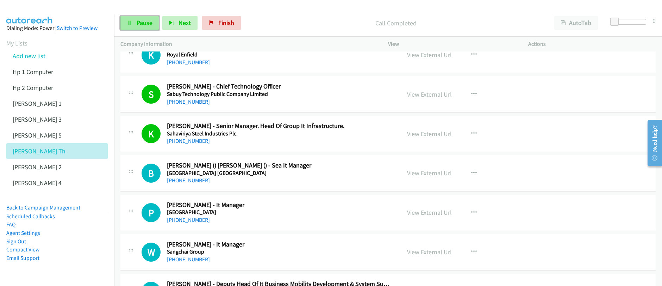
click at [131, 24] on icon at bounding box center [129, 23] width 5 height 5
click at [137, 25] on span "Start Calls" at bounding box center [150, 23] width 27 height 8
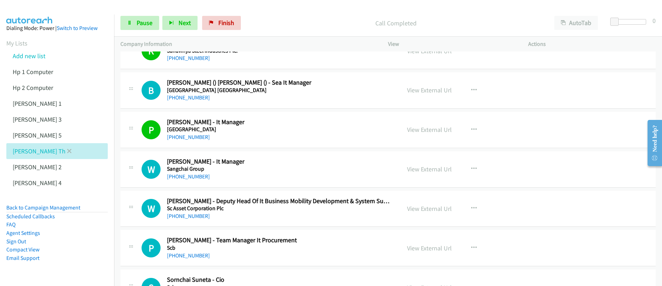
scroll to position [4296, 0]
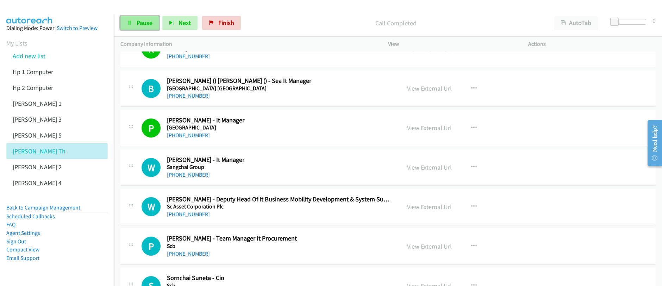
click at [137, 23] on span "Pause" at bounding box center [145, 23] width 16 height 8
click at [137, 23] on span "Start Calls" at bounding box center [150, 23] width 27 height 8
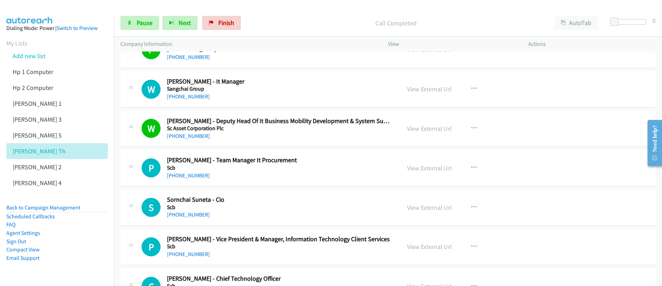
scroll to position [4375, 0]
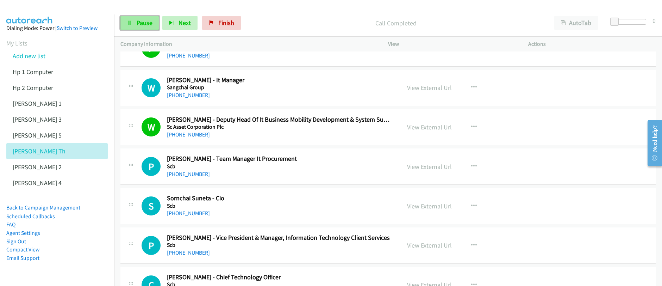
click at [144, 23] on span "Pause" at bounding box center [145, 23] width 16 height 8
click at [144, 23] on span "Start Calls" at bounding box center [150, 23] width 27 height 8
click at [151, 24] on span "Pause" at bounding box center [145, 23] width 16 height 8
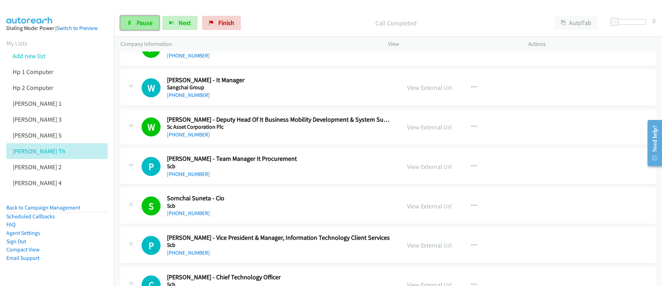
click at [151, 25] on span "Pause" at bounding box center [145, 23] width 16 height 8
click at [151, 25] on span "Start Calls" at bounding box center [150, 23] width 27 height 8
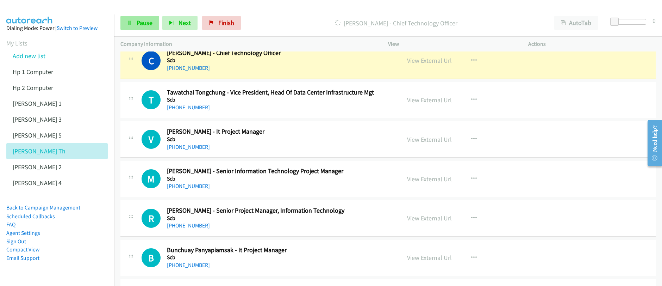
scroll to position [4584, 0]
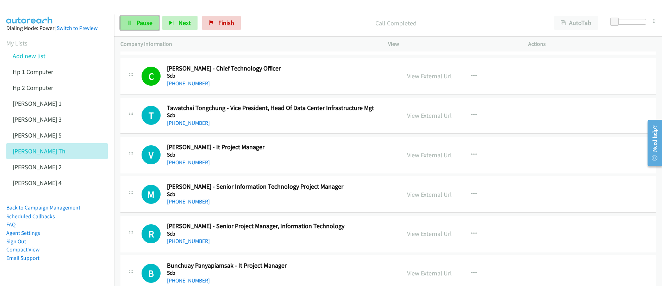
click at [138, 26] on span "Pause" at bounding box center [145, 23] width 16 height 8
